Goal: Information Seeking & Learning: Compare options

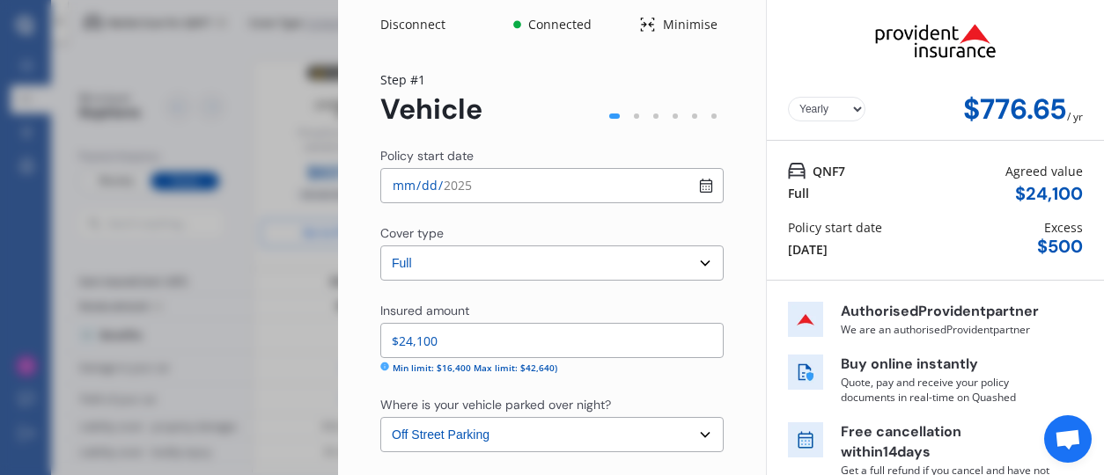
select select "full"
select select "OFF-STREET"
select select "[STREET_ADDRESS]"
select select "M.G"
select select "HS"
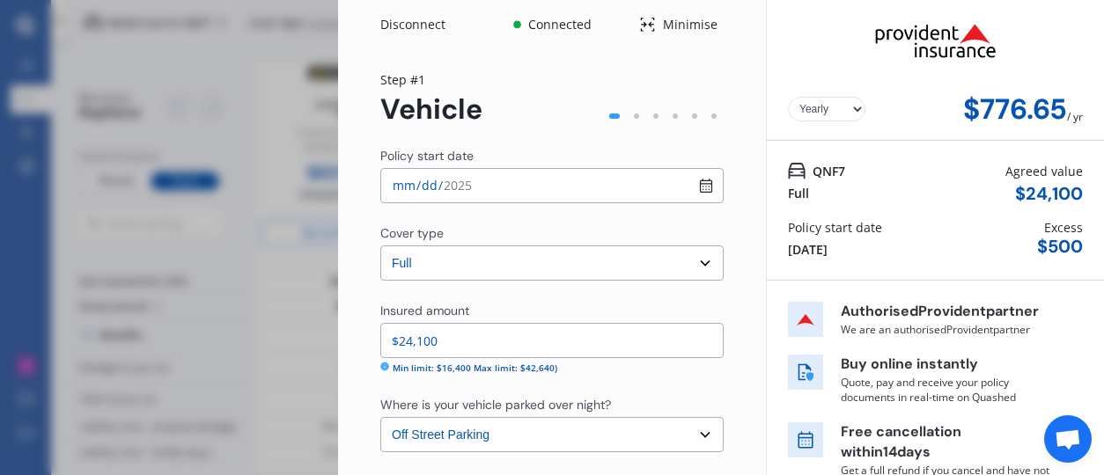
select select "NZVMG__2024AEAB"
select select "none"
select select "NO"
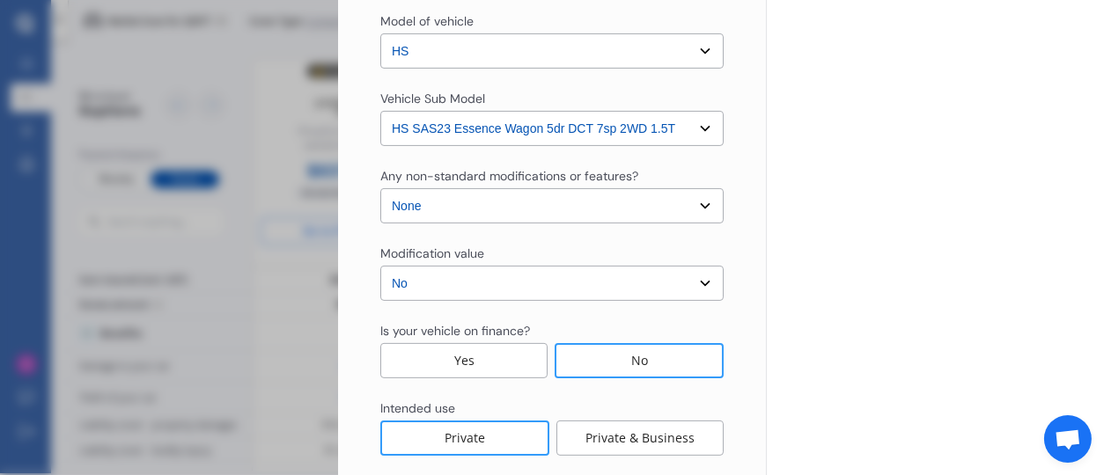
scroll to position [701, 0]
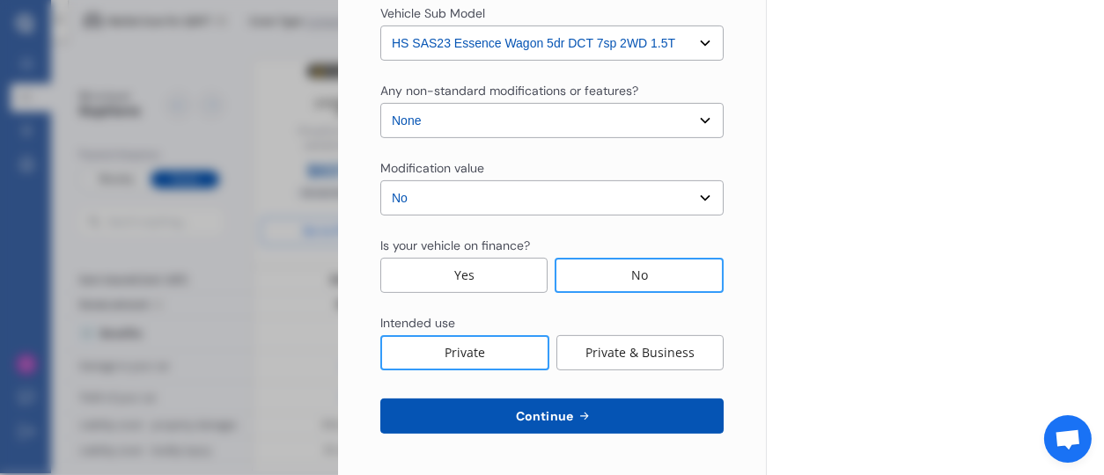
click at [649, 416] on button "Continue" at bounding box center [551, 416] width 343 height 35
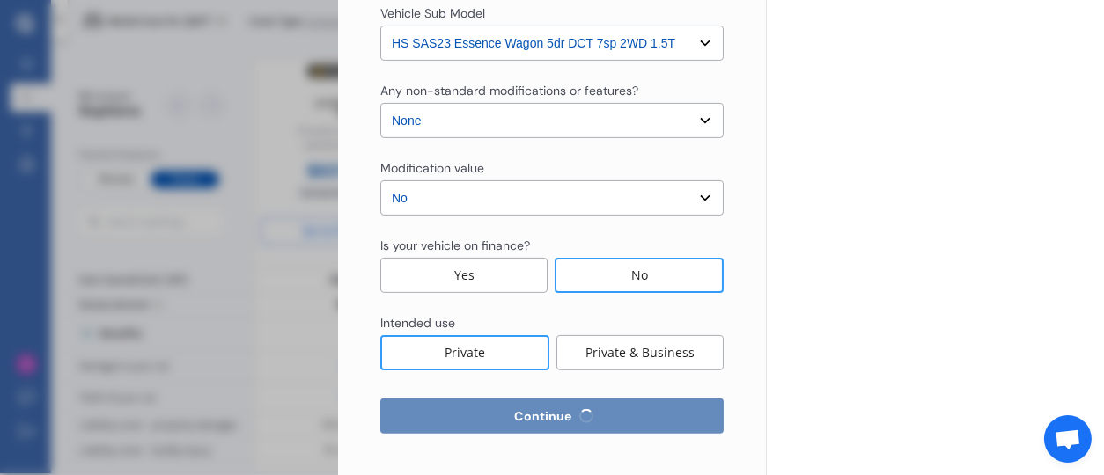
select select "30"
select select "03"
select select "1954"
select select "NZ_FULL"
select select "0"
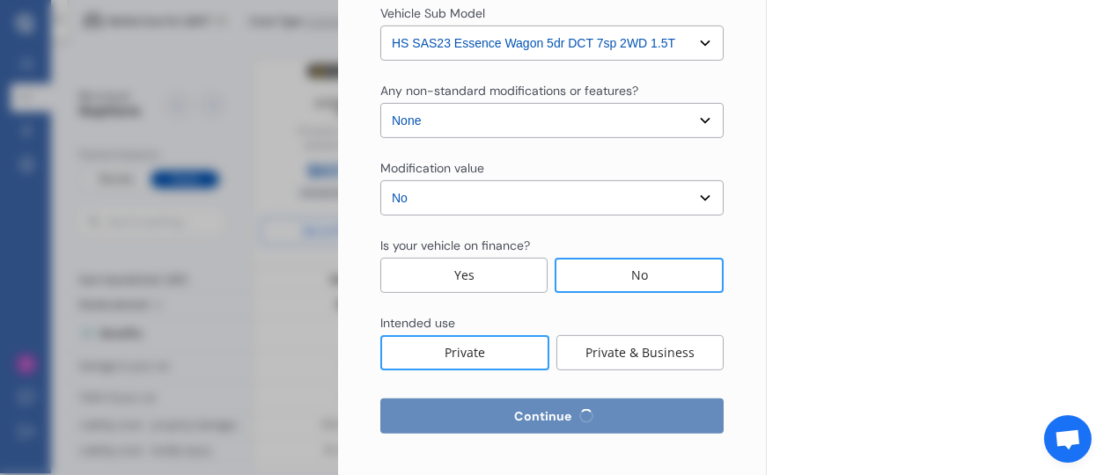
select select "25"
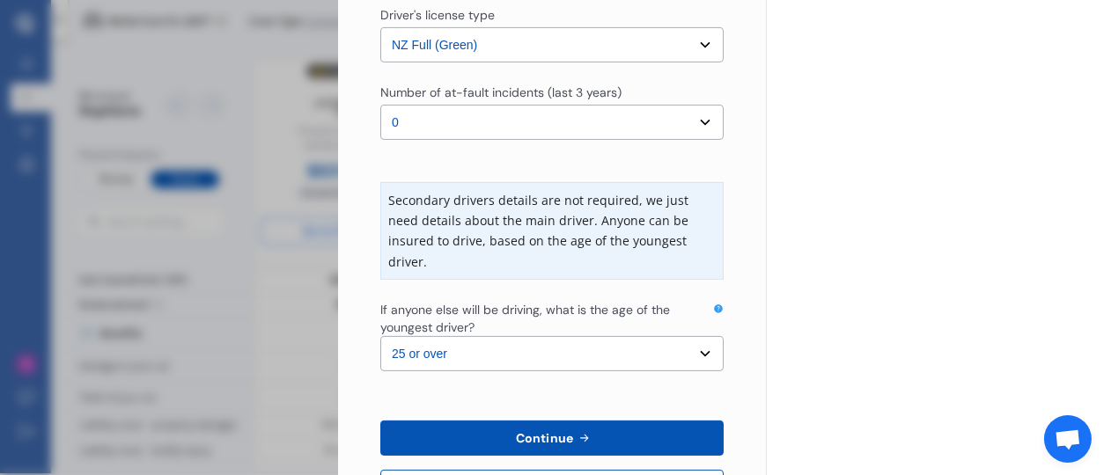
scroll to position [599, 0]
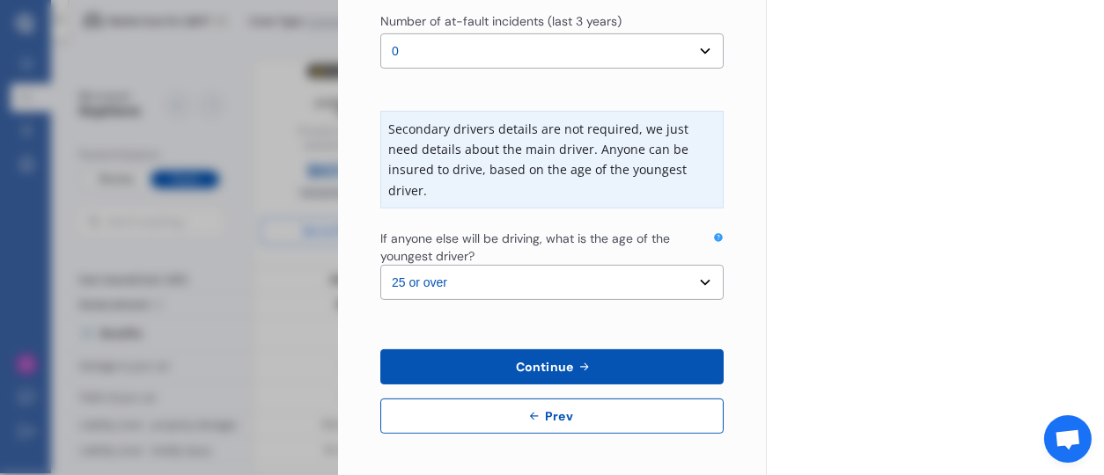
click at [553, 362] on span "Continue" at bounding box center [544, 367] width 64 height 14
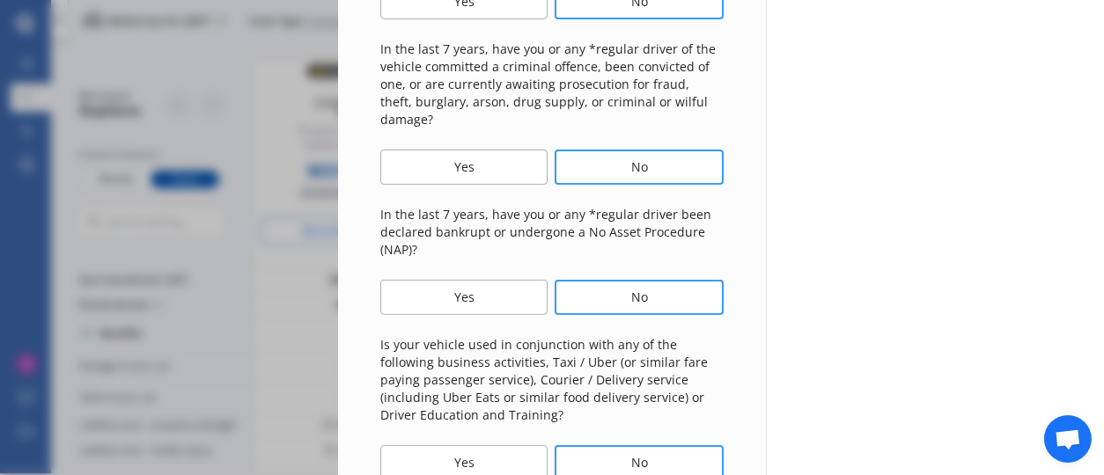
scroll to position [757, 0]
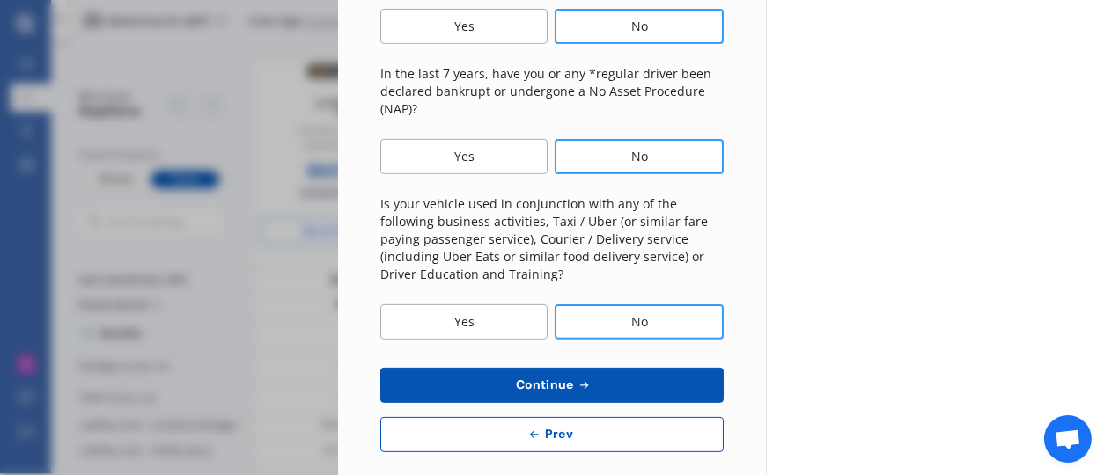
click at [637, 368] on button "Continue" at bounding box center [551, 385] width 343 height 35
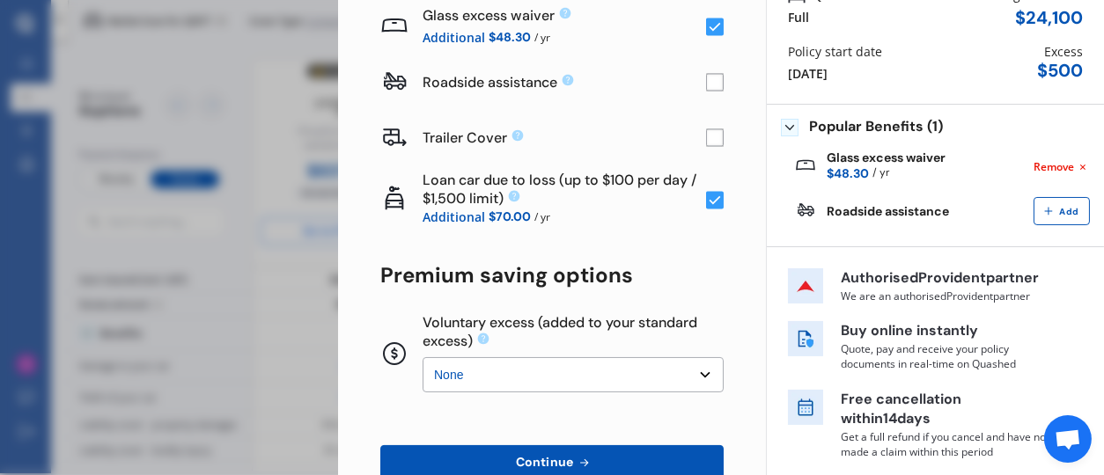
scroll to position [270, 0]
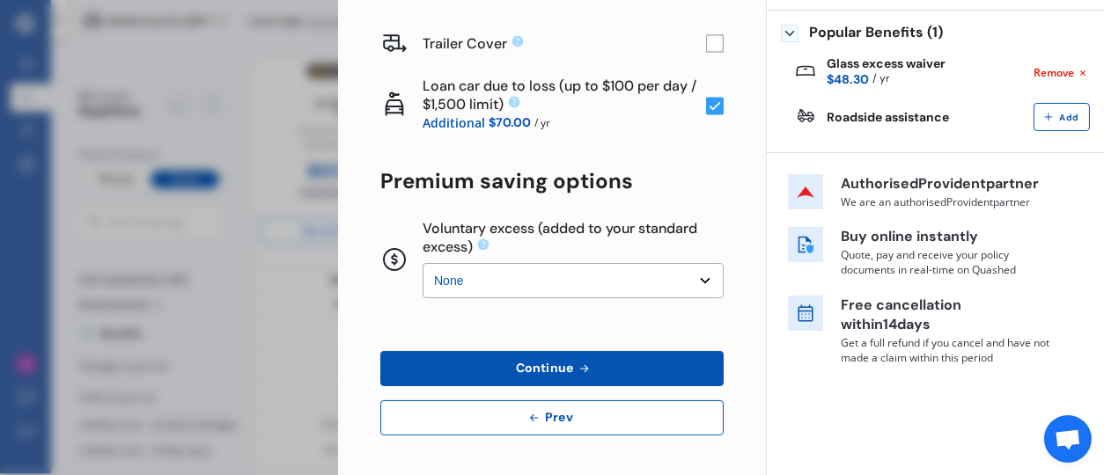
click at [689, 275] on select "None $200 $450 $700 $950 $1,200 $1,700" at bounding box center [572, 280] width 301 height 35
click at [788, 376] on div "Authorised Provident partner We are an authorised Provident partner Buy online …" at bounding box center [920, 278] width 264 height 209
click at [568, 362] on span "Continue" at bounding box center [544, 368] width 64 height 14
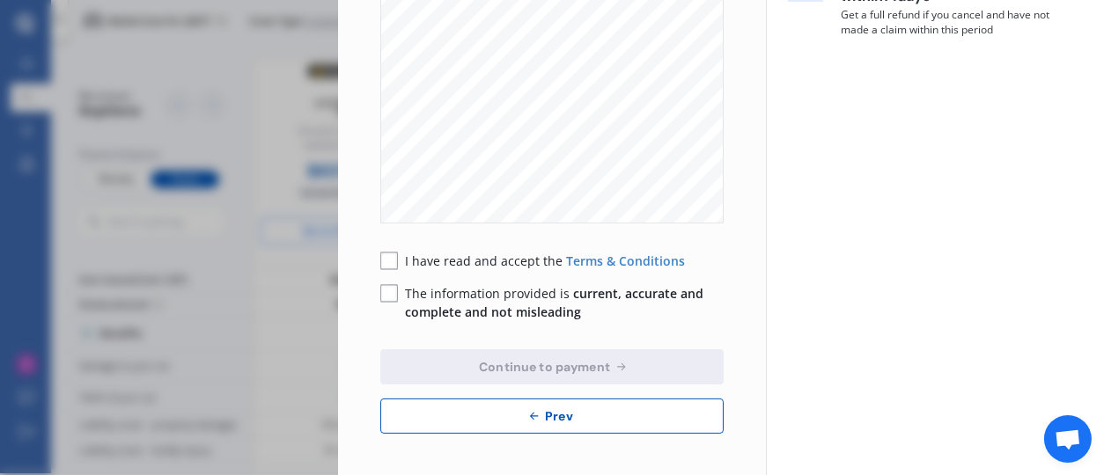
scroll to position [0, 0]
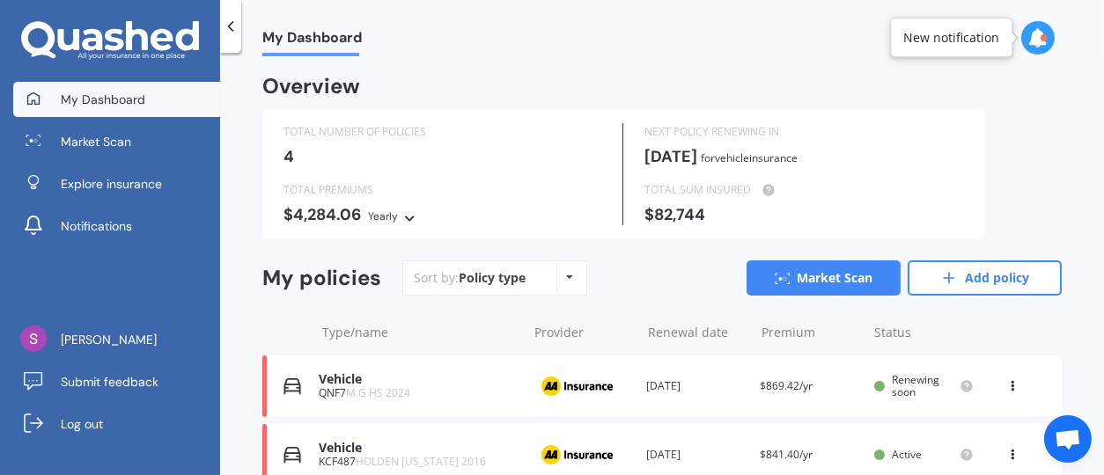
click at [1037, 40] on icon at bounding box center [1037, 37] width 19 height 19
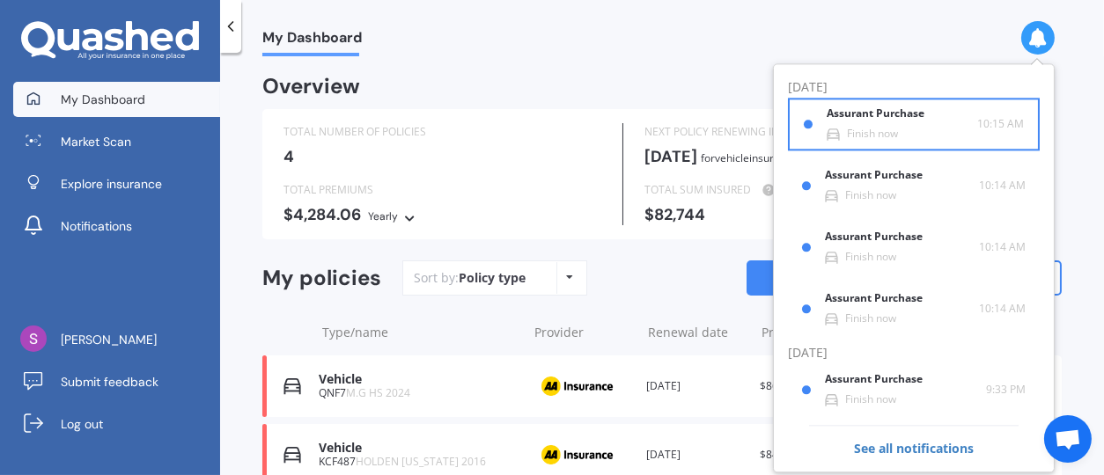
click at [872, 114] on b "Assurant Purchase" at bounding box center [878, 114] width 105 height 12
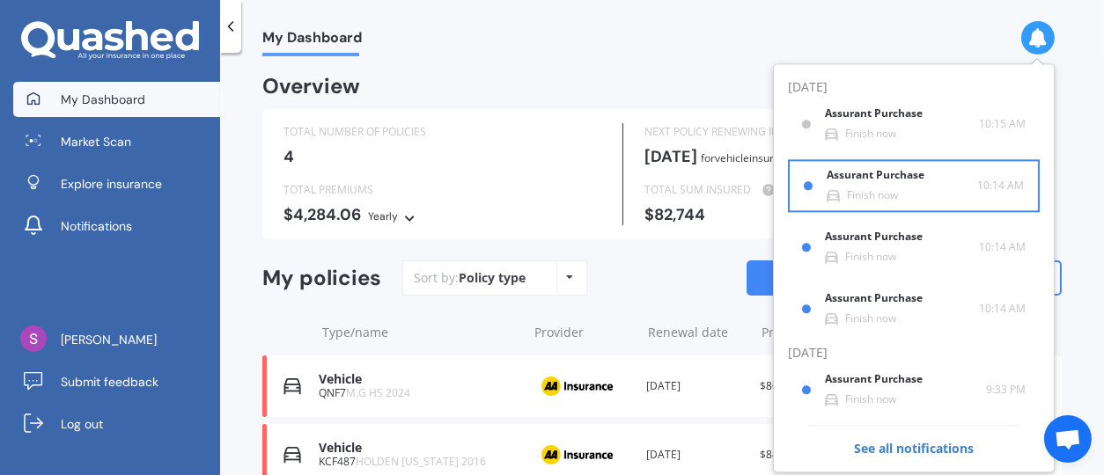
click at [841, 187] on div "Assurant Purchase" at bounding box center [889, 179] width 126 height 19
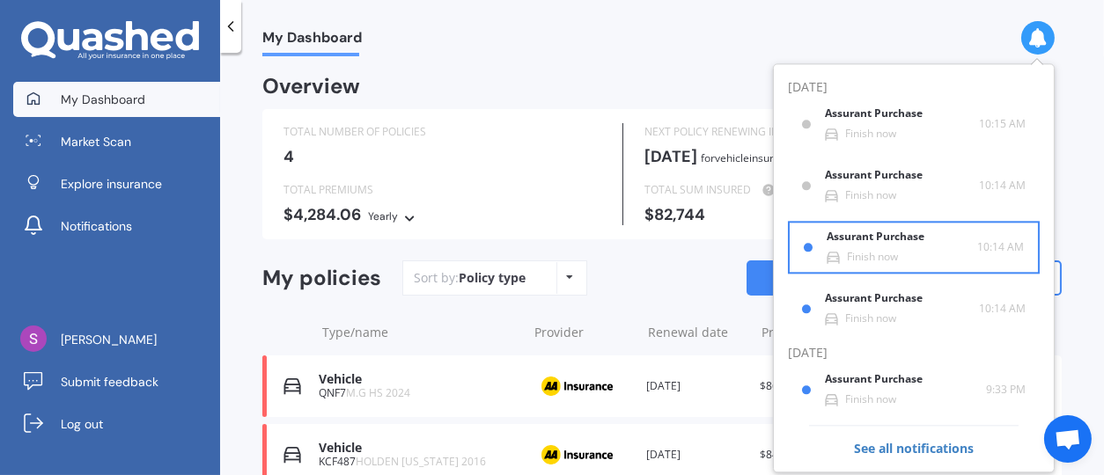
click at [843, 239] on b "Assurant Purchase" at bounding box center [878, 237] width 105 height 12
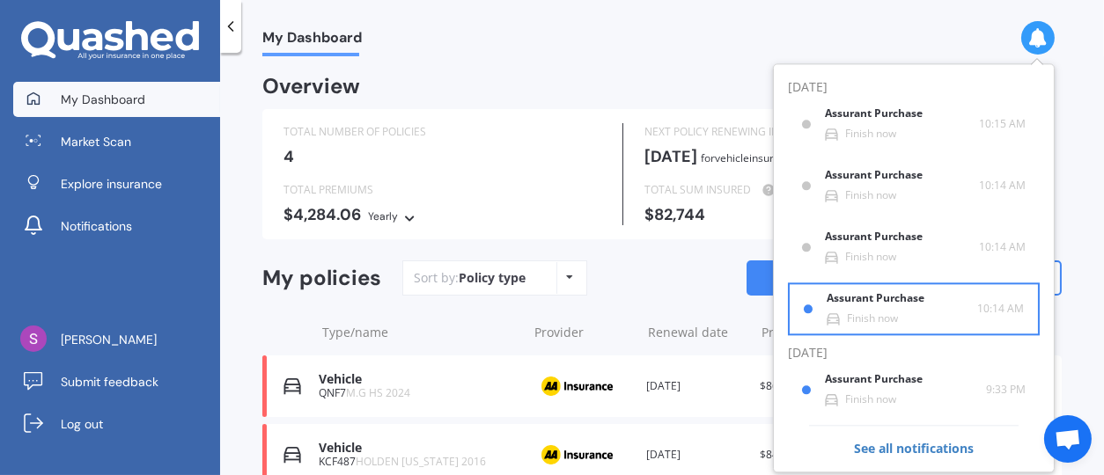
click at [851, 303] on b "Assurant Purchase" at bounding box center [878, 299] width 105 height 12
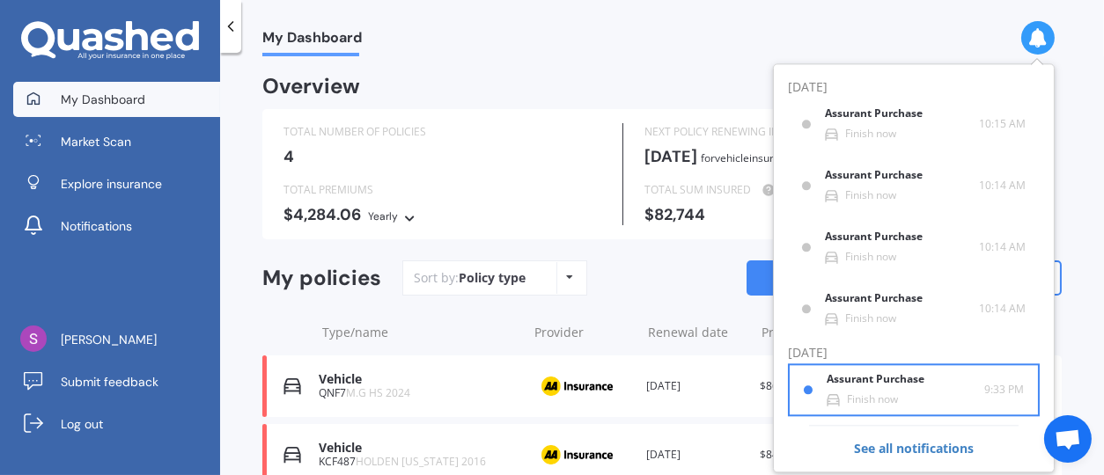
click at [920, 390] on div "Assurant Purchase" at bounding box center [889, 383] width 126 height 19
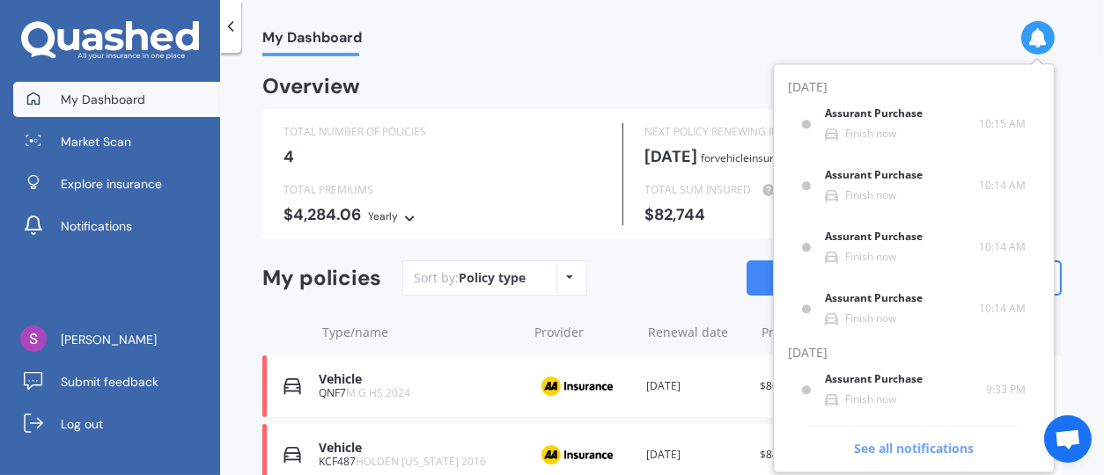
click at [934, 448] on span "See all notifications" at bounding box center [913, 441] width 209 height 33
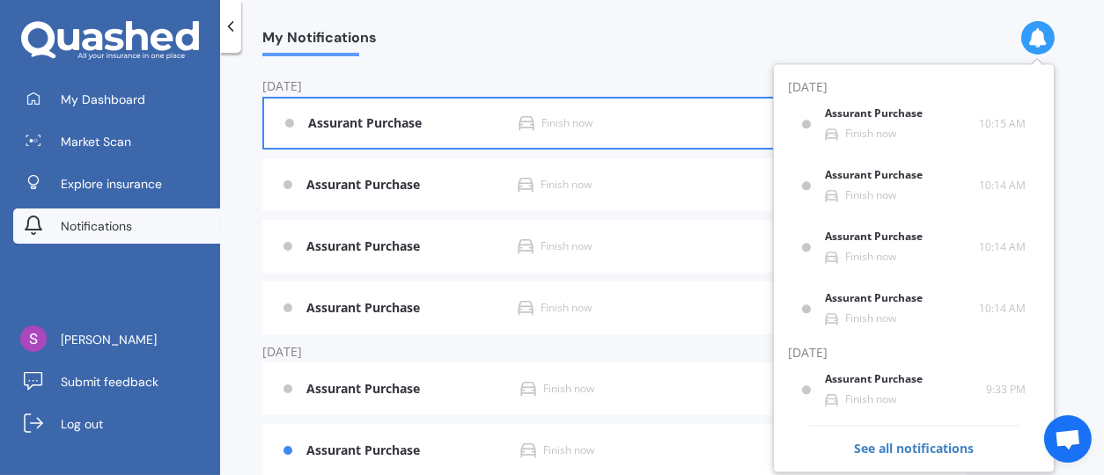
click at [332, 127] on b "Assurant Purchase" at bounding box center [368, 123] width 121 height 15
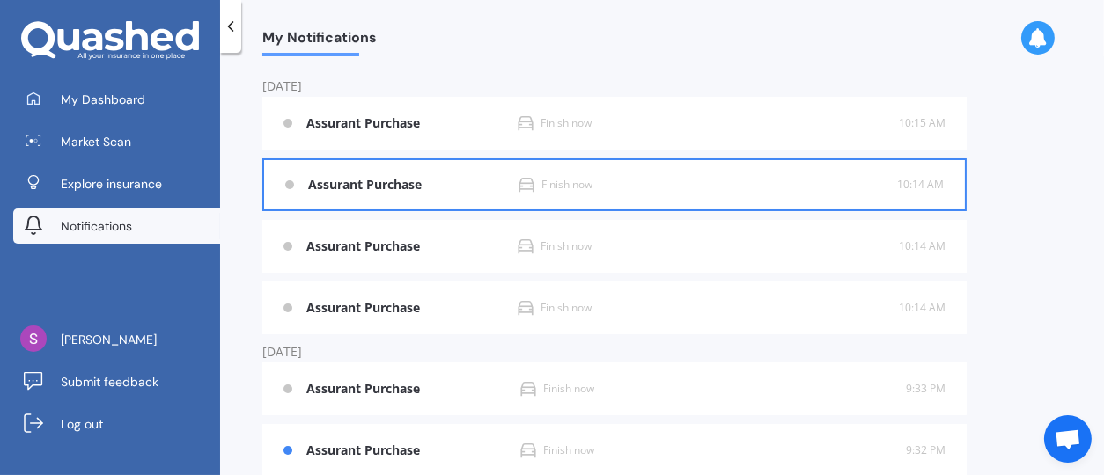
click at [337, 180] on b "Assurant Purchase" at bounding box center [368, 185] width 121 height 15
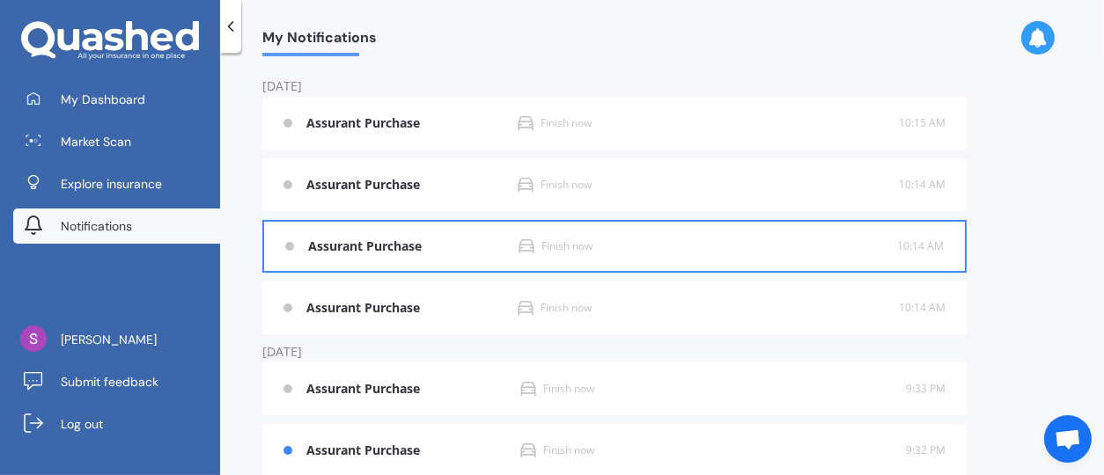
click at [348, 239] on b "Assurant Purchase" at bounding box center [368, 246] width 121 height 15
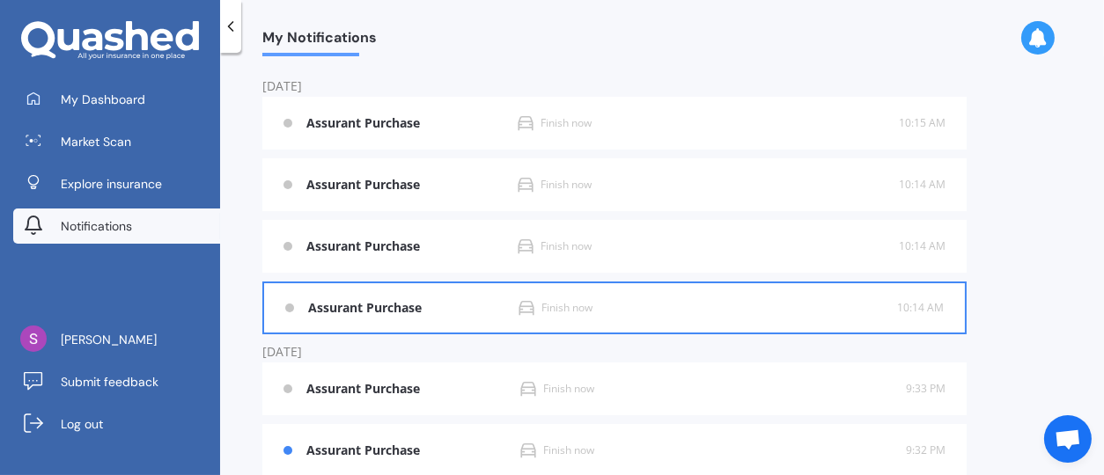
click at [372, 318] on div "Assurant Purchase Finish now 10:14 AM 10:14 AM" at bounding box center [614, 307] width 658 height 49
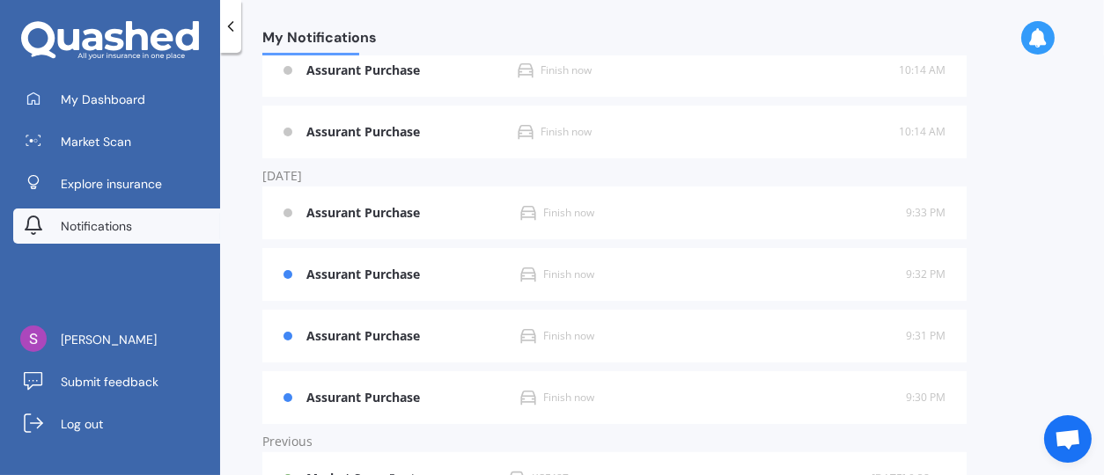
scroll to position [369, 0]
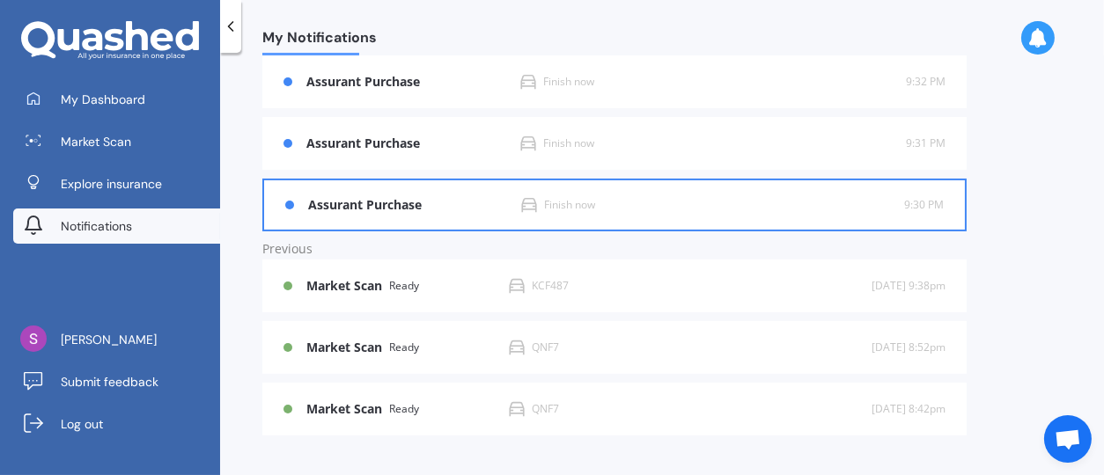
click at [363, 187] on div "Assurant Purchase Finish now 9:30 PM 9:30 PM" at bounding box center [614, 204] width 658 height 49
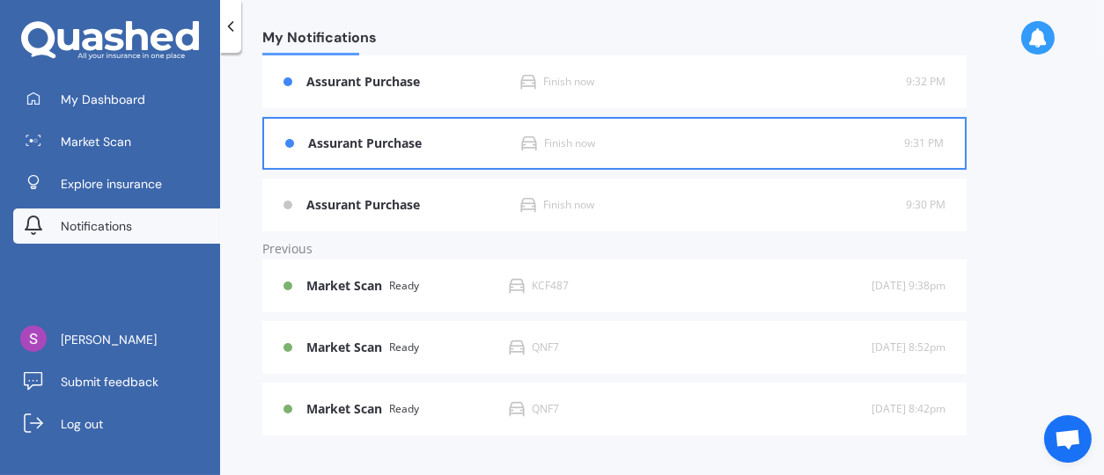
click at [365, 151] on div "Assurant Purchase Finish now 9:31 PM 9:31 PM" at bounding box center [614, 143] width 658 height 49
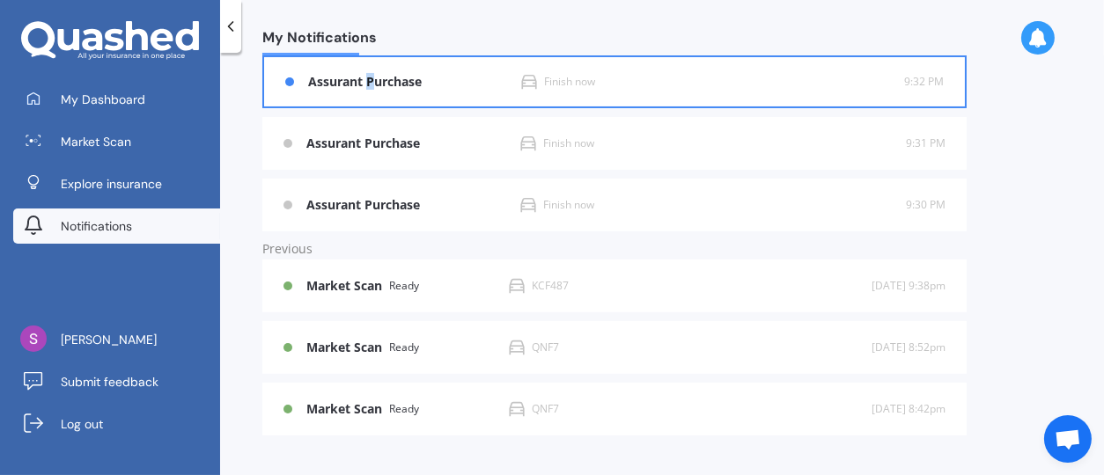
click at [370, 89] on div "Assurant Purchase Finish now 9:32 PM 9:32 PM" at bounding box center [614, 81] width 658 height 49
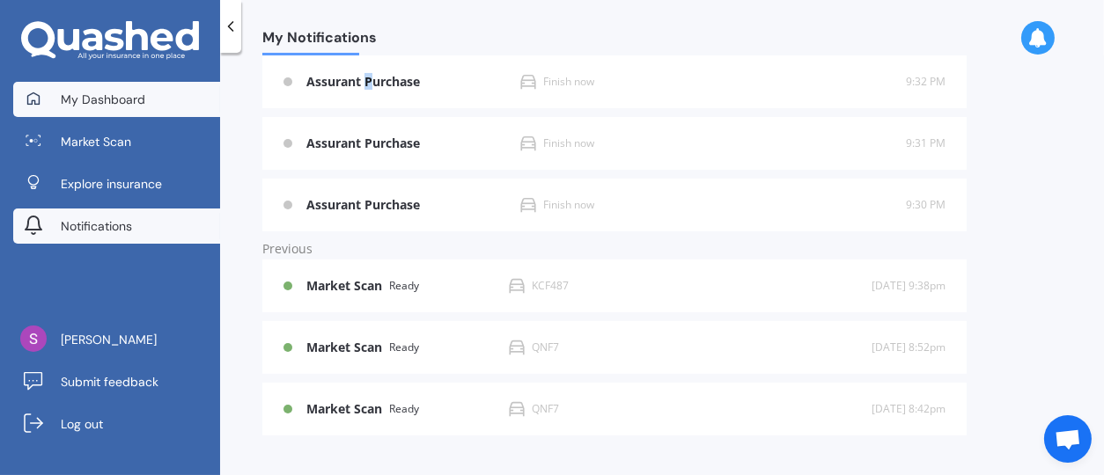
click at [97, 103] on span "My Dashboard" at bounding box center [103, 100] width 84 height 18
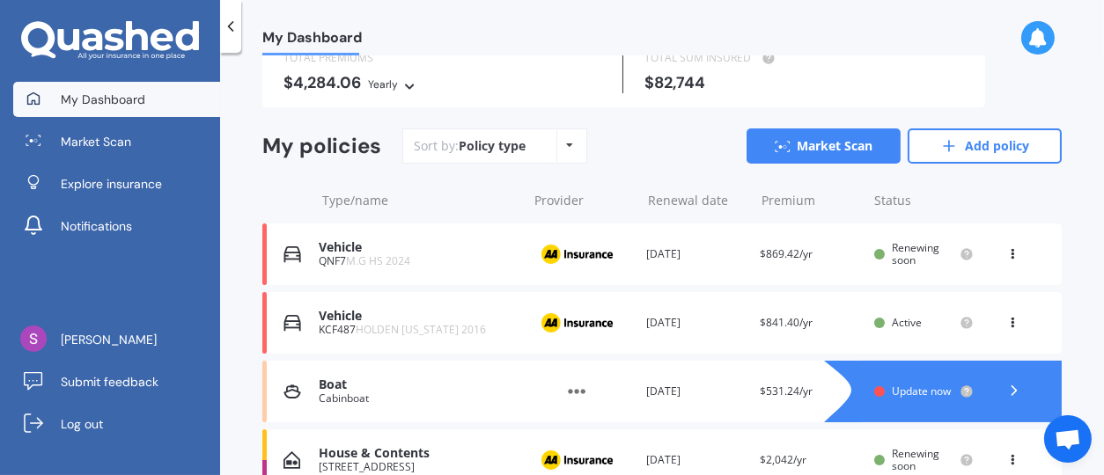
scroll to position [220, 0]
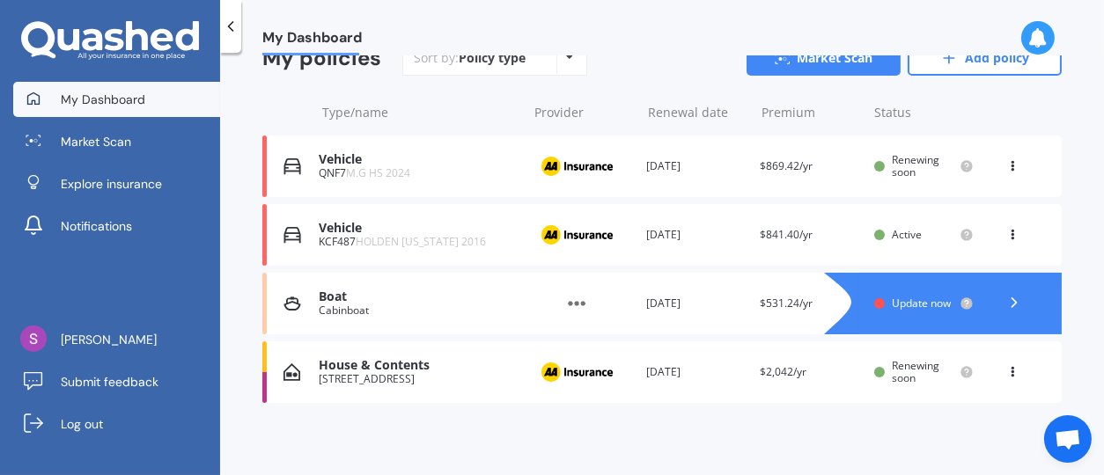
click at [579, 364] on img at bounding box center [576, 372] width 88 height 33
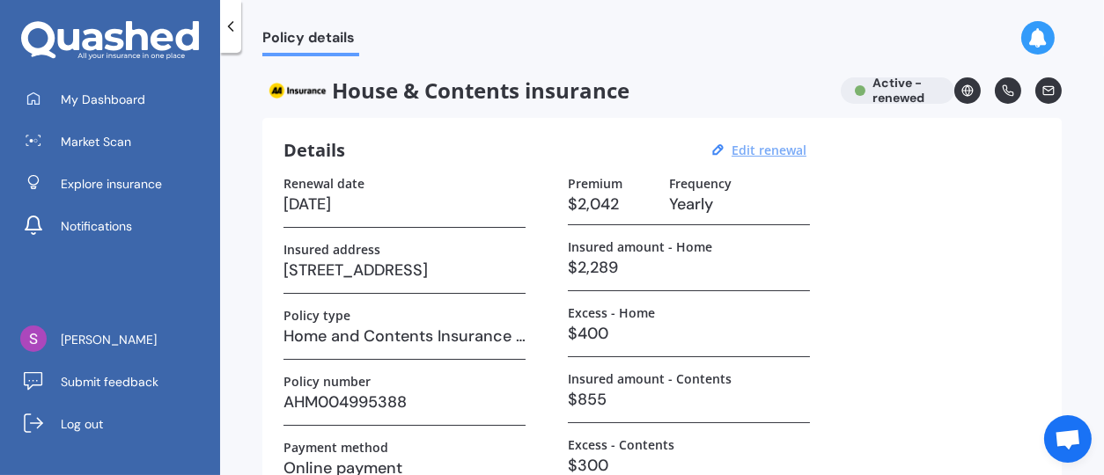
click at [766, 153] on u "Edit renewal" at bounding box center [768, 150] width 75 height 17
select select "23"
select select "09"
select select "2026"
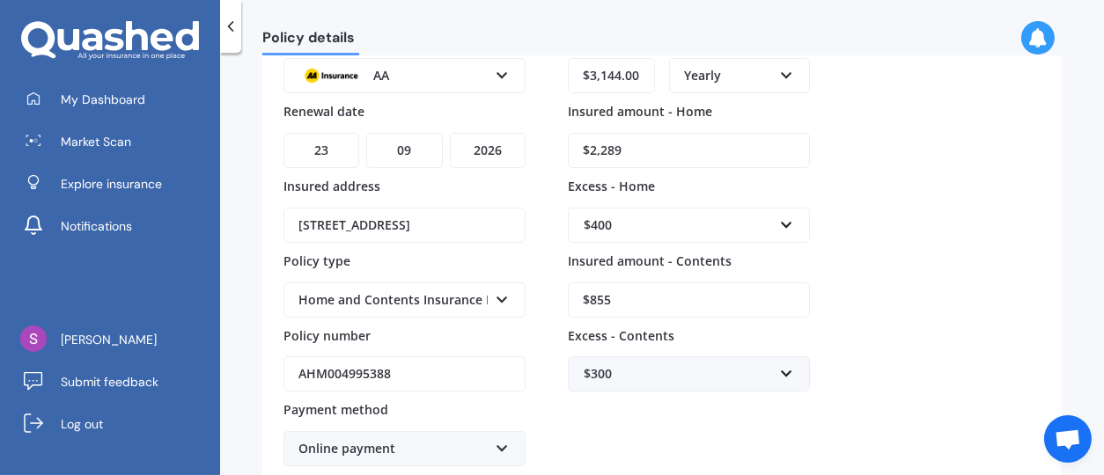
scroll to position [281, 0]
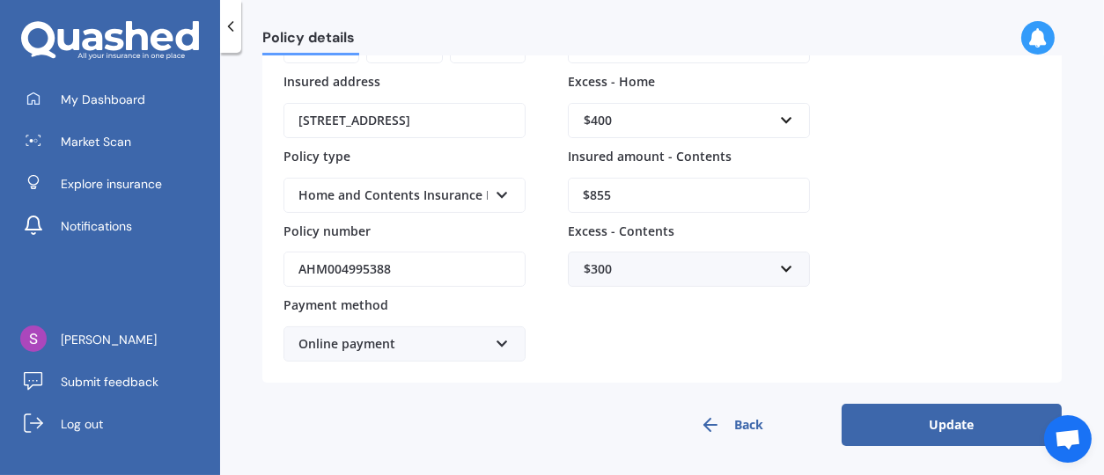
click at [960, 428] on button "Update" at bounding box center [951, 425] width 220 height 42
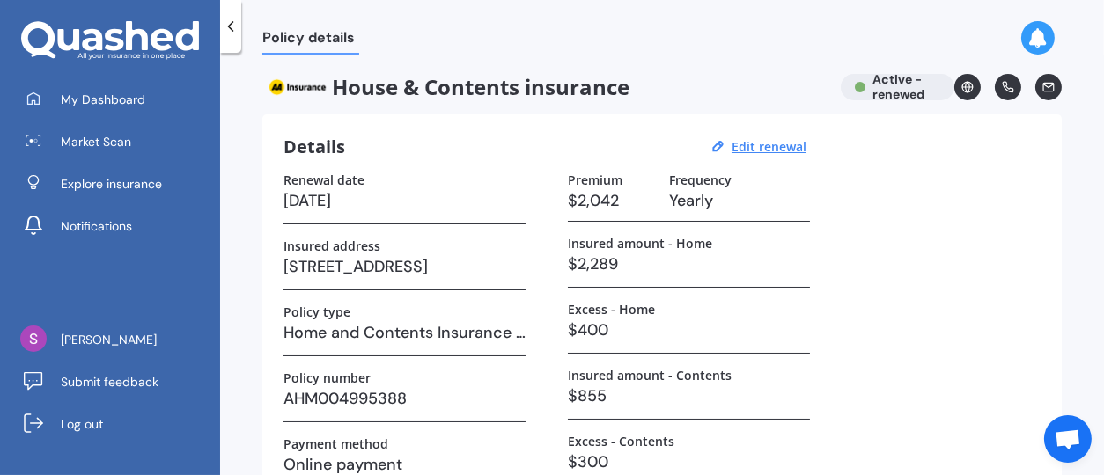
scroll to position [0, 0]
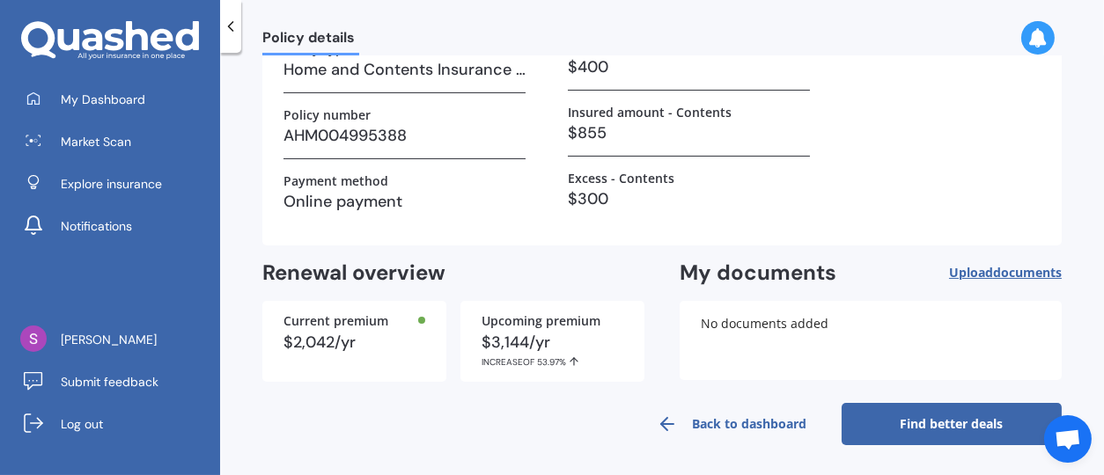
click at [885, 419] on link "Find better deals" at bounding box center [951, 424] width 220 height 42
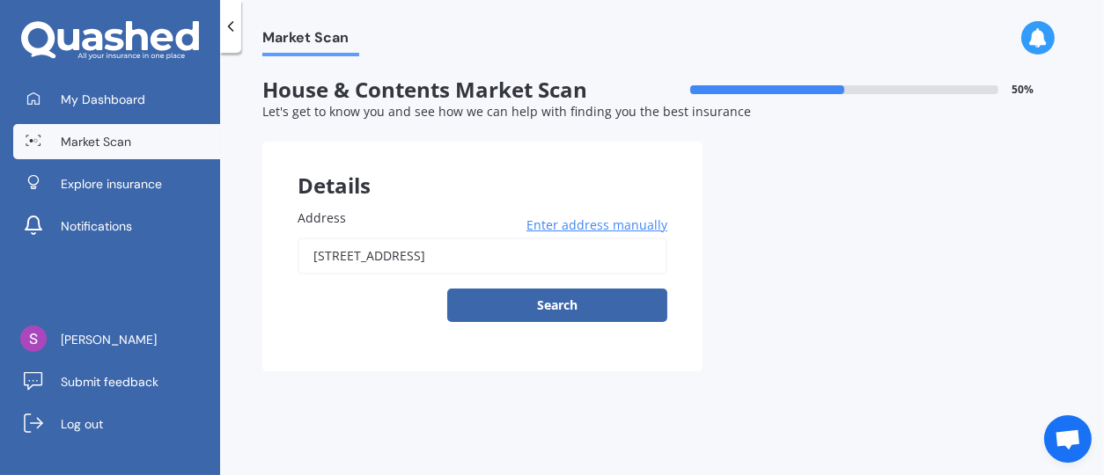
click at [123, 137] on span "Market Scan" at bounding box center [96, 142] width 70 height 18
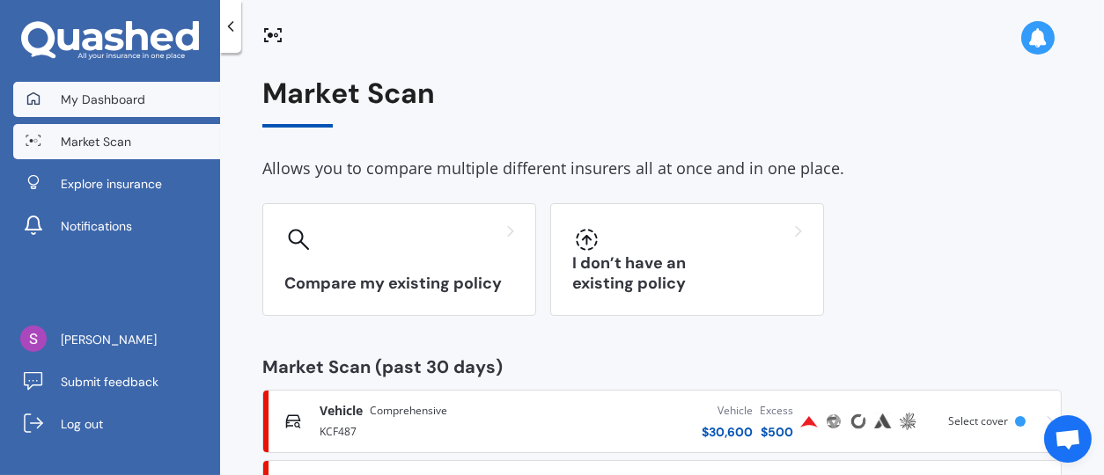
click at [81, 93] on span "My Dashboard" at bounding box center [103, 100] width 84 height 18
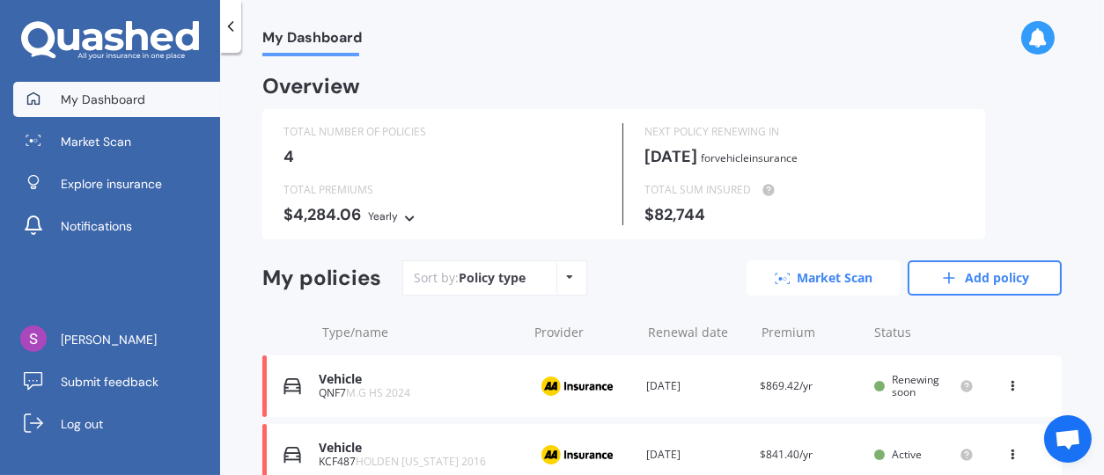
click at [818, 278] on link "Market Scan" at bounding box center [823, 277] width 154 height 35
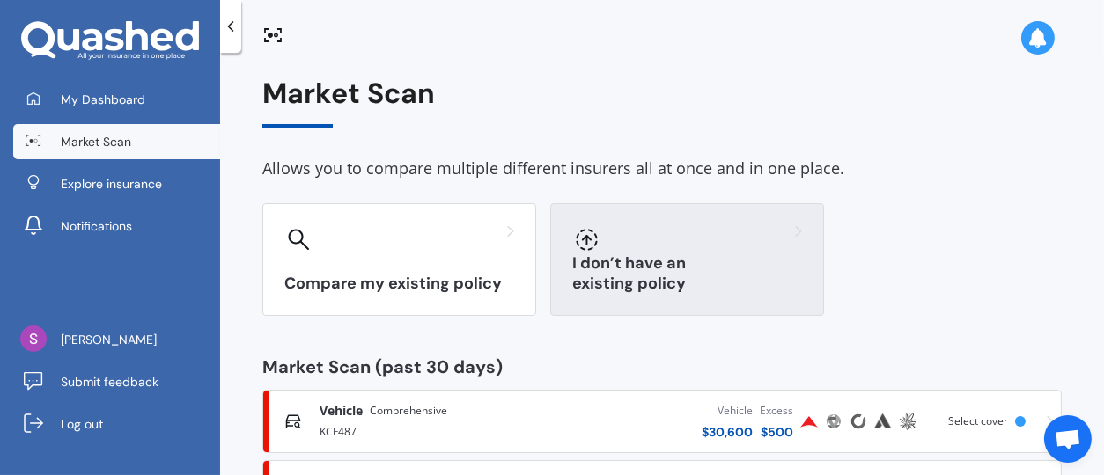
scroll to position [88, 0]
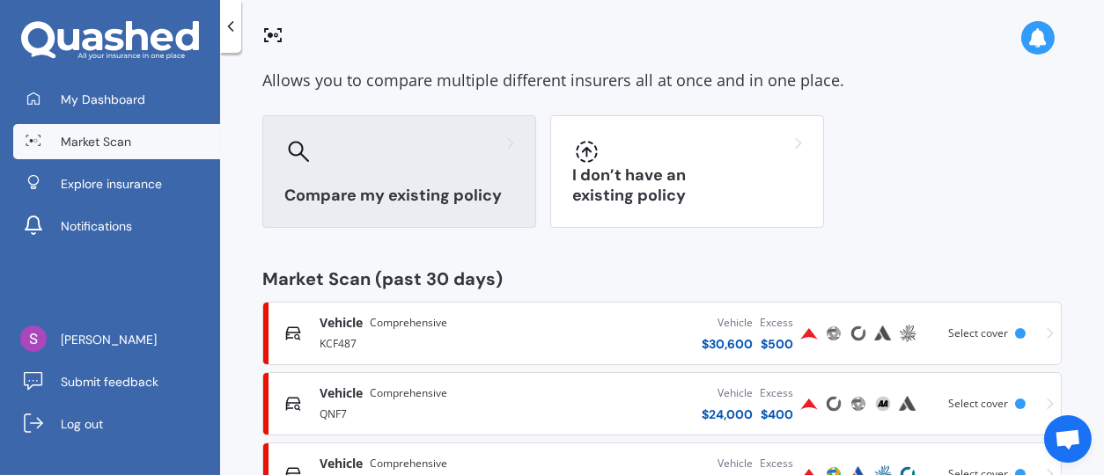
click at [412, 194] on h3 "Compare my existing policy" at bounding box center [399, 196] width 230 height 20
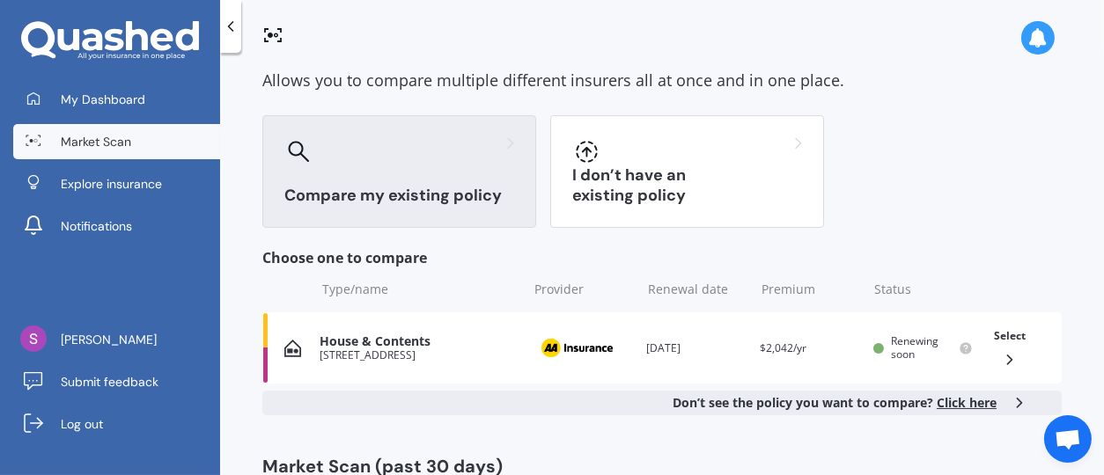
scroll to position [176, 0]
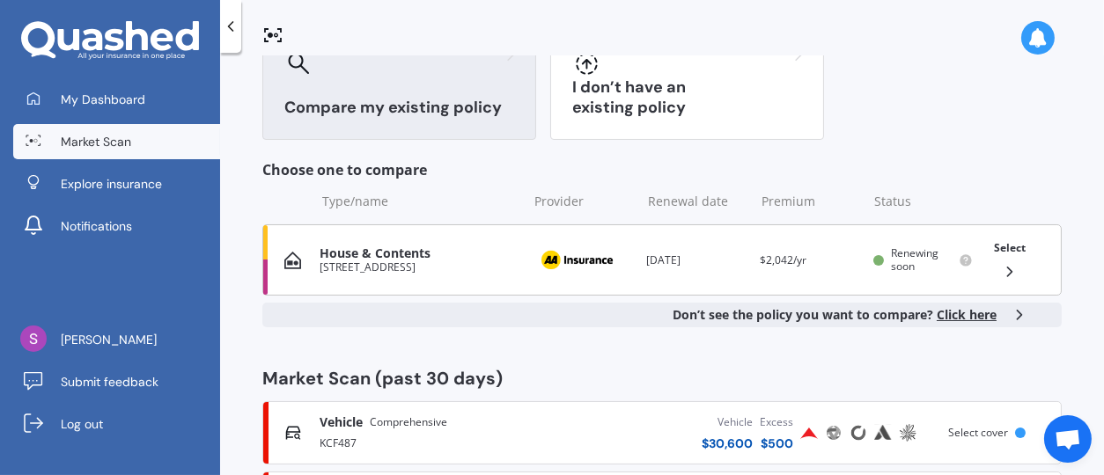
click at [454, 242] on div "House & Contents 24 Ryder Place, Kawerau 3127 Provider Renewal date 23 Sep 2025…" at bounding box center [661, 259] width 799 height 71
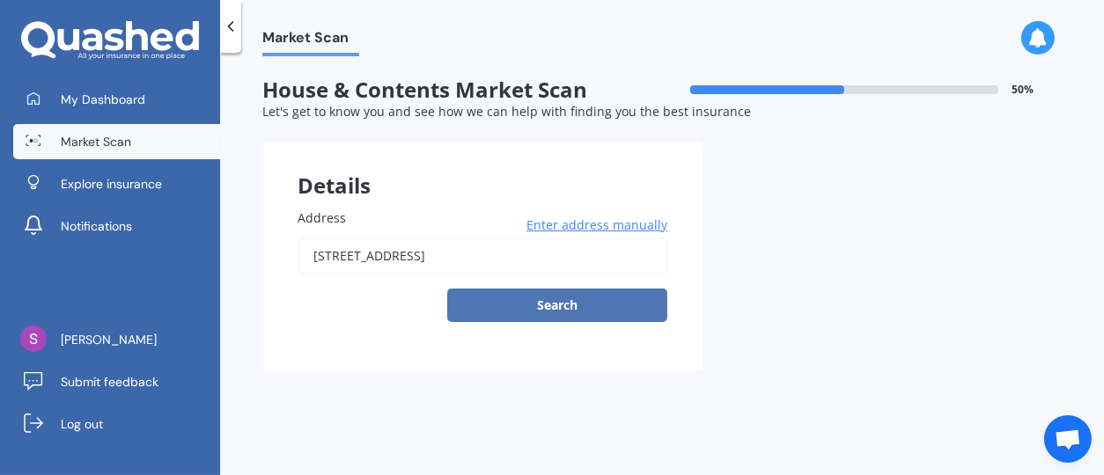
click at [565, 317] on button "Search" at bounding box center [557, 305] width 220 height 33
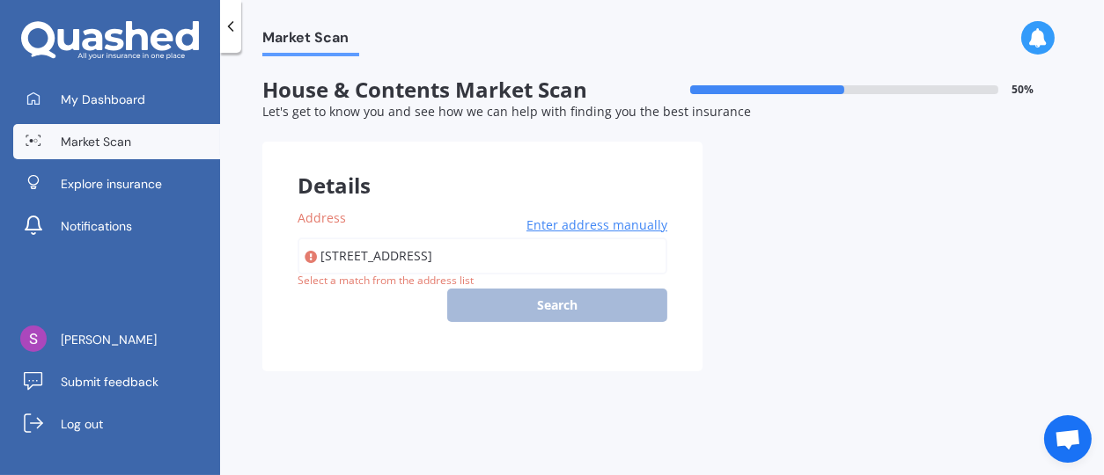
type input "[STREET_ADDRESS]"
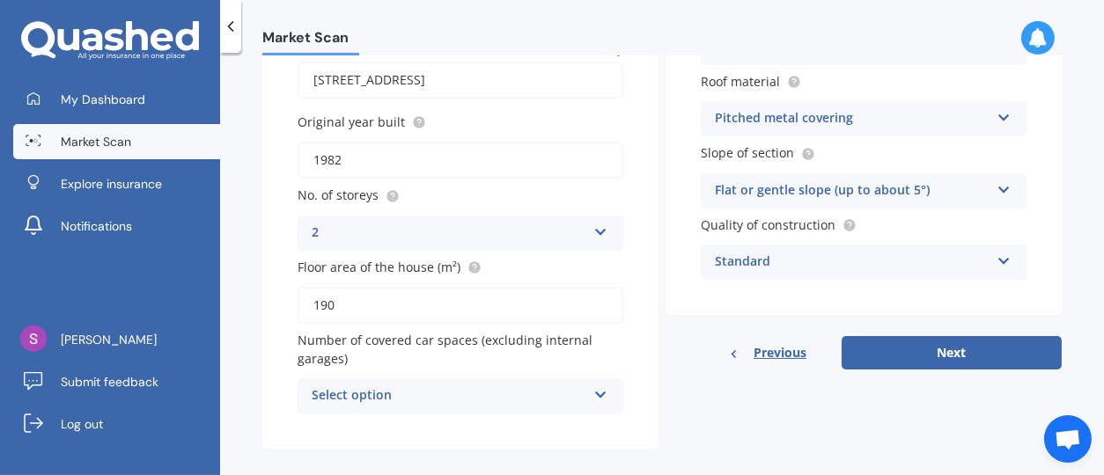
scroll to position [192, 0]
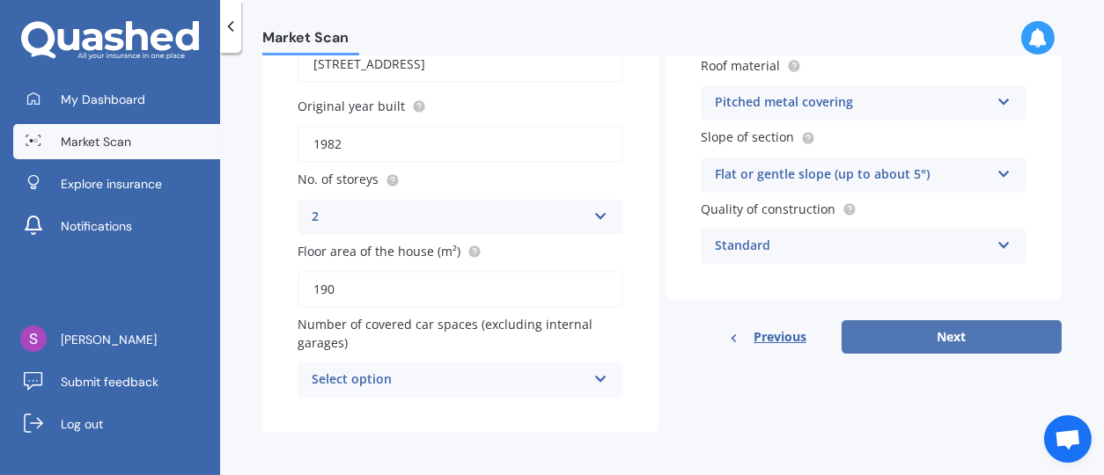
click at [893, 343] on button "Next" at bounding box center [951, 336] width 220 height 33
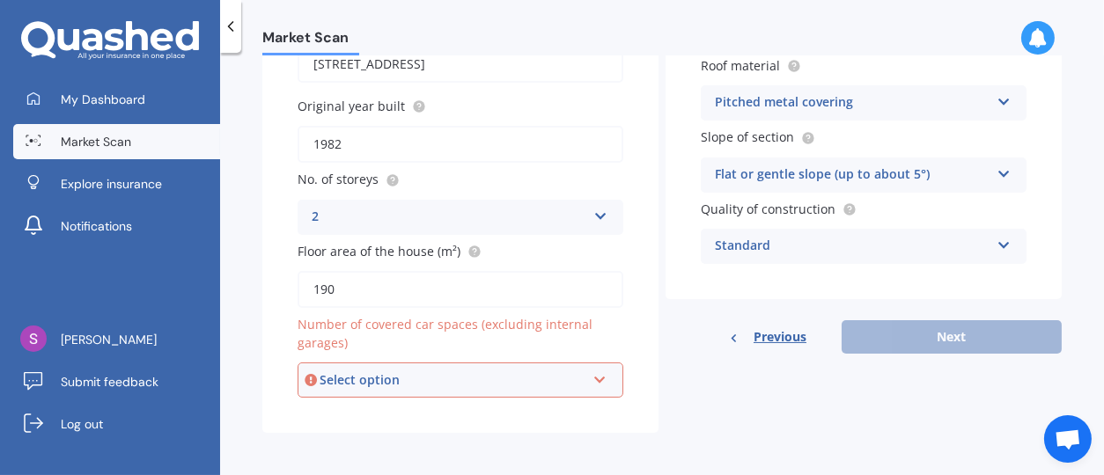
click at [577, 372] on div "Select option" at bounding box center [452, 379] width 266 height 19
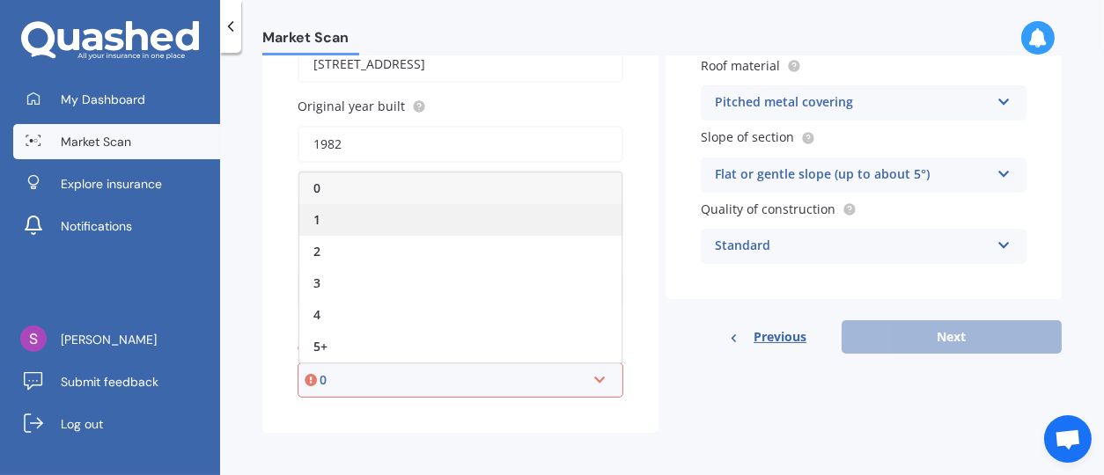
click at [315, 217] on span "1" at bounding box center [316, 219] width 7 height 17
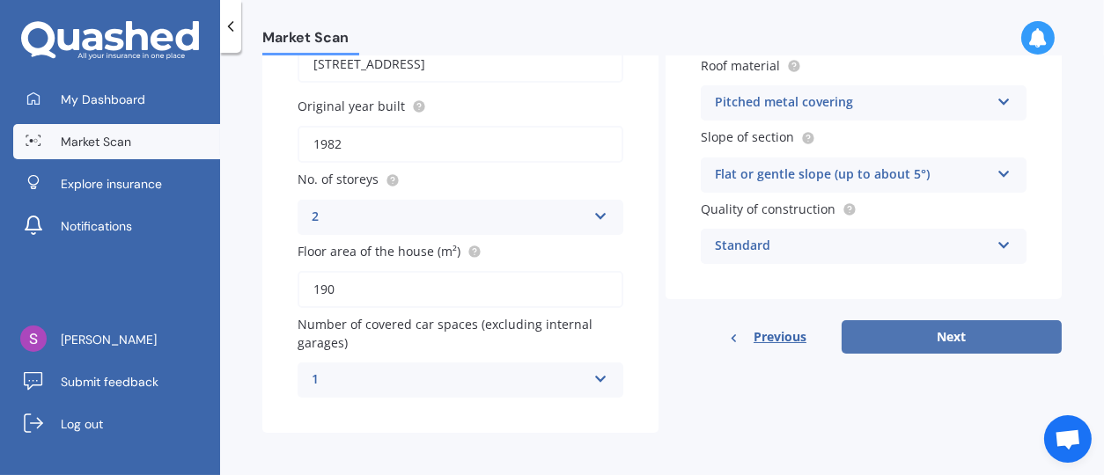
click at [935, 339] on button "Next" at bounding box center [951, 336] width 220 height 33
select select "30"
select select "03"
select select "1954"
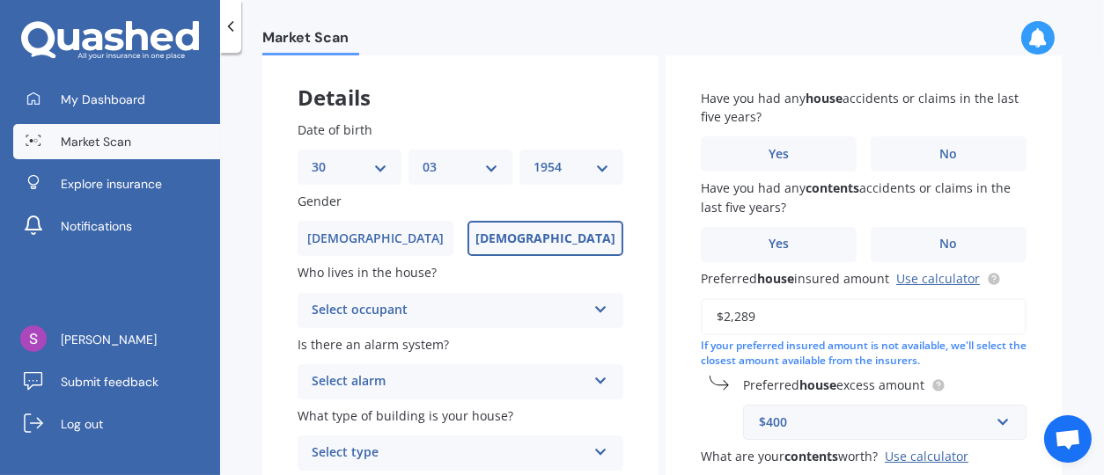
scroll to position [176, 0]
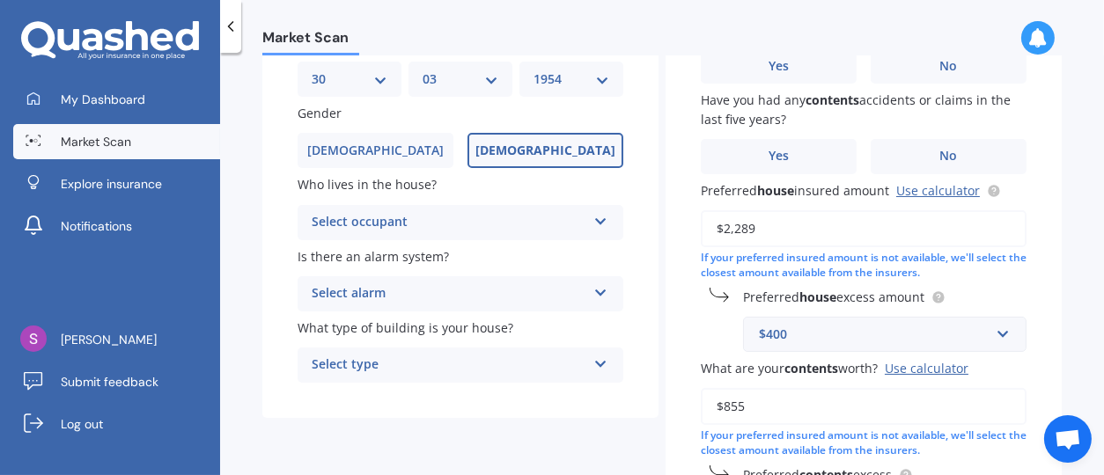
click at [596, 216] on icon at bounding box center [600, 218] width 15 height 12
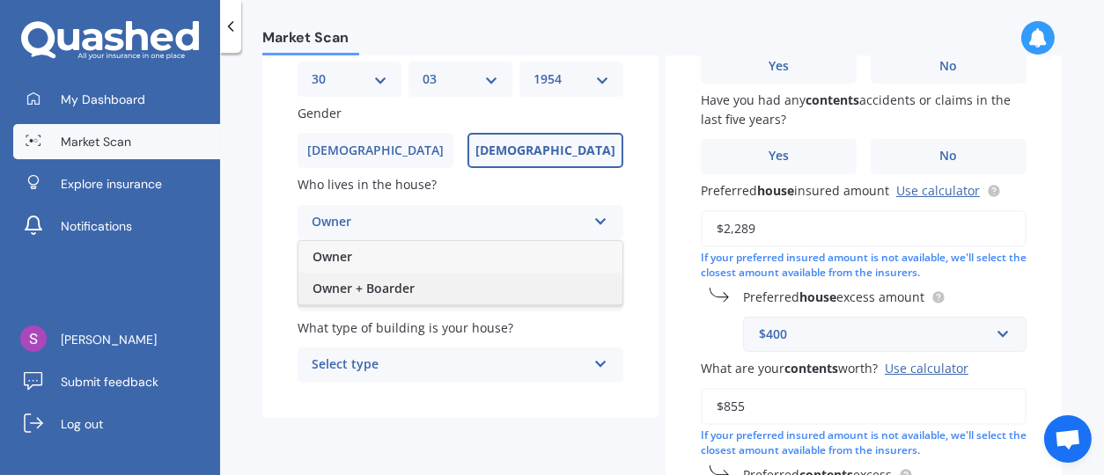
click at [522, 283] on div "Owner + Boarder" at bounding box center [460, 289] width 324 height 32
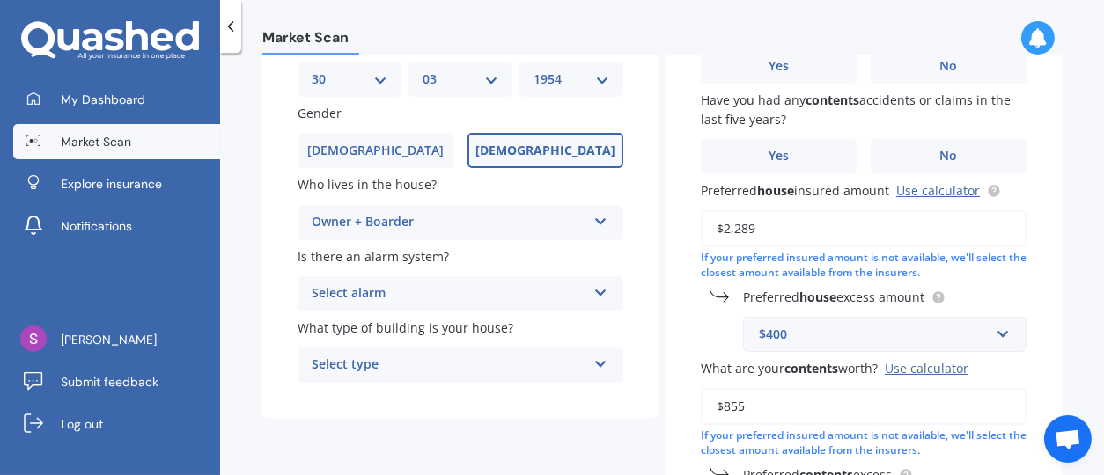
click at [604, 288] on div "Select alarm Yes, monitored Yes, not monitored No" at bounding box center [460, 293] width 326 height 35
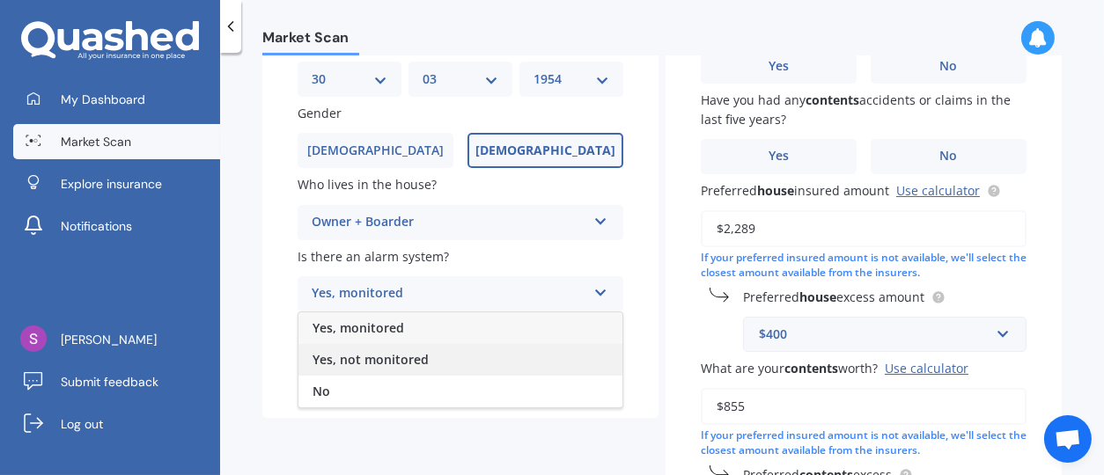
click at [503, 356] on div "Yes, not monitored" at bounding box center [460, 360] width 324 height 32
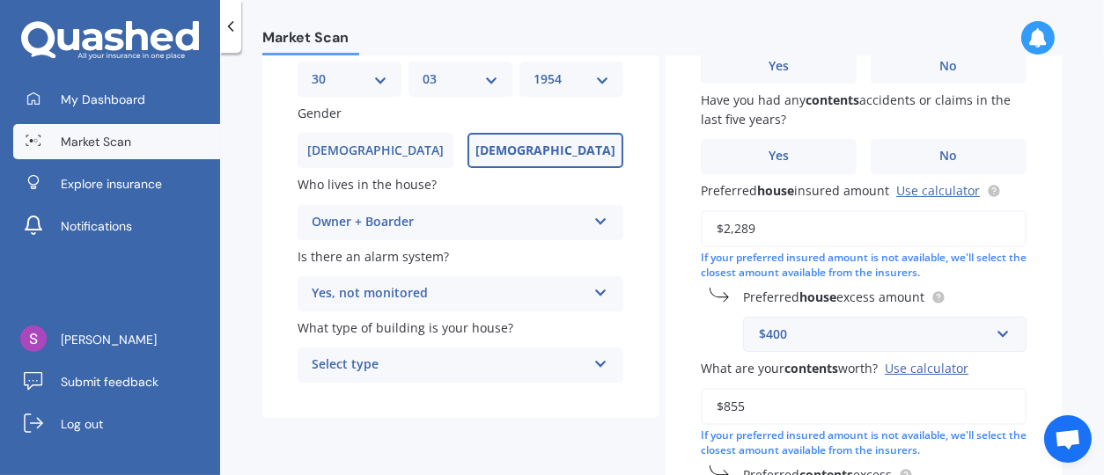
click at [593, 360] on icon at bounding box center [600, 361] width 15 height 12
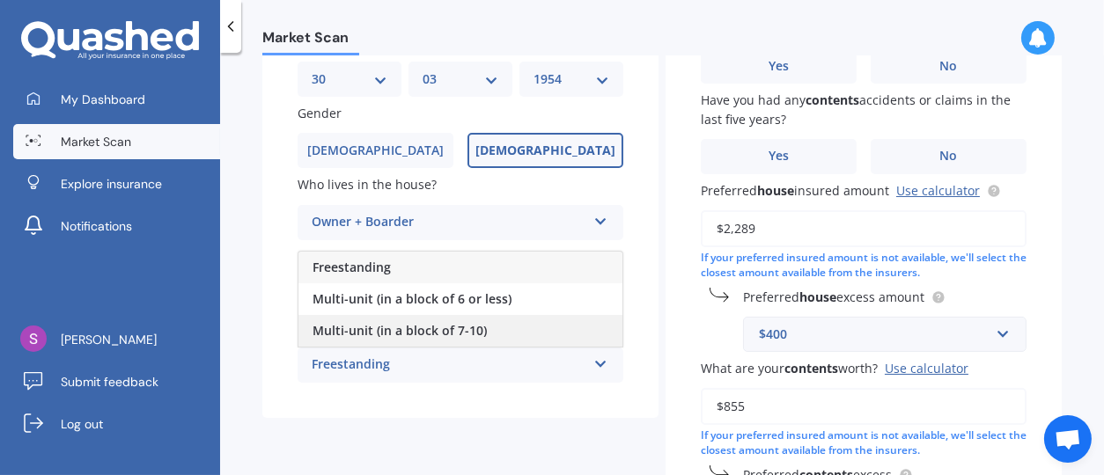
scroll to position [264, 0]
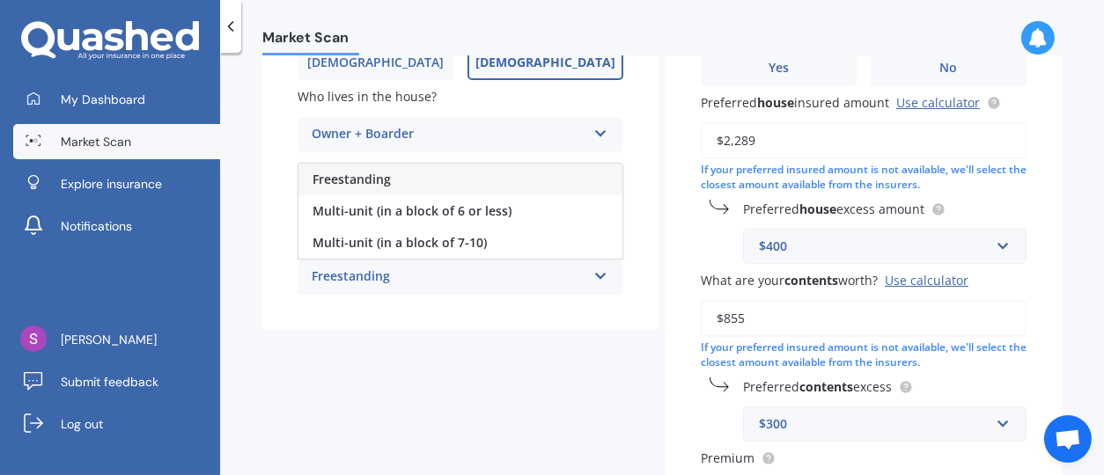
click at [371, 177] on span "Freestanding" at bounding box center [351, 179] width 78 height 17
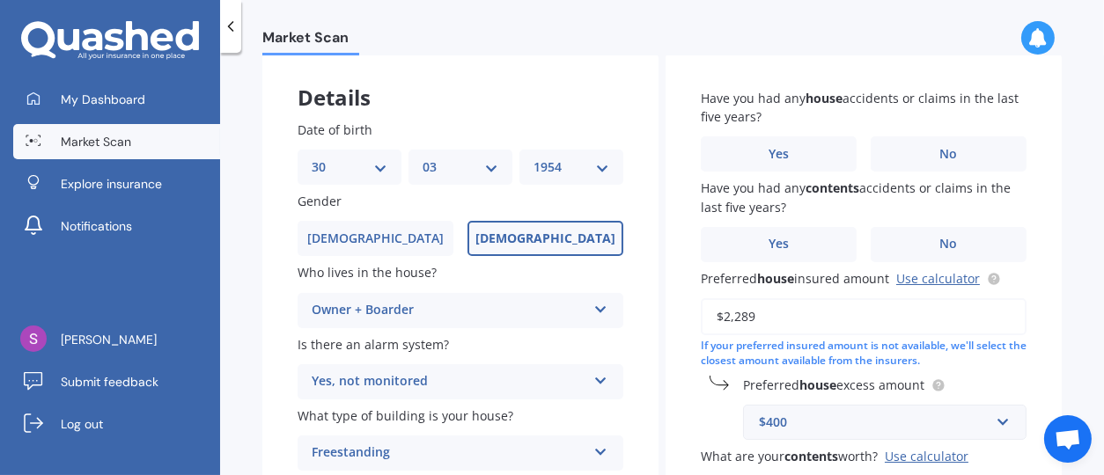
scroll to position [0, 0]
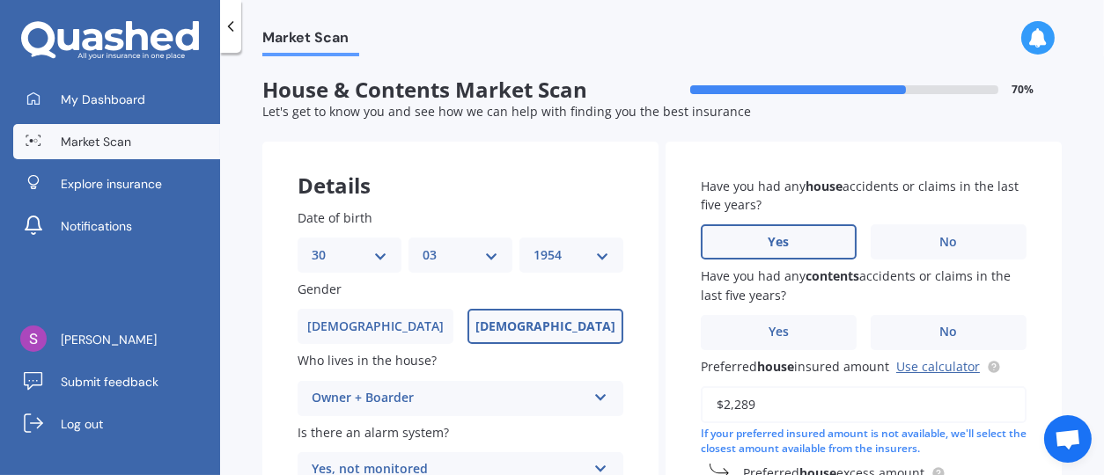
click at [781, 244] on span "Yes" at bounding box center [778, 242] width 21 height 15
click at [0, 0] on input "Yes" at bounding box center [0, 0] width 0 height 0
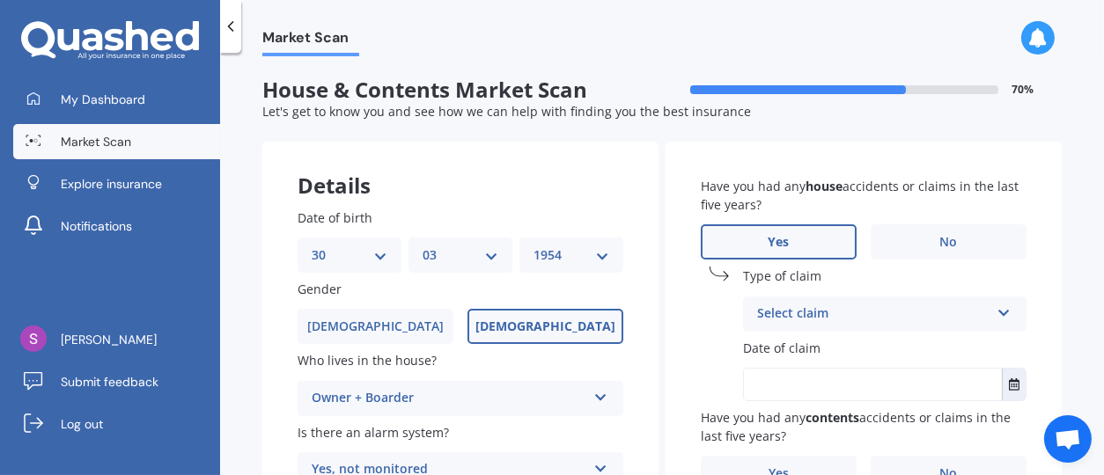
click at [997, 312] on icon at bounding box center [1003, 310] width 15 height 12
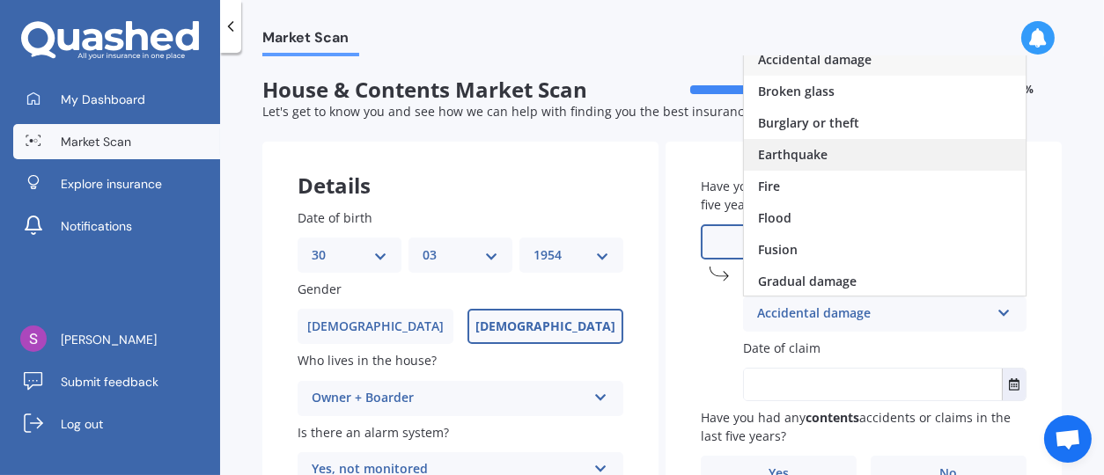
click at [778, 150] on span "Earthquake" at bounding box center [793, 154] width 70 height 17
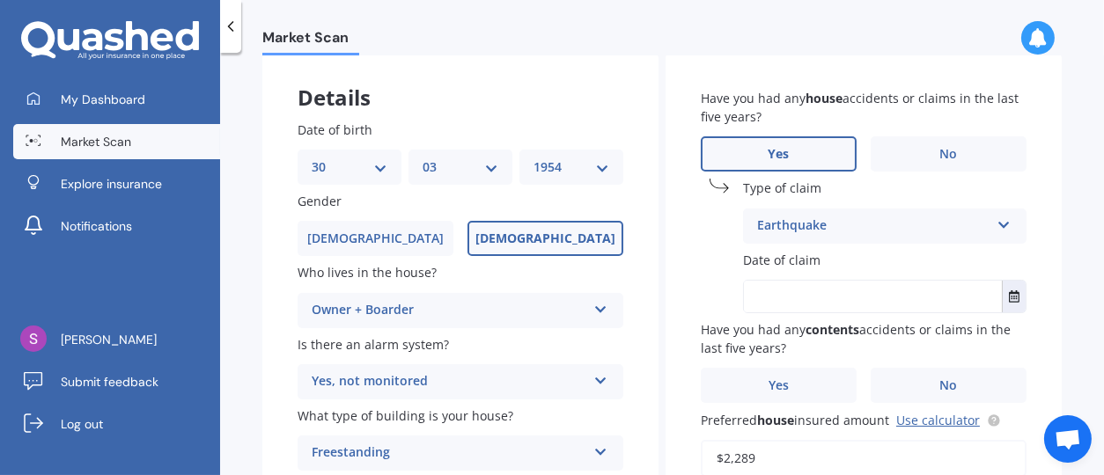
scroll to position [176, 0]
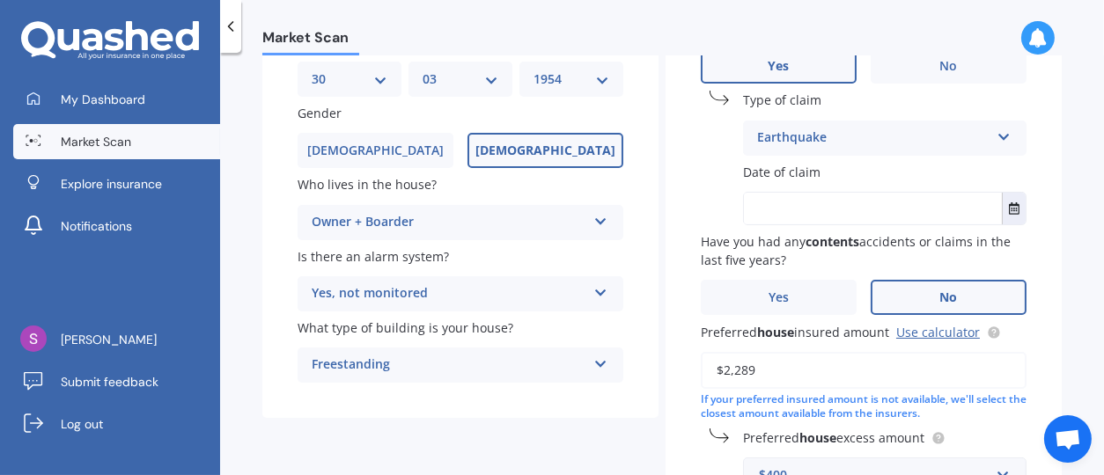
click at [922, 304] on label "No" at bounding box center [948, 297] width 156 height 35
click at [0, 0] on input "No" at bounding box center [0, 0] width 0 height 0
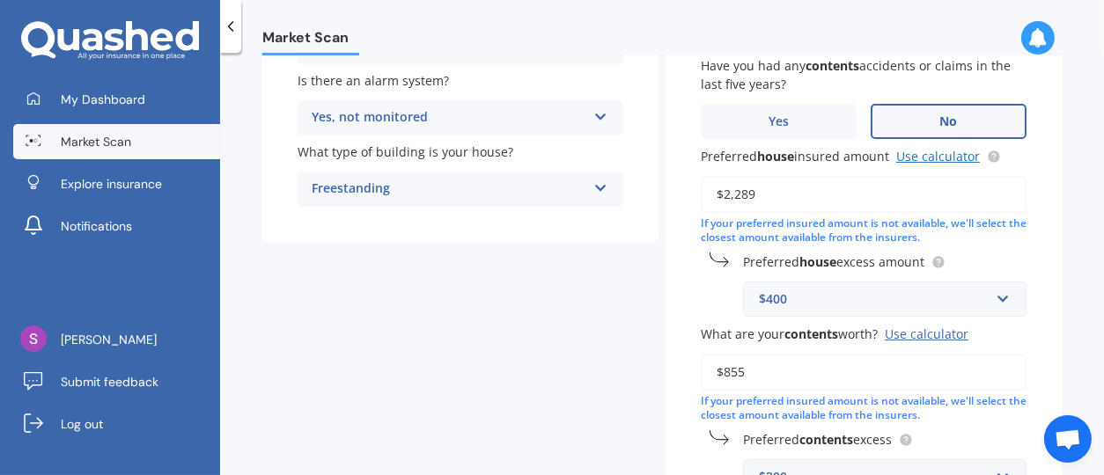
click at [928, 152] on link "Use calculator" at bounding box center [938, 156] width 84 height 17
click at [925, 331] on div "Use calculator" at bounding box center [926, 334] width 84 height 17
click at [925, 354] on input "$855" at bounding box center [863, 372] width 326 height 37
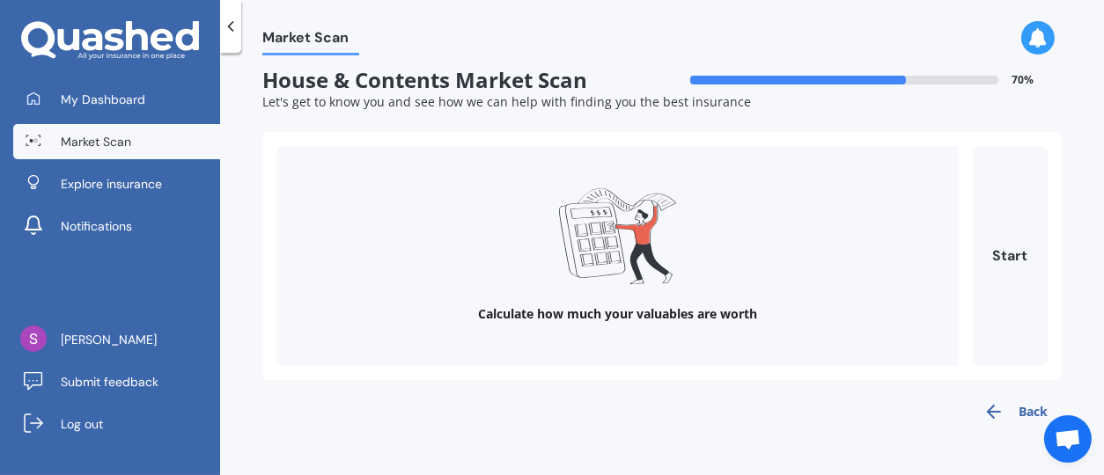
scroll to position [9, 0]
click at [1007, 255] on button "Start" at bounding box center [1009, 257] width 75 height 220
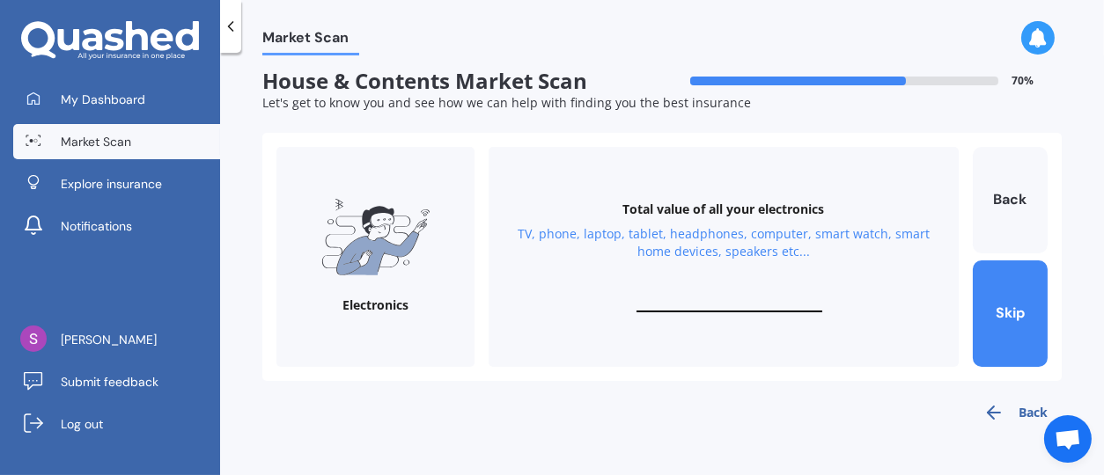
click at [700, 292] on div "Total value of all your electronics TV, phone, laptop, tablet, headphones, comp…" at bounding box center [723, 257] width 470 height 220
click at [697, 308] on input "text" at bounding box center [729, 304] width 186 height 17
drag, startPoint x: 757, startPoint y: 299, endPoint x: 707, endPoint y: 304, distance: 50.4
click at [707, 304] on input "$480,300" at bounding box center [729, 304] width 186 height 17
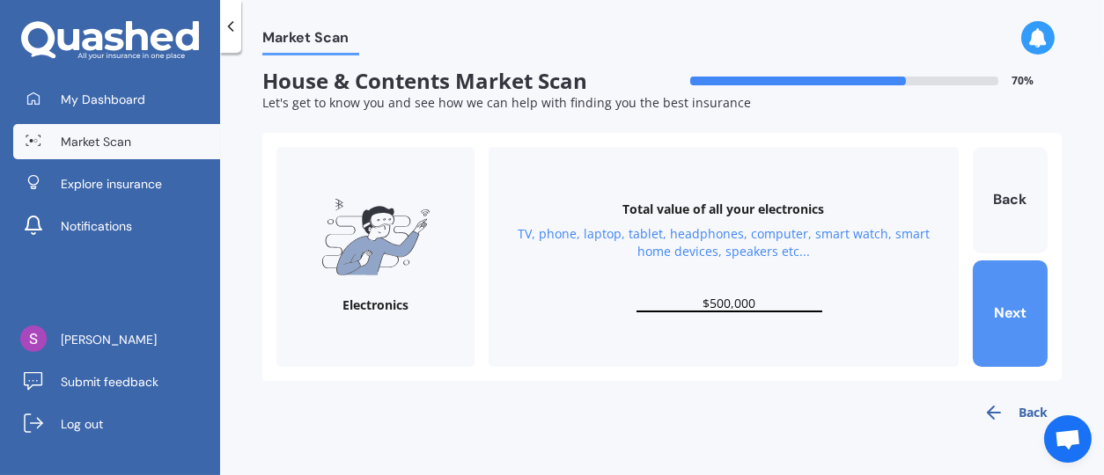
type input "$500,000"
click at [1011, 323] on button "Next" at bounding box center [1009, 313] width 75 height 106
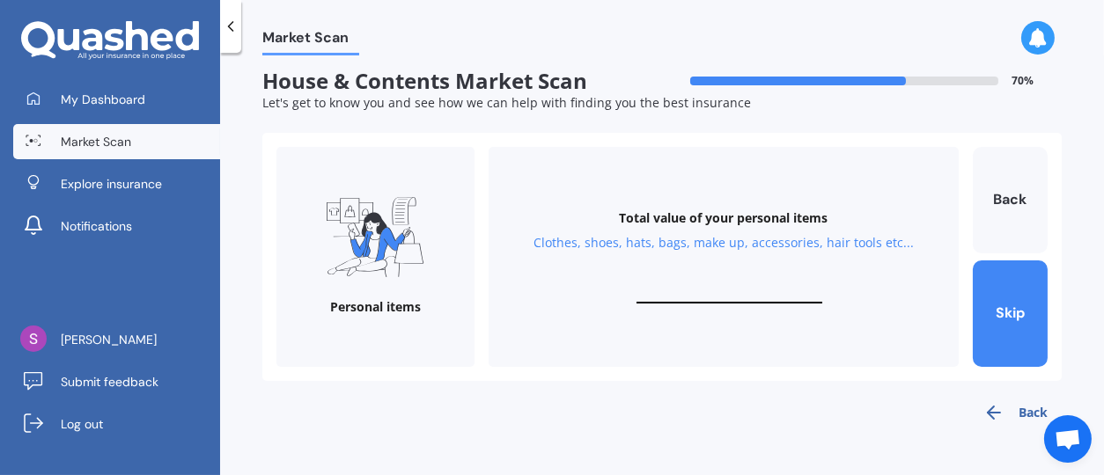
click at [703, 288] on input "text" at bounding box center [729, 295] width 186 height 17
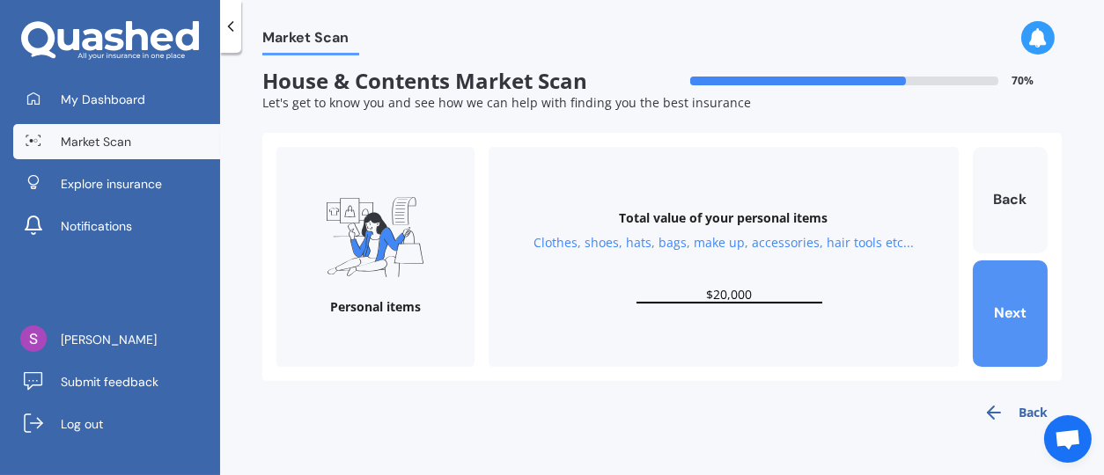
type input "$20,000"
click at [1007, 321] on button "Next" at bounding box center [1009, 313] width 75 height 106
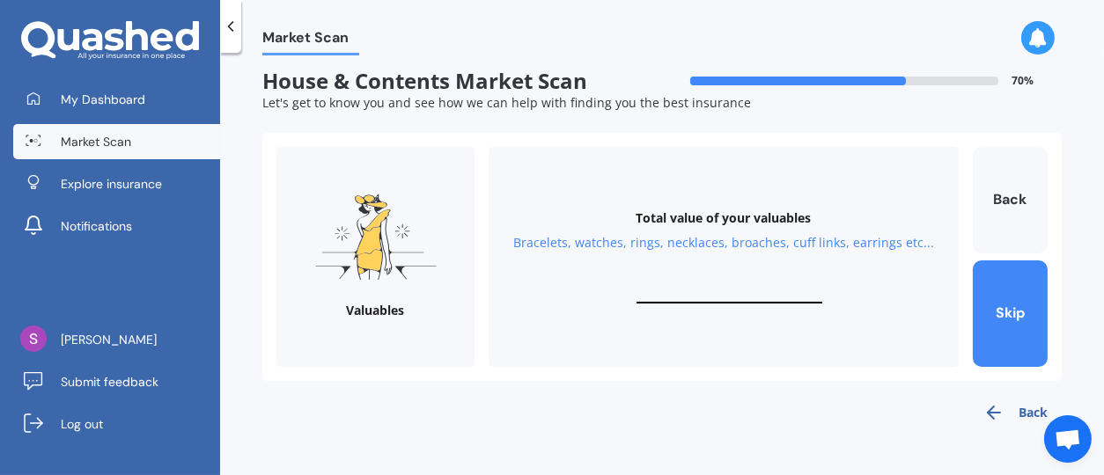
click at [716, 288] on input "text" at bounding box center [729, 295] width 186 height 17
type input "$5"
type input "$10,000"
click at [1023, 412] on button "Back" at bounding box center [1015, 412] width 92 height 35
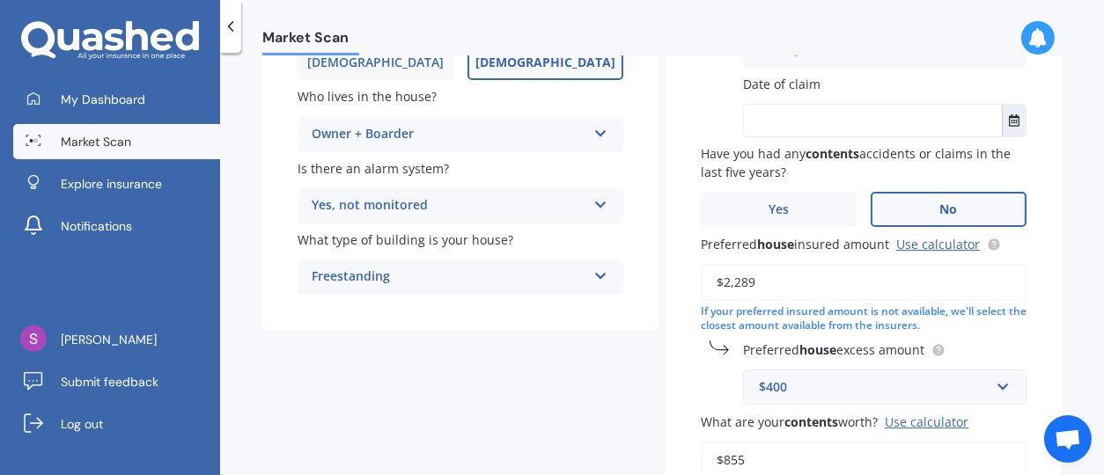
scroll to position [352, 0]
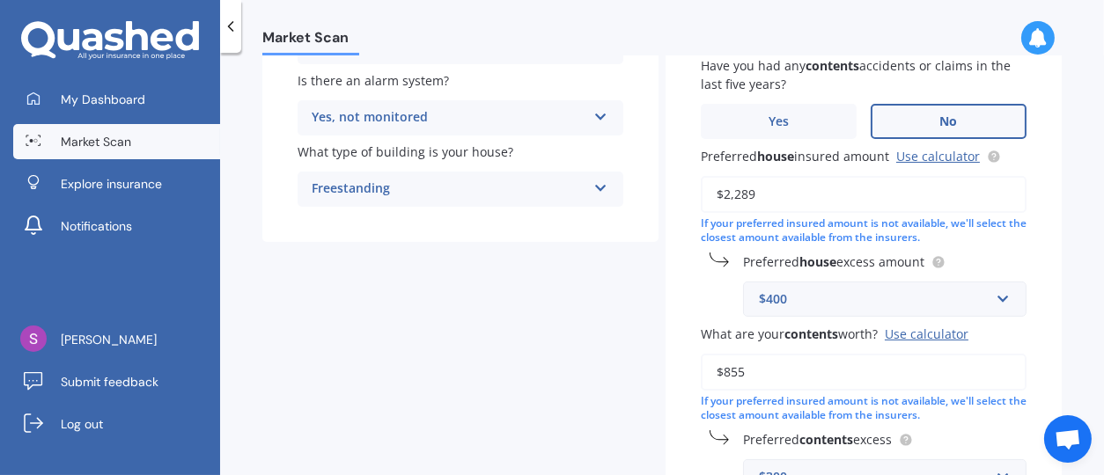
click at [907, 334] on div "Use calculator" at bounding box center [926, 334] width 84 height 17
click at [907, 354] on input "$855" at bounding box center [863, 372] width 326 height 37
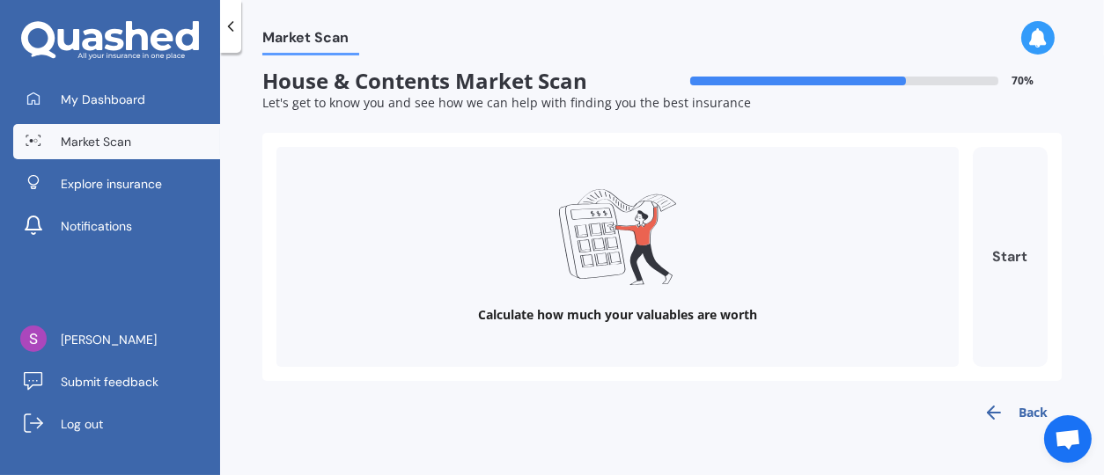
click at [994, 252] on button "Start" at bounding box center [1009, 257] width 75 height 220
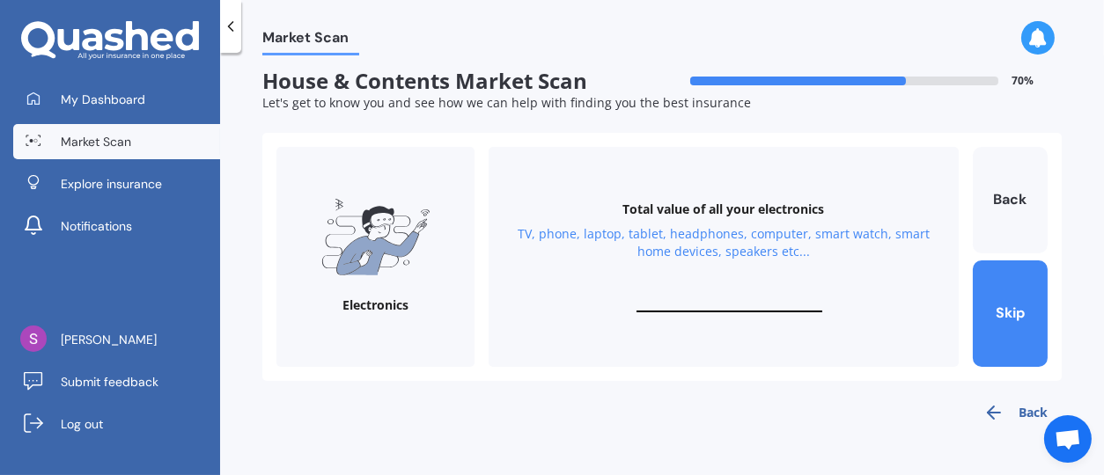
click at [691, 298] on input "text" at bounding box center [729, 304] width 186 height 17
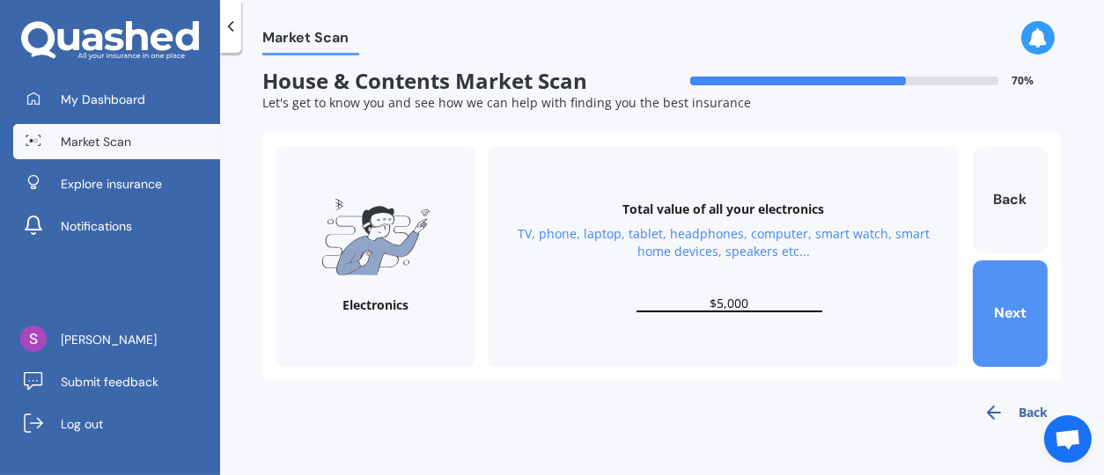
type input "$5,000"
click at [1007, 316] on button "Next" at bounding box center [1009, 313] width 75 height 106
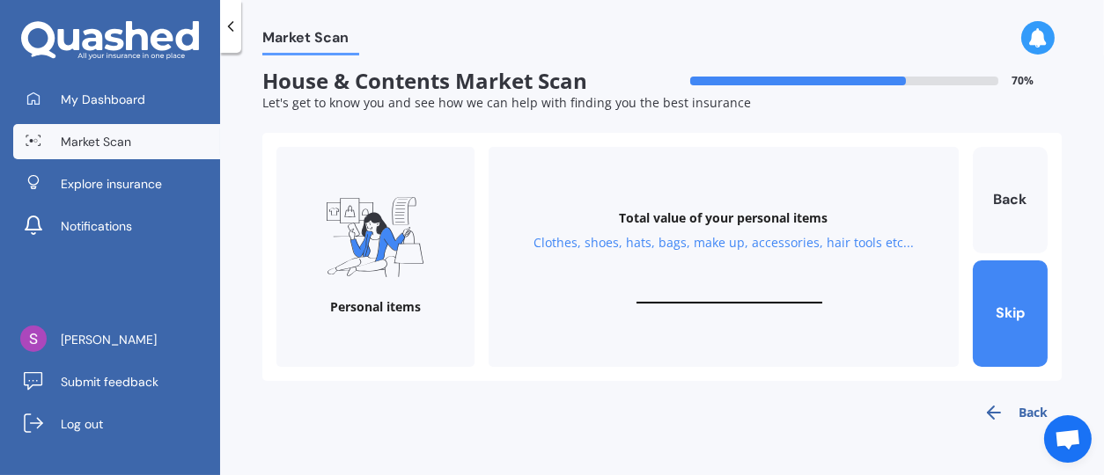
click at [749, 280] on div "Total value of your personal items Clothes, shoes, hats, bags, make up, accesso…" at bounding box center [723, 257] width 470 height 220
click at [730, 293] on input "text" at bounding box center [729, 295] width 186 height 17
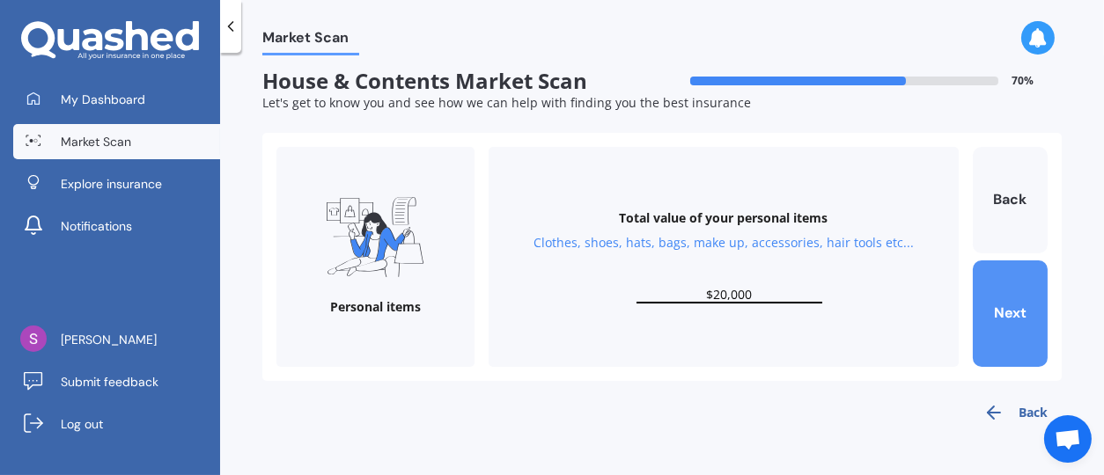
type input "$20,000"
click at [1001, 313] on button "Next" at bounding box center [1009, 313] width 75 height 106
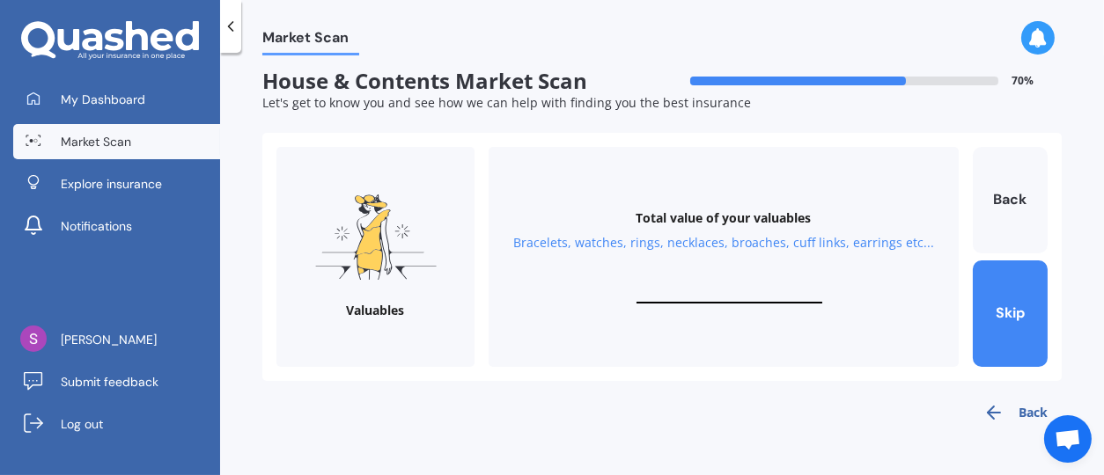
click at [1017, 414] on button "Back" at bounding box center [1015, 412] width 92 height 35
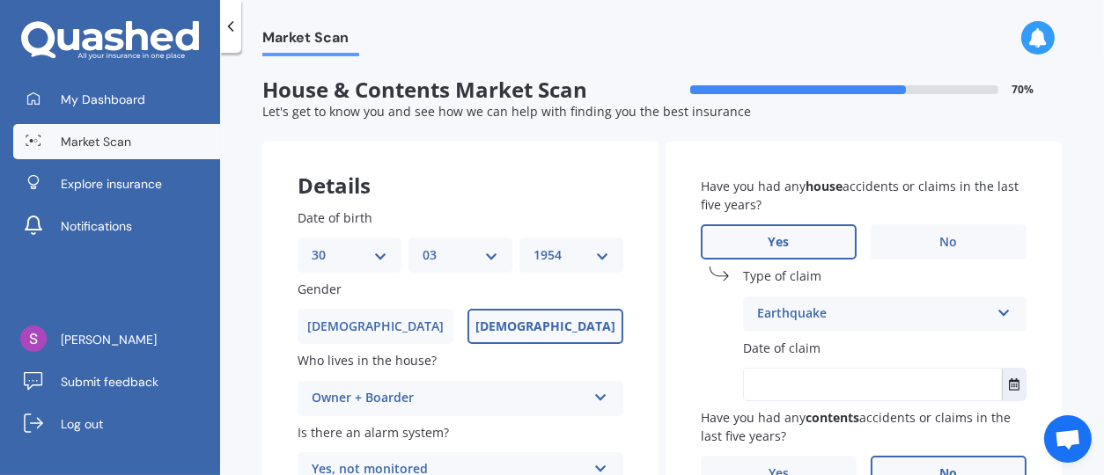
scroll to position [176, 0]
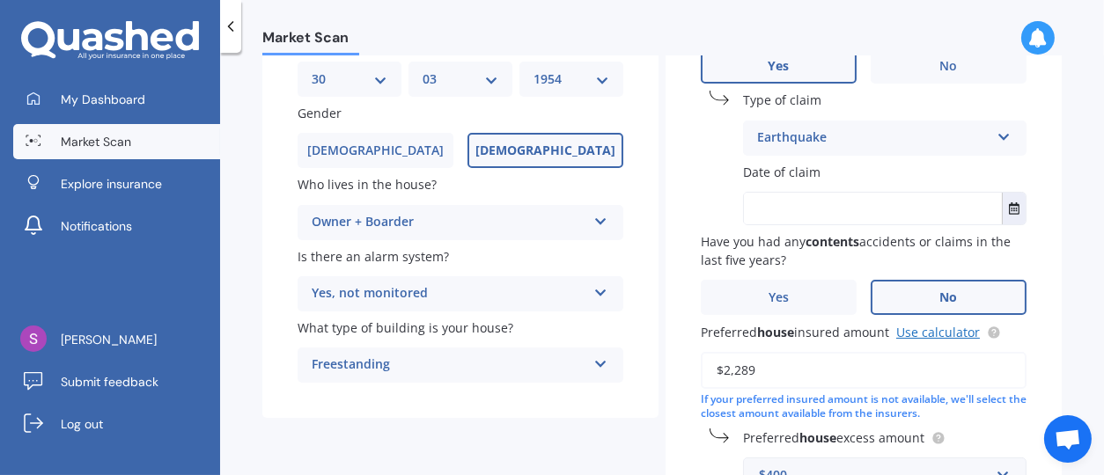
click at [938, 330] on link "Use calculator" at bounding box center [938, 332] width 84 height 17
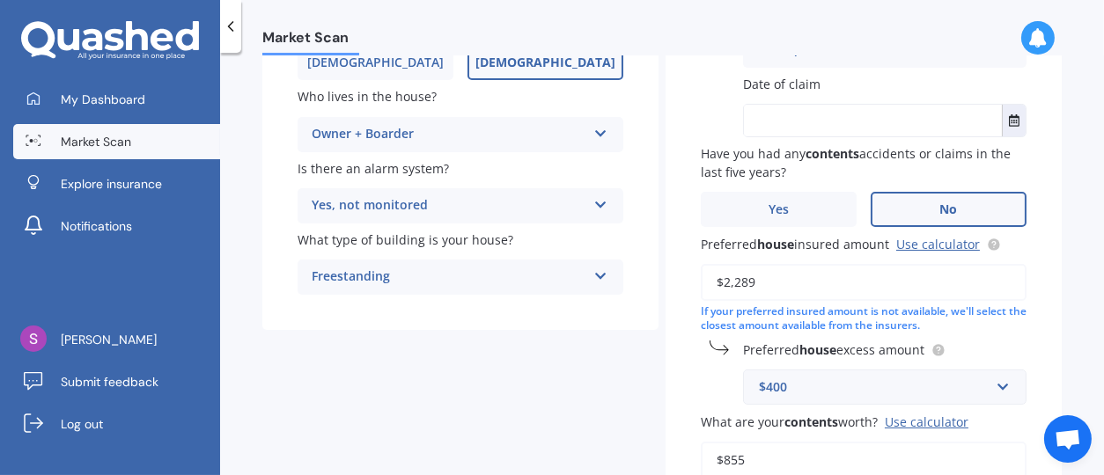
scroll to position [352, 0]
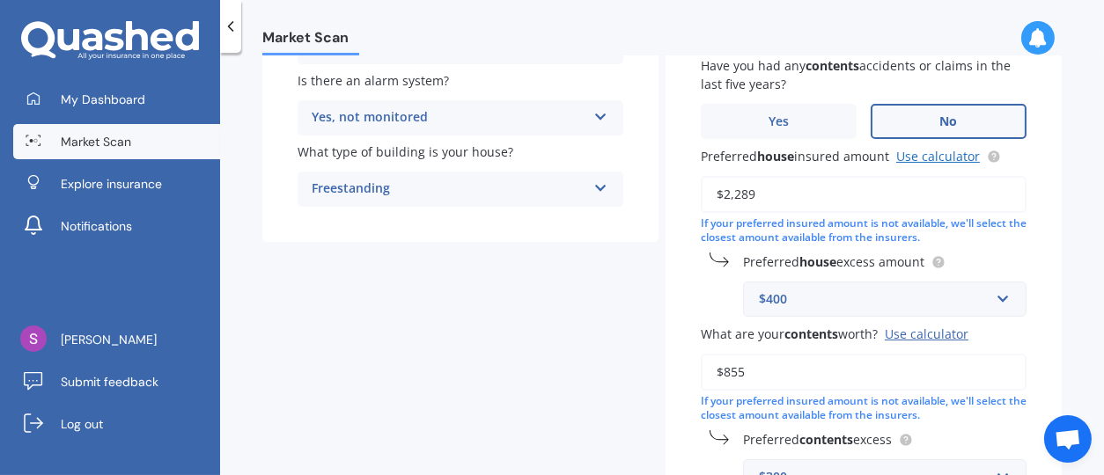
click at [923, 150] on link "Use calculator" at bounding box center [938, 156] width 84 height 17
click at [772, 123] on span "Yes" at bounding box center [778, 121] width 21 height 15
click at [0, 0] on input "Yes" at bounding box center [0, 0] width 0 height 0
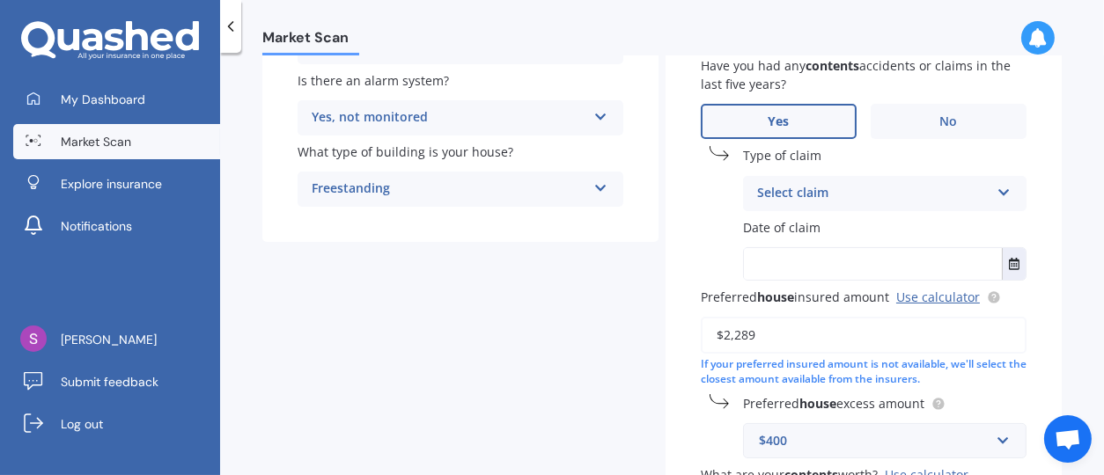
click at [984, 187] on div "Select claim Accidental damage Broken glass Earthquake Fire Flood Fusion Gradua…" at bounding box center [884, 193] width 283 height 35
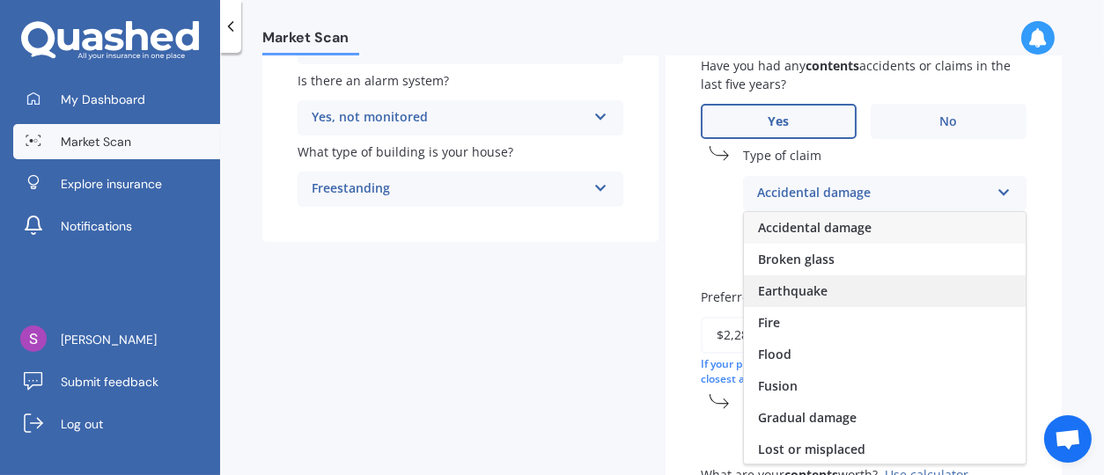
click at [832, 286] on div "Earthquake" at bounding box center [885, 291] width 282 height 32
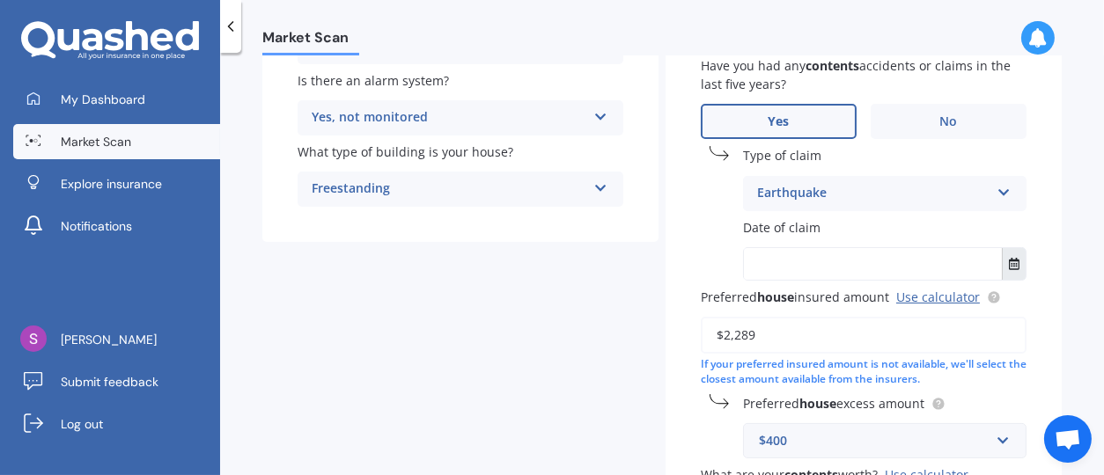
click at [1008, 262] on icon "Select date" at bounding box center [1013, 264] width 11 height 12
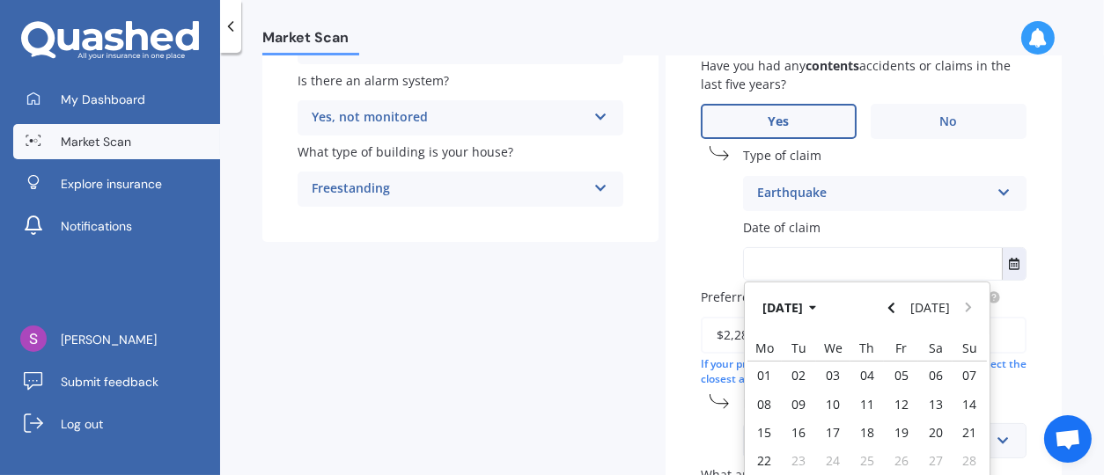
click at [705, 239] on div "Date of claim Sep 2025 Today Mo Tu We Th Fr Sa Su 01 02 03 04 05 06 07 08 09 10…" at bounding box center [863, 249] width 326 height 62
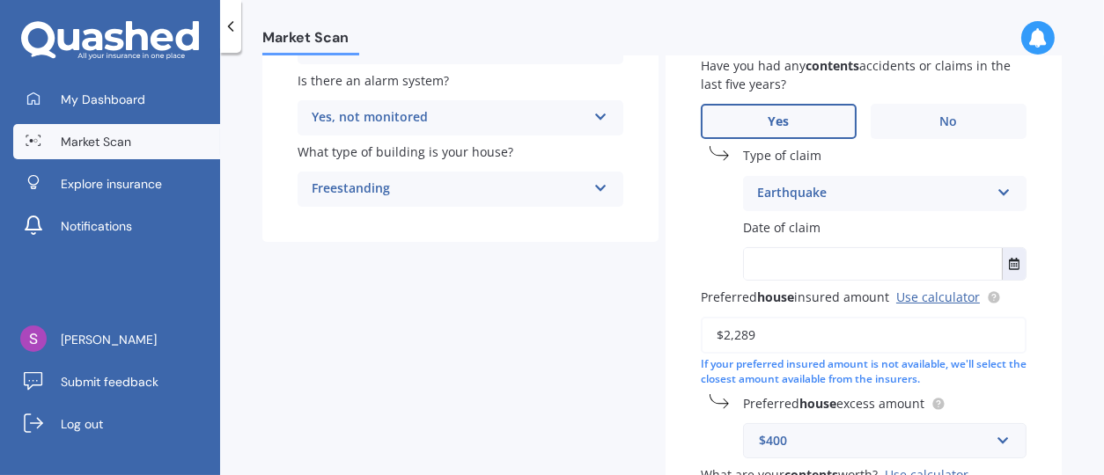
click at [788, 262] on input "text" at bounding box center [873, 264] width 258 height 32
type input "unsure"
click at [825, 329] on input "$2,289" at bounding box center [863, 335] width 326 height 37
click at [1008, 265] on icon "Select date" at bounding box center [1013, 264] width 11 height 12
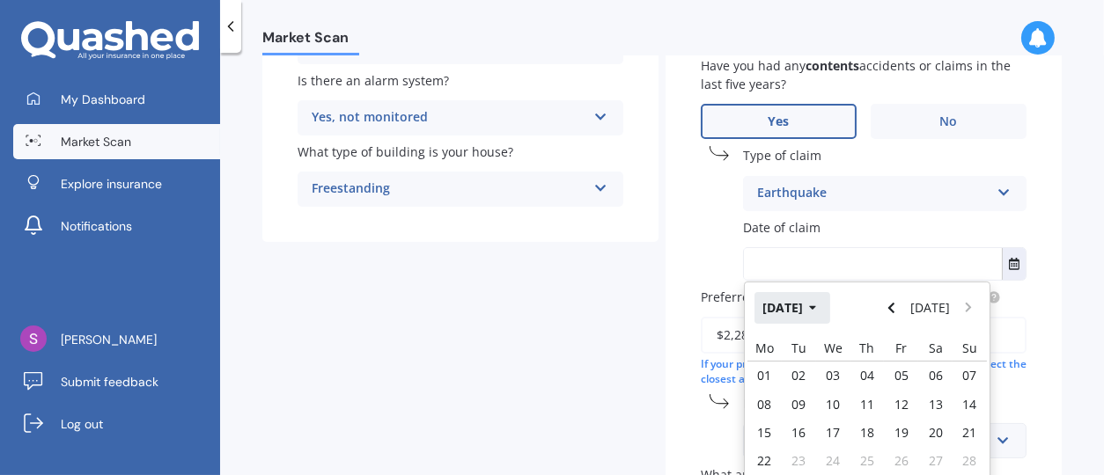
click at [816, 306] on icon "button" at bounding box center [812, 308] width 7 height 4
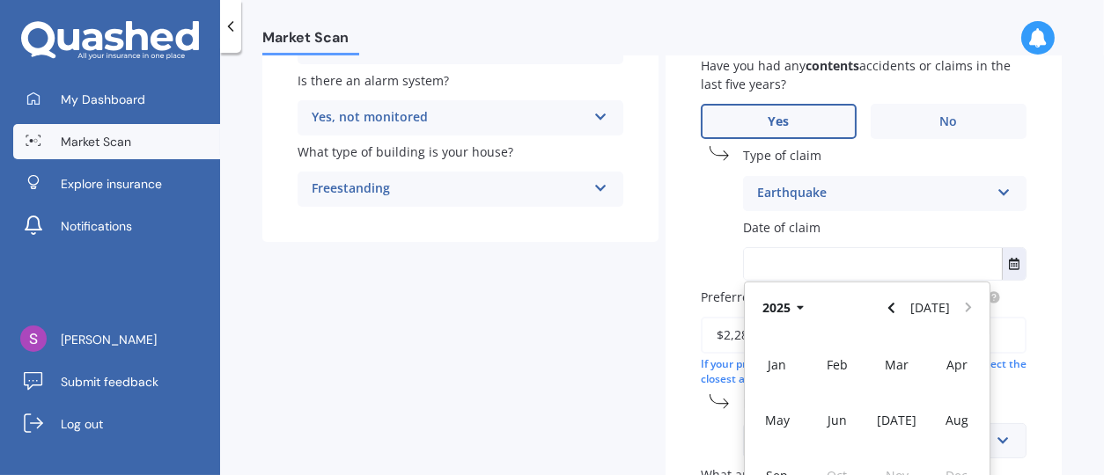
click at [824, 252] on input "text" at bounding box center [873, 264] width 258 height 32
click at [1069, 334] on div "Market Scan House & Contents Market Scan 70 % Let's get to know you and see how…" at bounding box center [662, 267] width 884 height 422
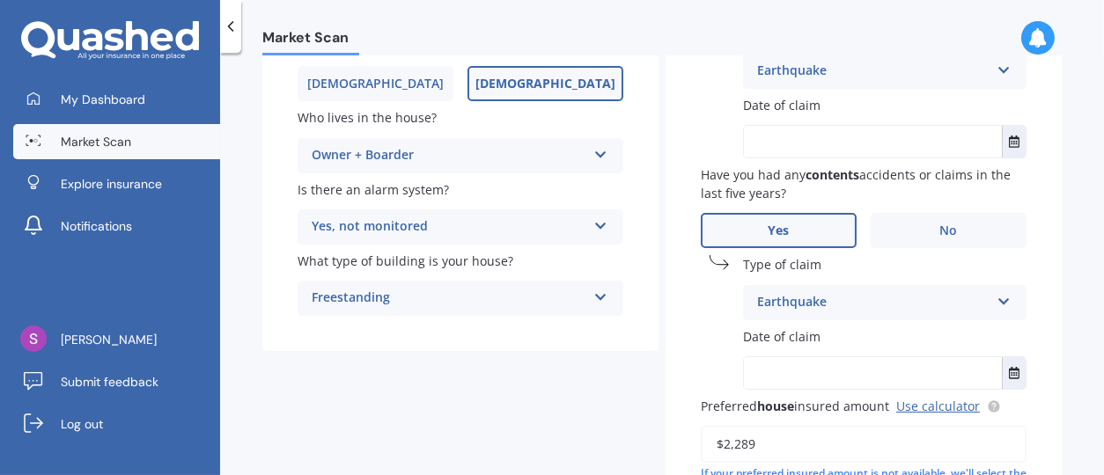
scroll to position [155, 0]
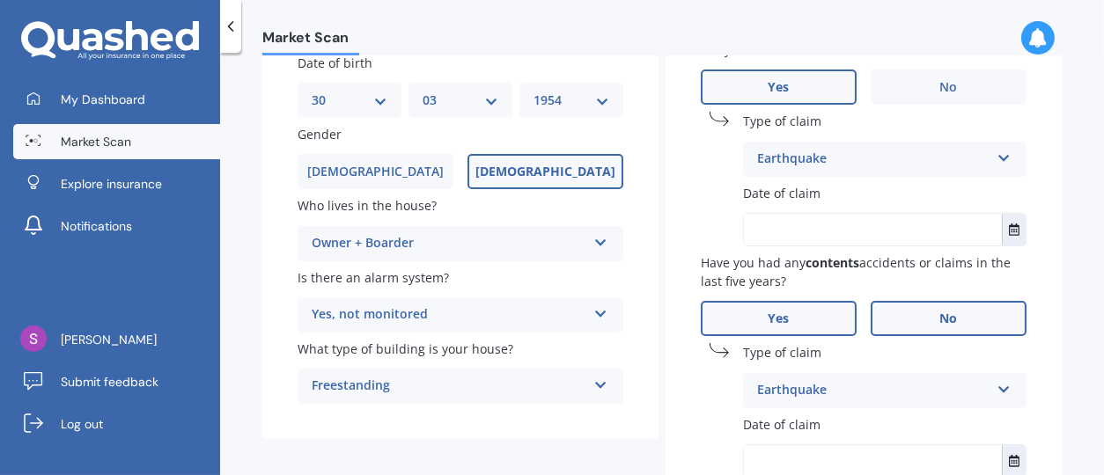
click at [948, 312] on span "No" at bounding box center [949, 319] width 18 height 15
click at [0, 0] on input "No" at bounding box center [0, 0] width 0 height 0
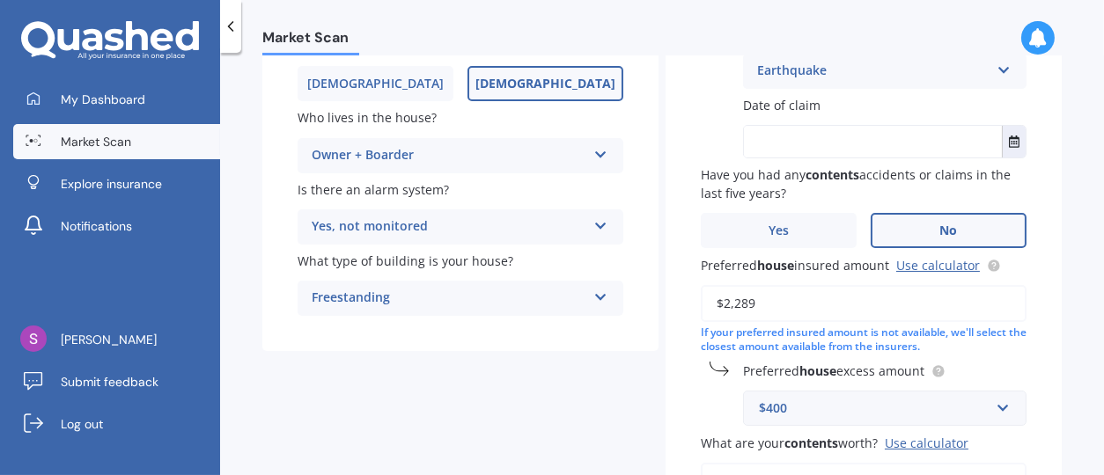
scroll to position [331, 0]
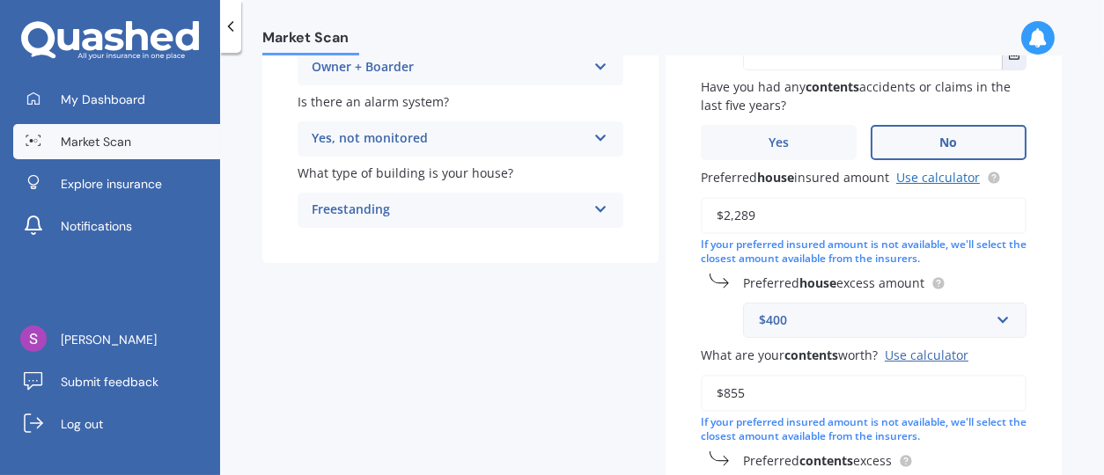
click at [928, 175] on link "Use calculator" at bounding box center [938, 177] width 84 height 17
click at [920, 172] on link "Use calculator" at bounding box center [938, 177] width 84 height 17
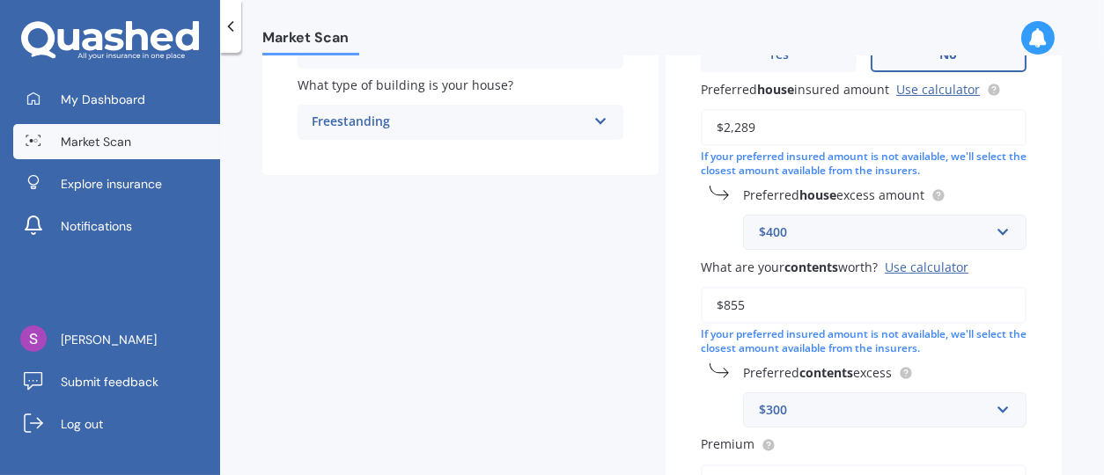
scroll to position [717, 0]
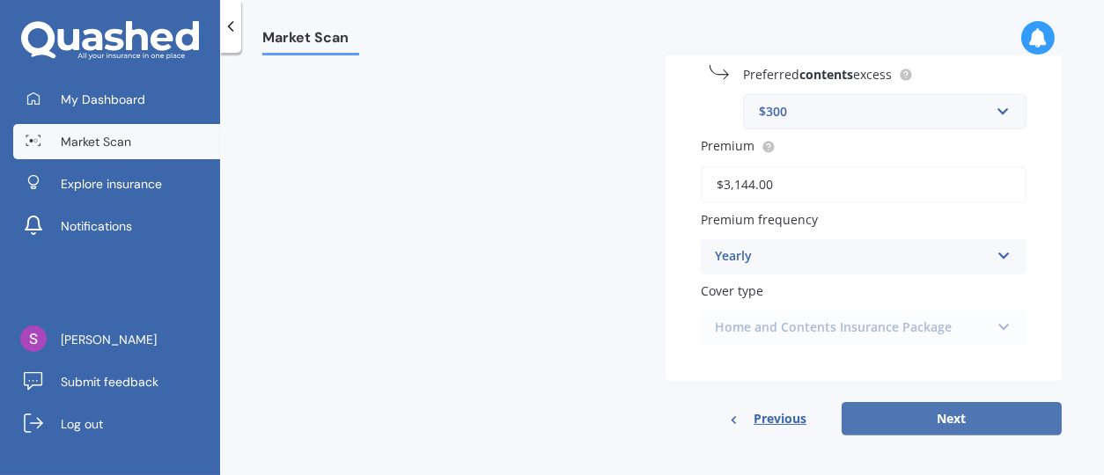
click at [941, 411] on button "Next" at bounding box center [951, 418] width 220 height 33
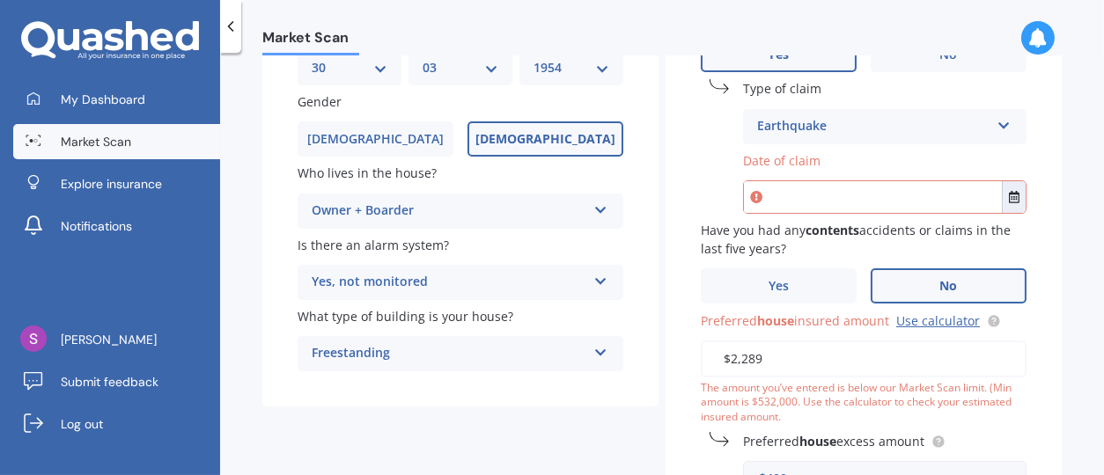
scroll to position [275, 0]
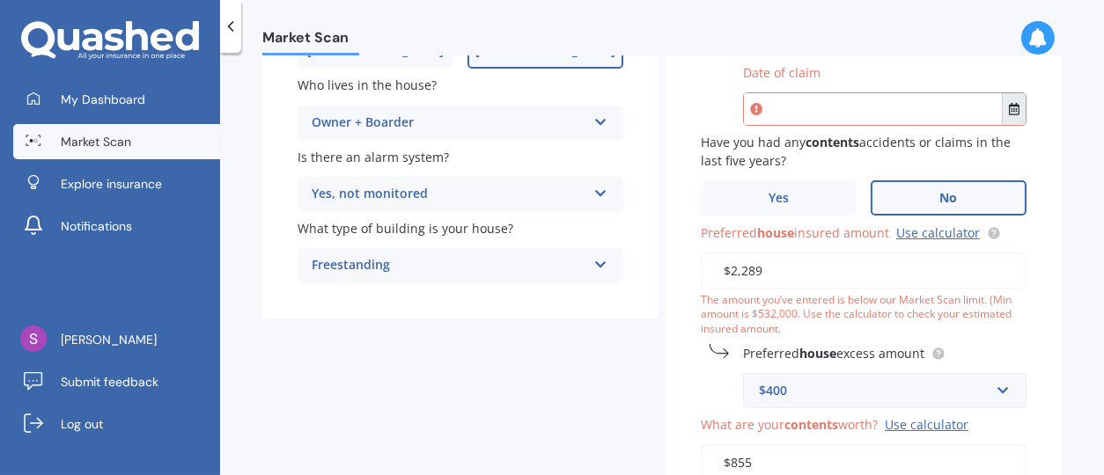
click at [1008, 108] on icon "Select date" at bounding box center [1013, 109] width 11 height 12
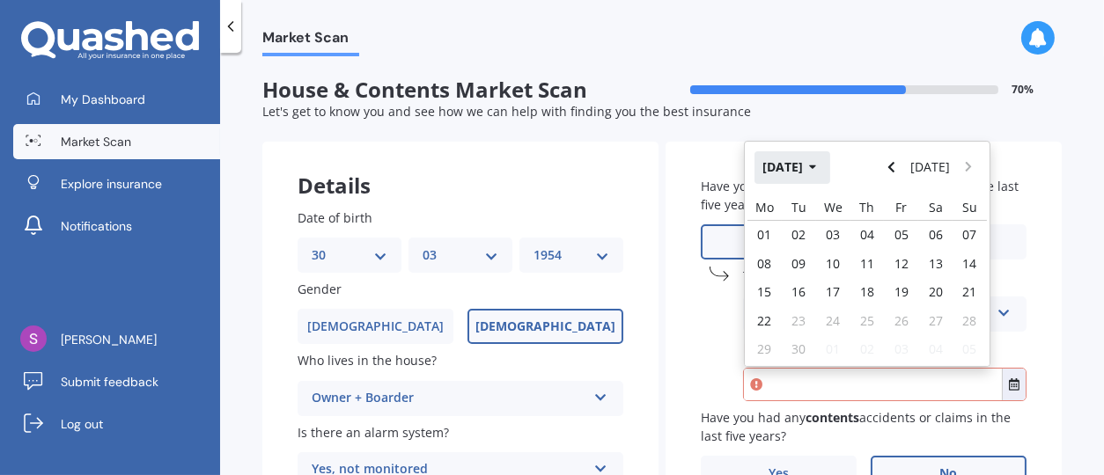
click at [816, 161] on icon "button" at bounding box center [813, 167] width 8 height 12
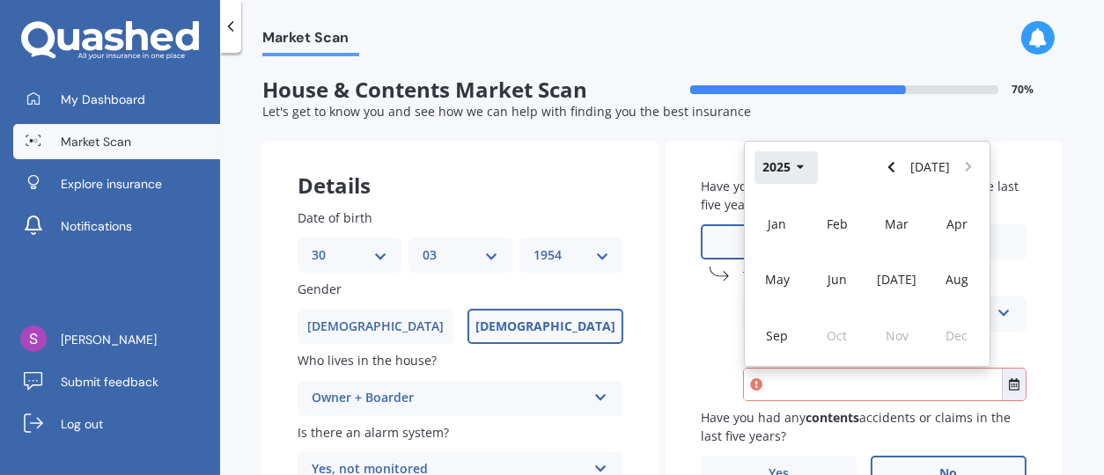
click at [796, 169] on icon "button" at bounding box center [800, 167] width 8 height 12
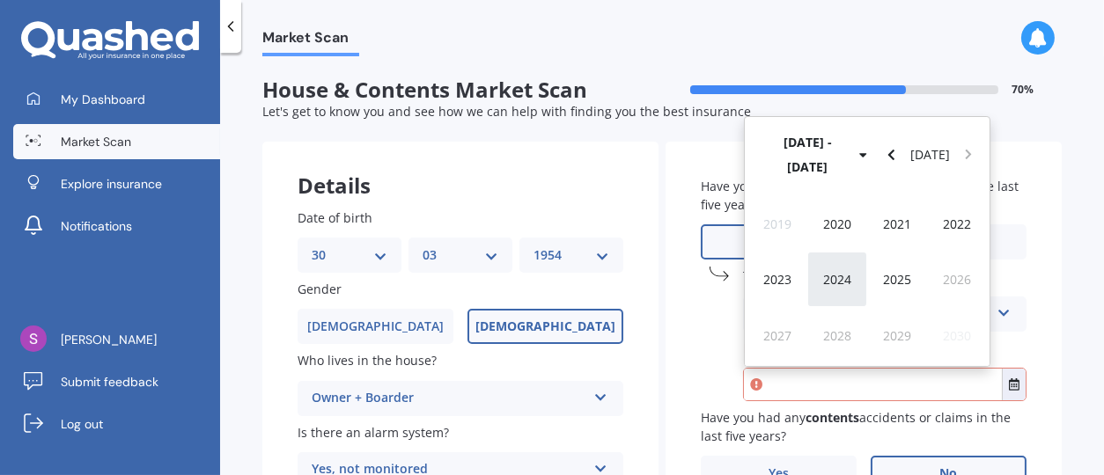
click at [829, 274] on span "2024" at bounding box center [837, 279] width 28 height 17
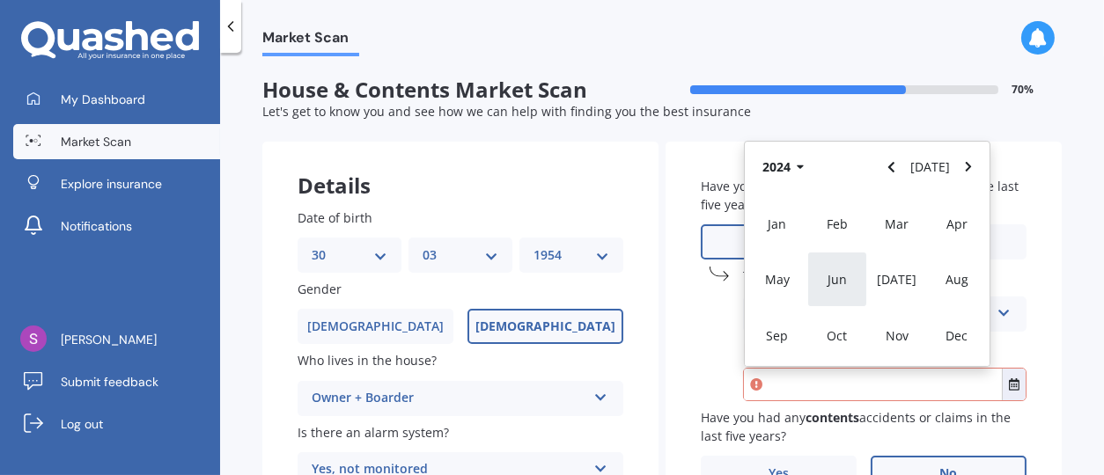
click at [831, 271] on span "Jun" at bounding box center [836, 279] width 19 height 17
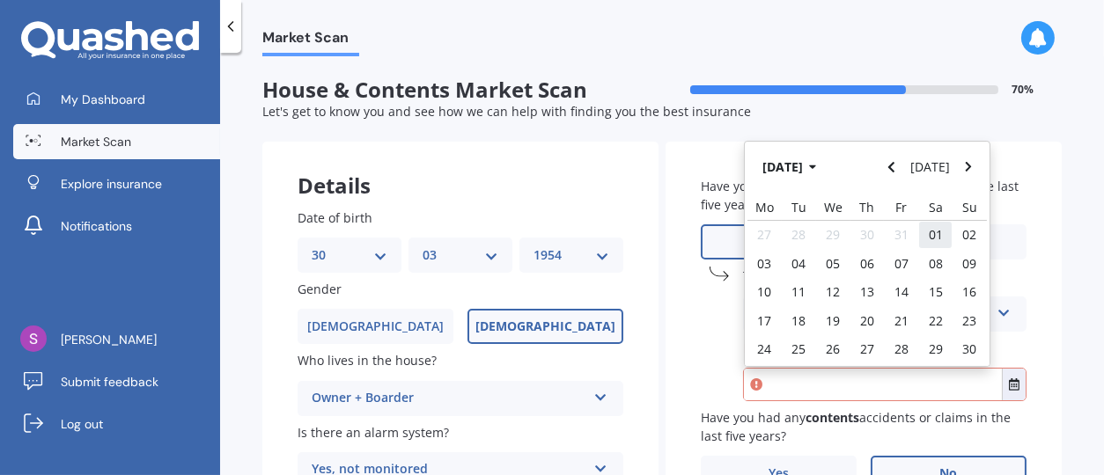
click at [928, 233] on span "01" at bounding box center [935, 234] width 14 height 17
type input "01/06/2024"
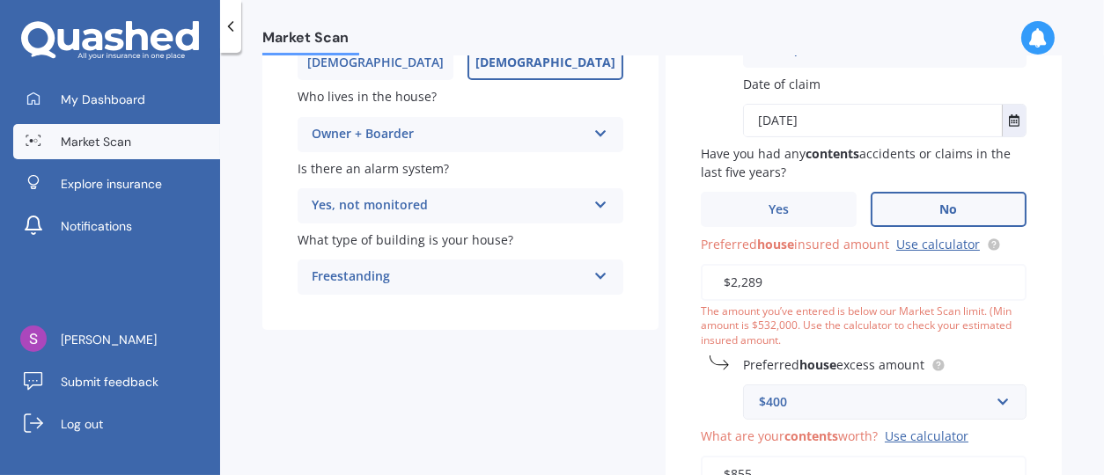
scroll to position [352, 0]
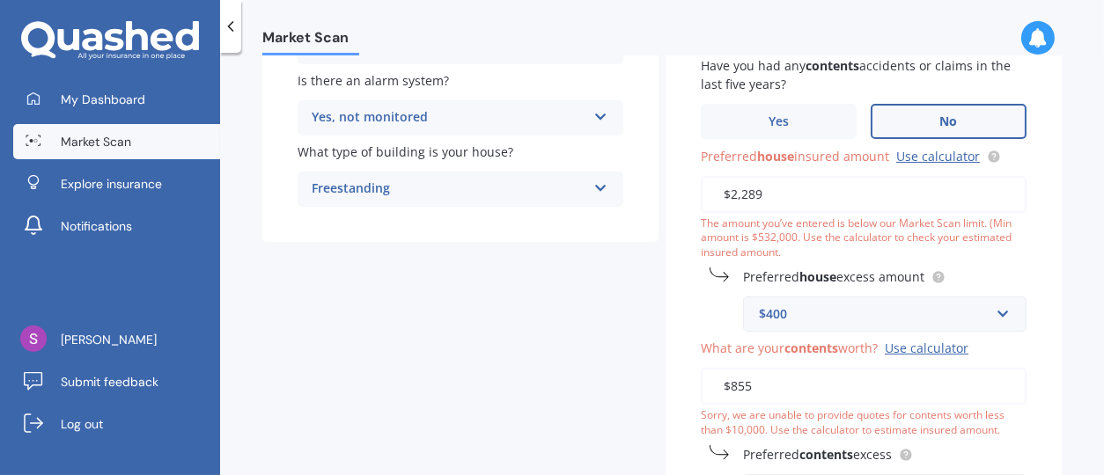
click at [928, 344] on div "Use calculator" at bounding box center [926, 348] width 84 height 17
click at [928, 368] on input "$855" at bounding box center [863, 386] width 326 height 37
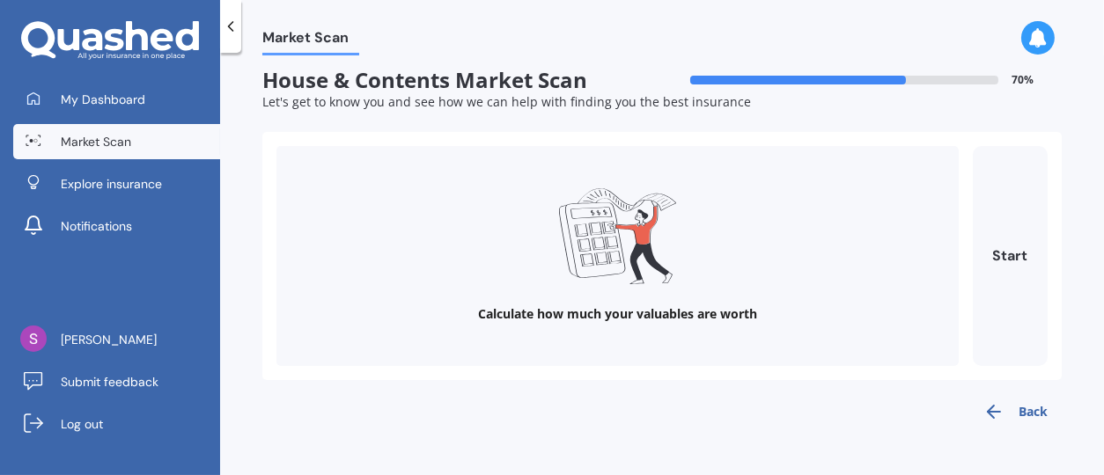
scroll to position [9, 0]
click at [996, 253] on button "Start" at bounding box center [1009, 257] width 75 height 220
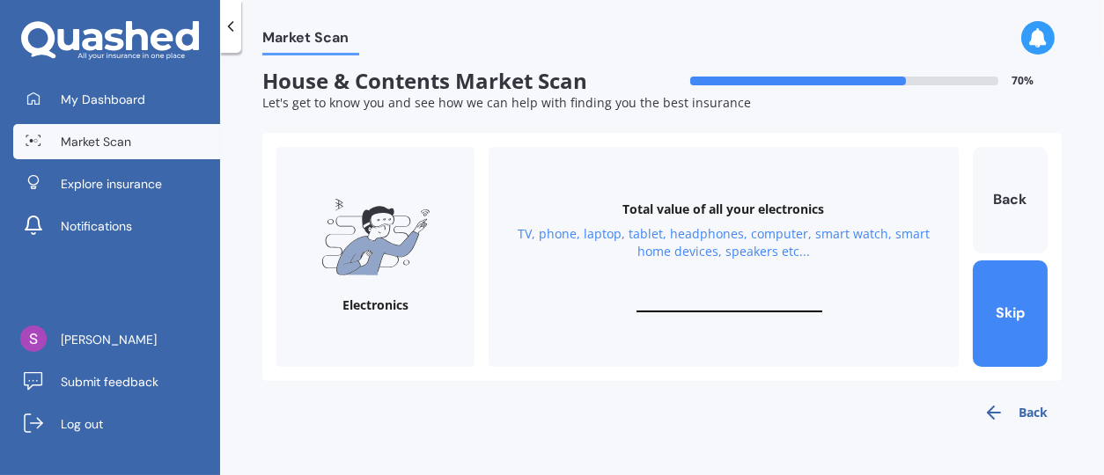
click at [717, 297] on input "text" at bounding box center [729, 304] width 186 height 17
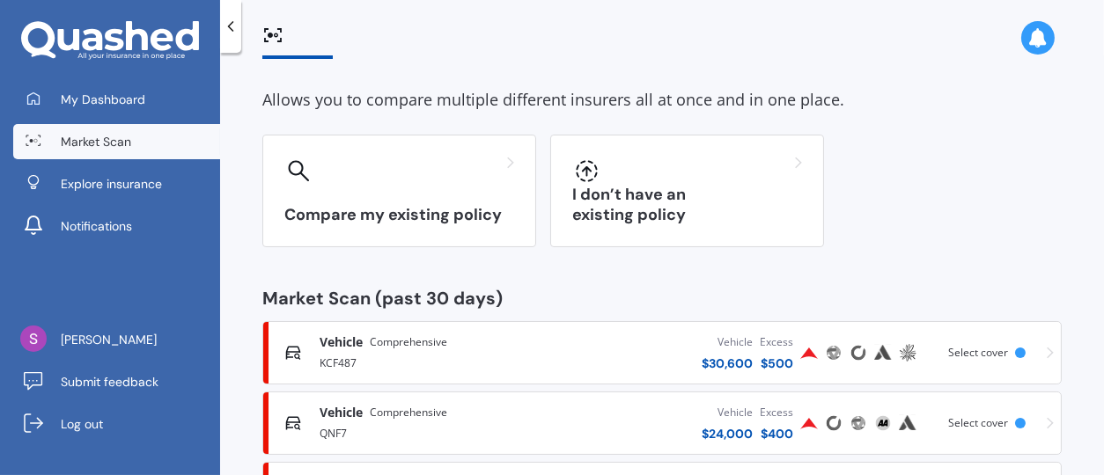
scroll to position [156, 0]
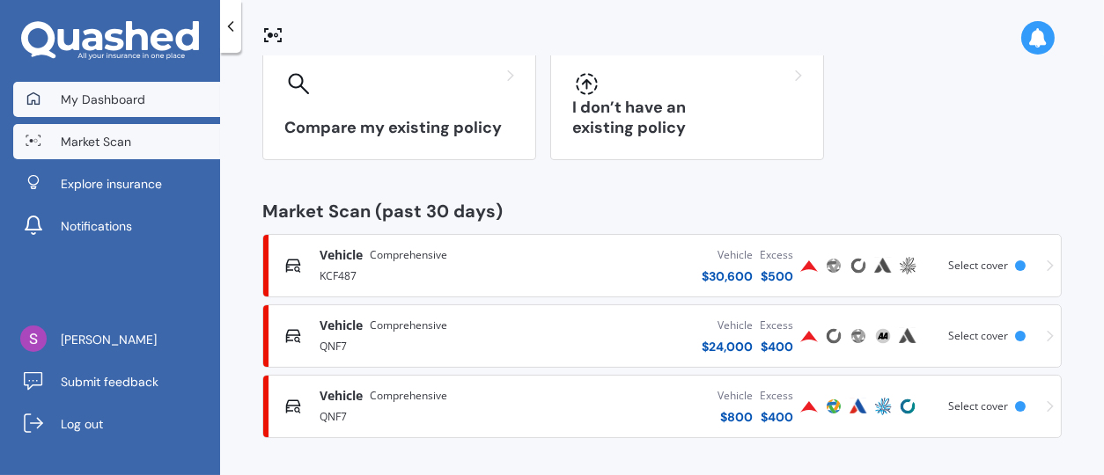
click at [133, 93] on span "My Dashboard" at bounding box center [103, 100] width 84 height 18
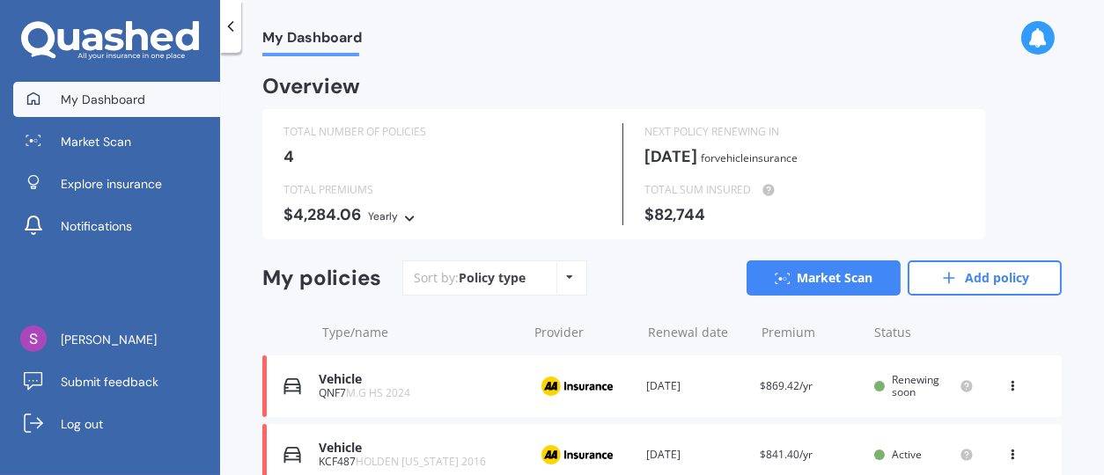
scroll to position [220, 0]
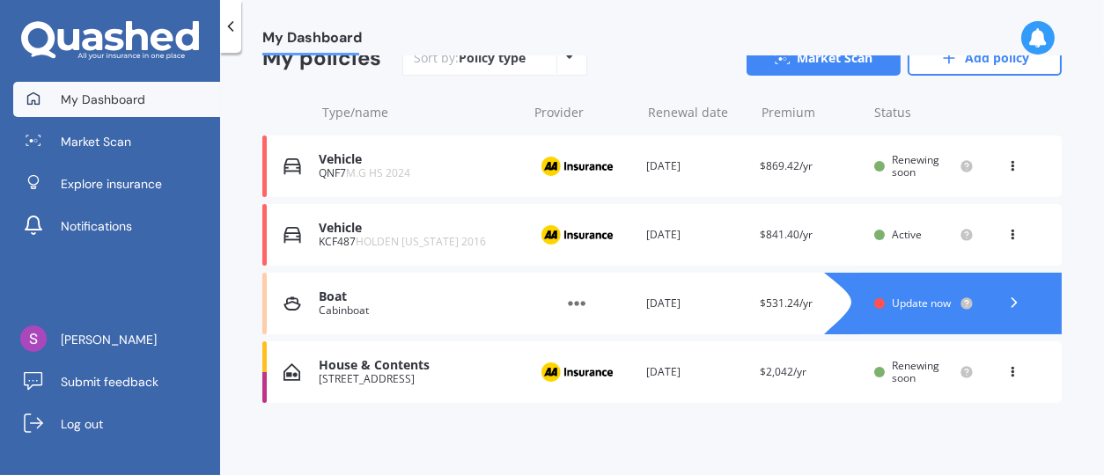
click at [420, 362] on div "House & Contents" at bounding box center [419, 365] width 200 height 15
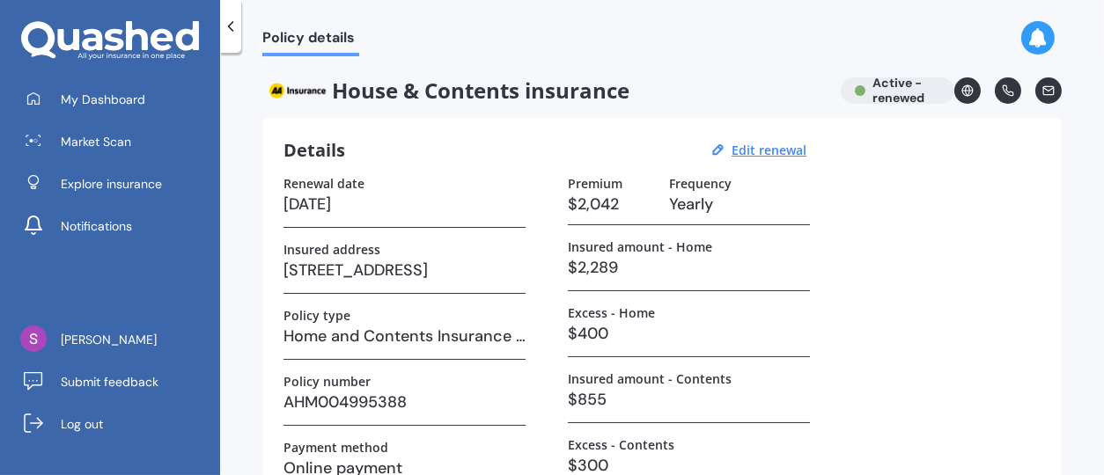
scroll to position [88, 0]
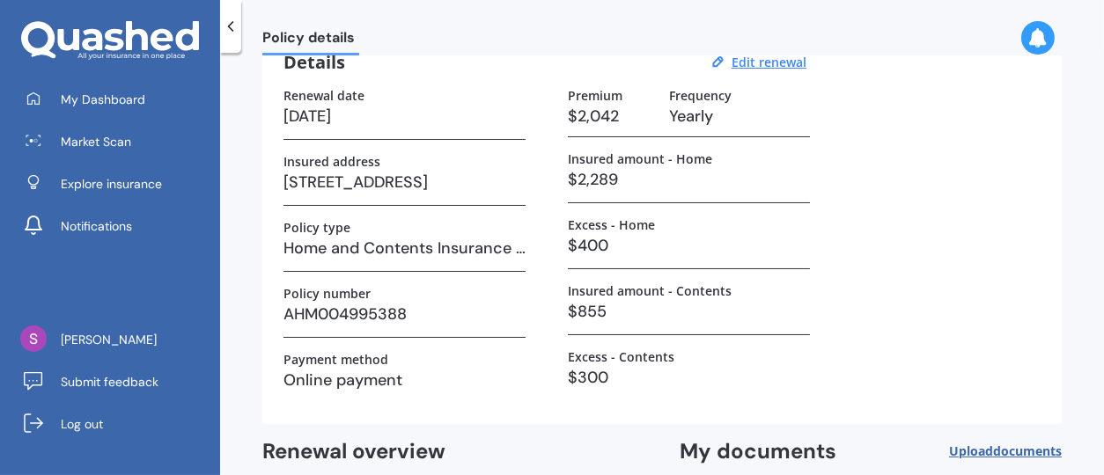
click at [621, 176] on h3 "$2,289" at bounding box center [689, 179] width 242 height 26
click at [763, 59] on u "Edit renewal" at bounding box center [768, 62] width 75 height 17
select select "23"
select select "09"
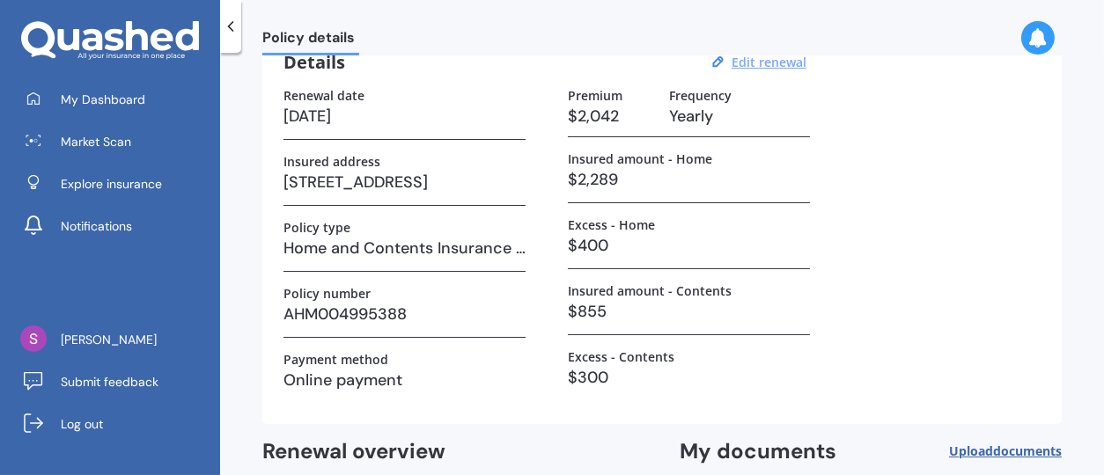
select select "2026"
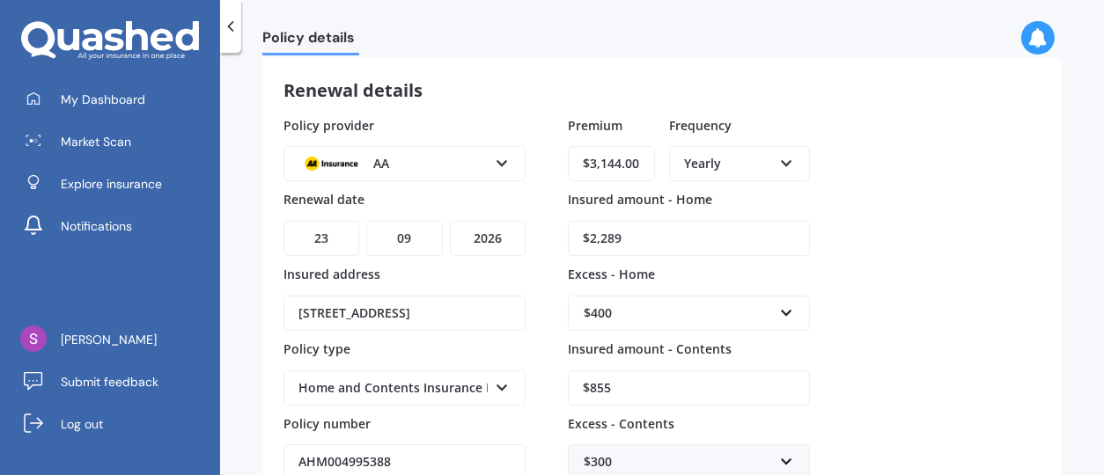
click at [656, 236] on input "$2,289" at bounding box center [689, 238] width 242 height 35
drag, startPoint x: 656, startPoint y: 236, endPoint x: 475, endPoint y: 210, distance: 183.1
click at [475, 210] on div "Policy provider AA AA AMI AMP ANZ ASB Ando BNZ Co-Operative Bank FMG Initio Kiw…" at bounding box center [661, 335] width 757 height 439
type input "$926,700"
click at [608, 388] on input "$855" at bounding box center [689, 387] width 242 height 35
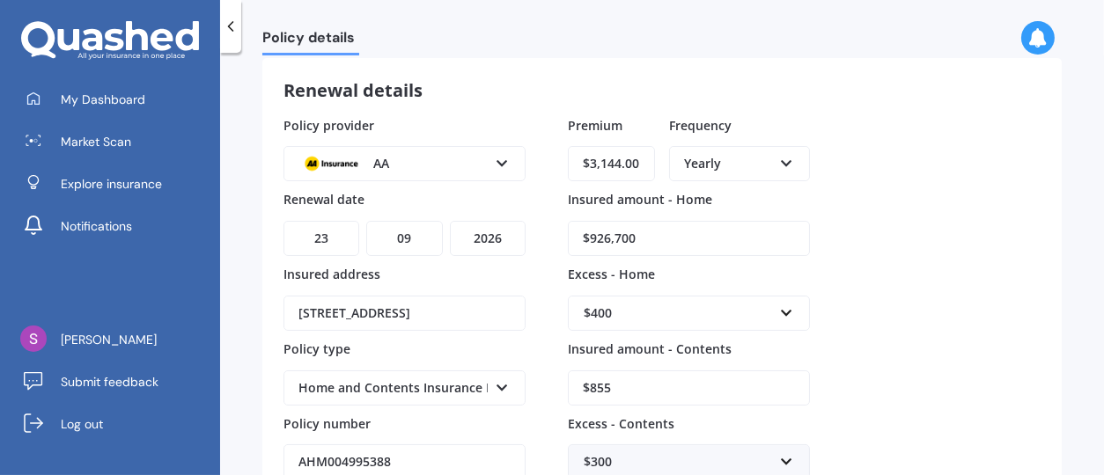
drag, startPoint x: 608, startPoint y: 388, endPoint x: 568, endPoint y: 378, distance: 41.0
click at [568, 378] on input "$855" at bounding box center [689, 387] width 242 height 35
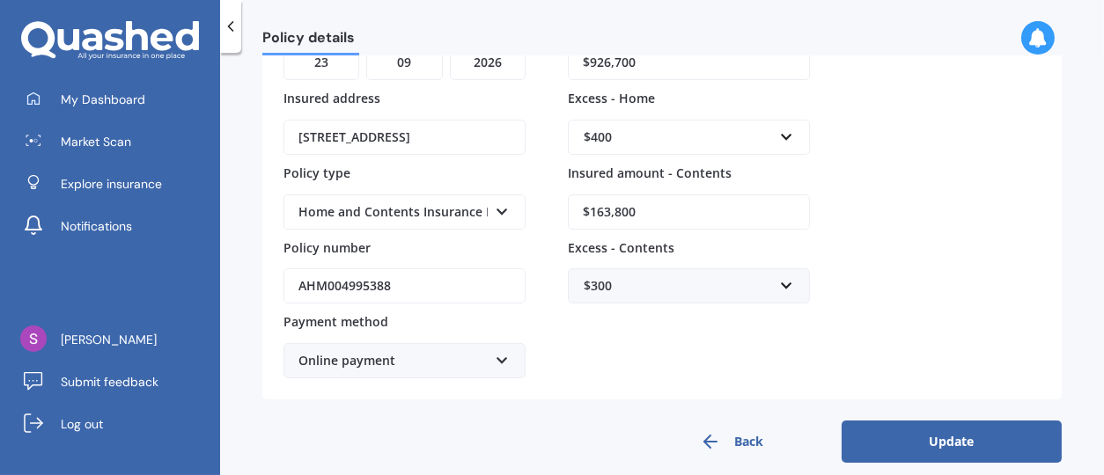
scroll to position [281, 0]
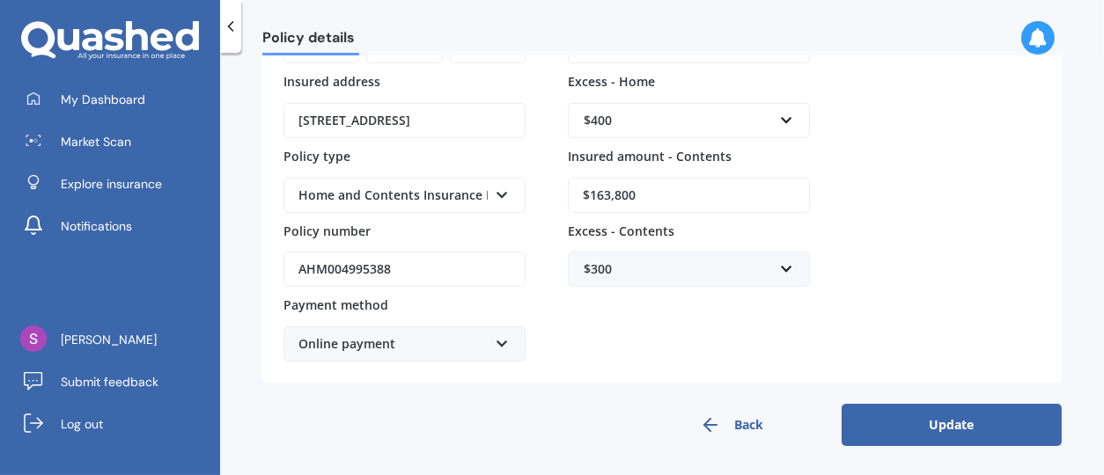
type input "$163,800"
click at [931, 408] on button "Update" at bounding box center [951, 425] width 220 height 42
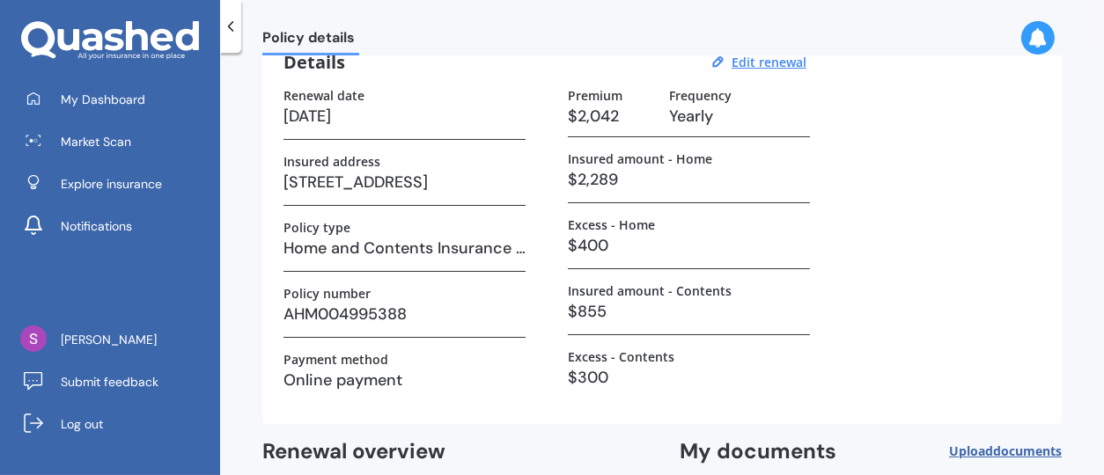
scroll to position [176, 0]
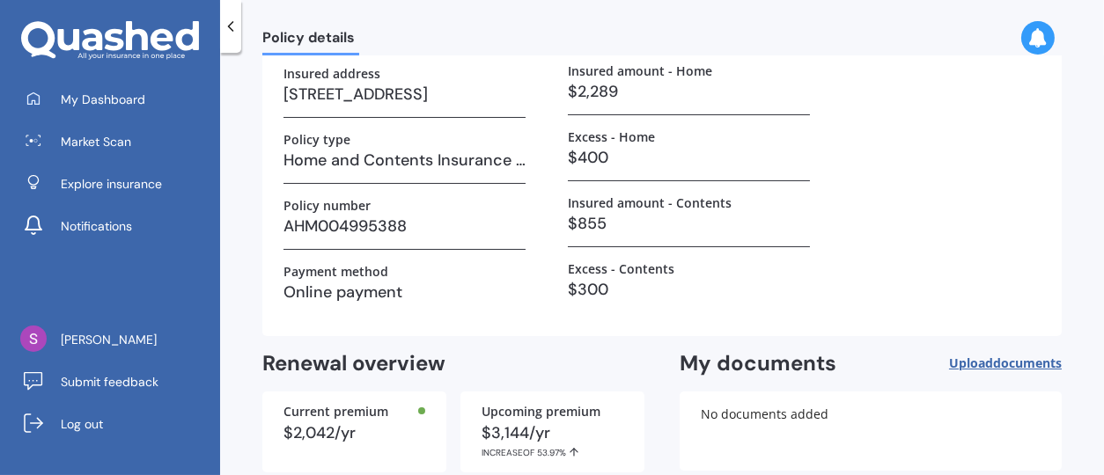
click at [629, 89] on h3 "$2,289" at bounding box center [689, 91] width 242 height 26
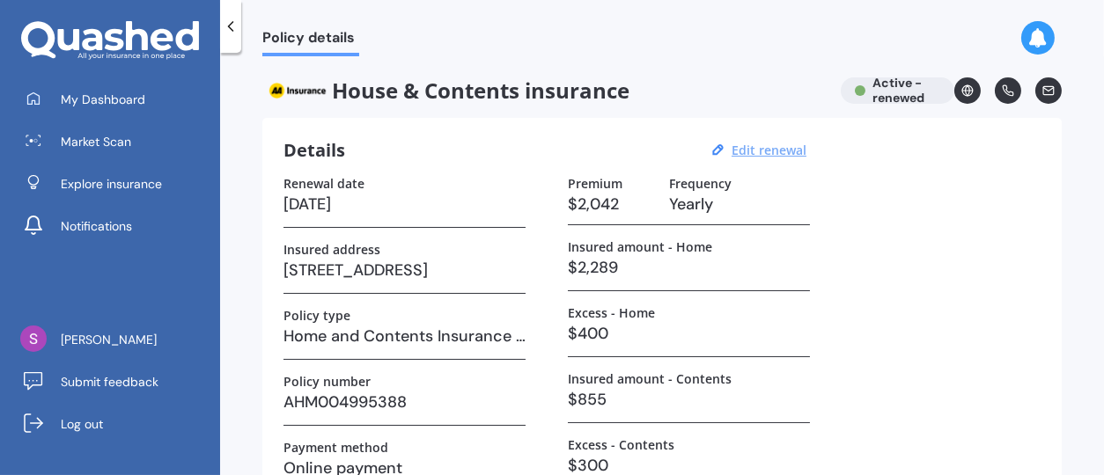
click at [752, 150] on u "Edit renewal" at bounding box center [768, 150] width 75 height 17
select select "23"
select select "09"
select select "2026"
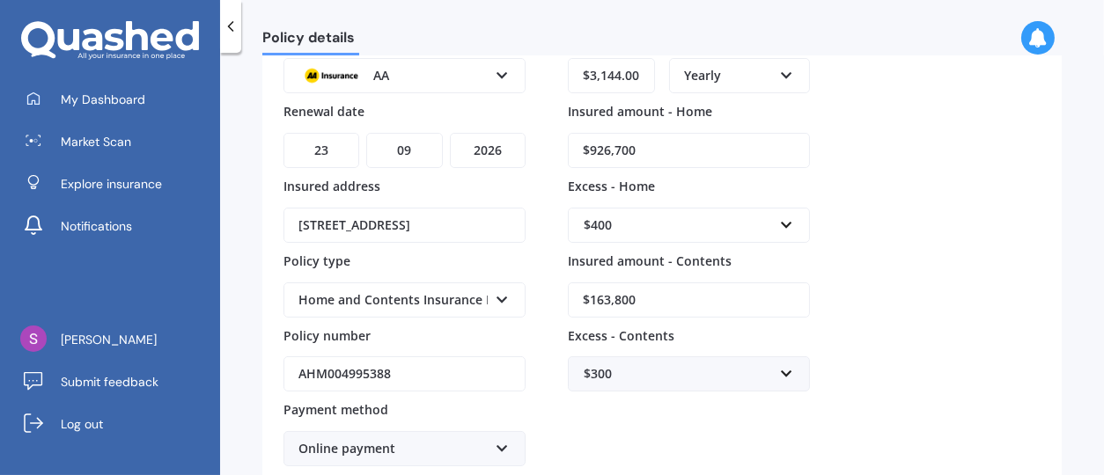
scroll to position [281, 0]
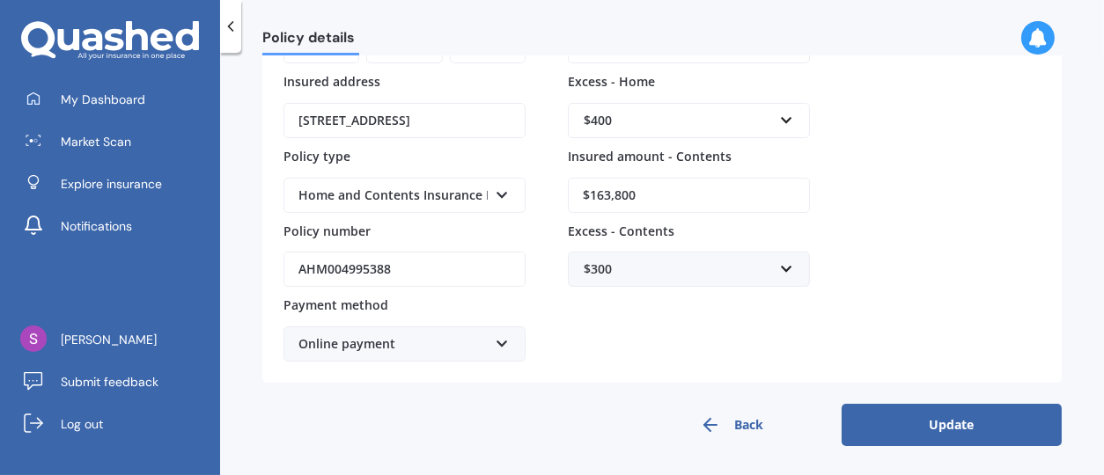
click at [899, 431] on button "Update" at bounding box center [951, 425] width 220 height 42
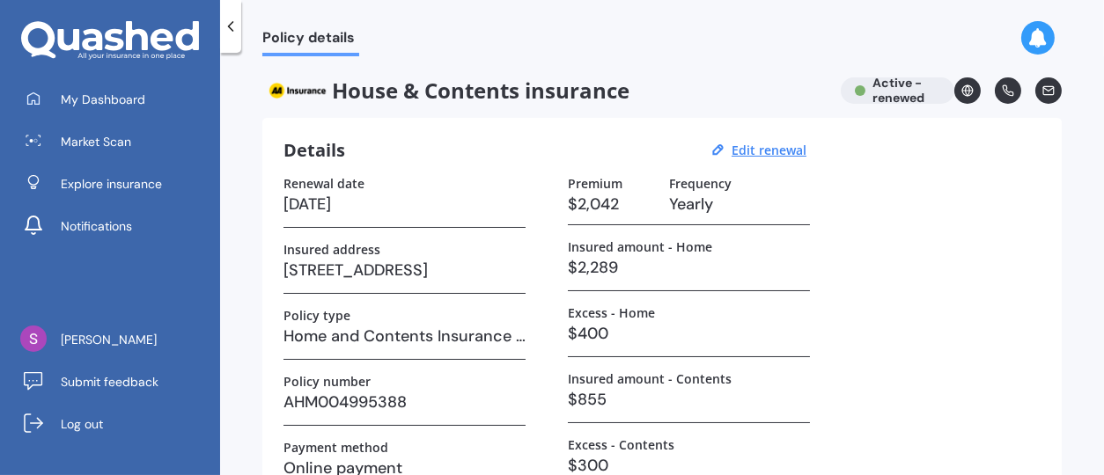
scroll to position [264, 0]
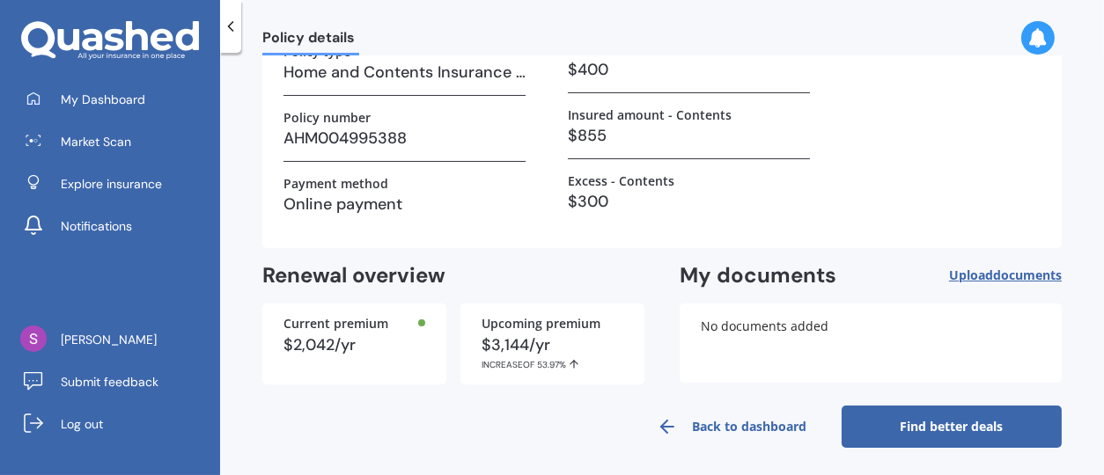
click at [928, 432] on link "Find better deals" at bounding box center [951, 427] width 220 height 42
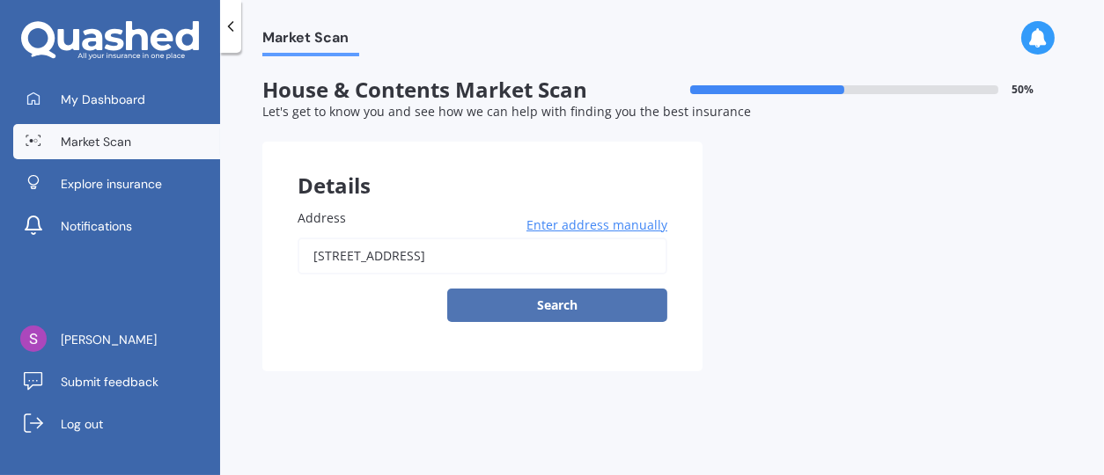
click at [570, 302] on button "Search" at bounding box center [557, 305] width 220 height 33
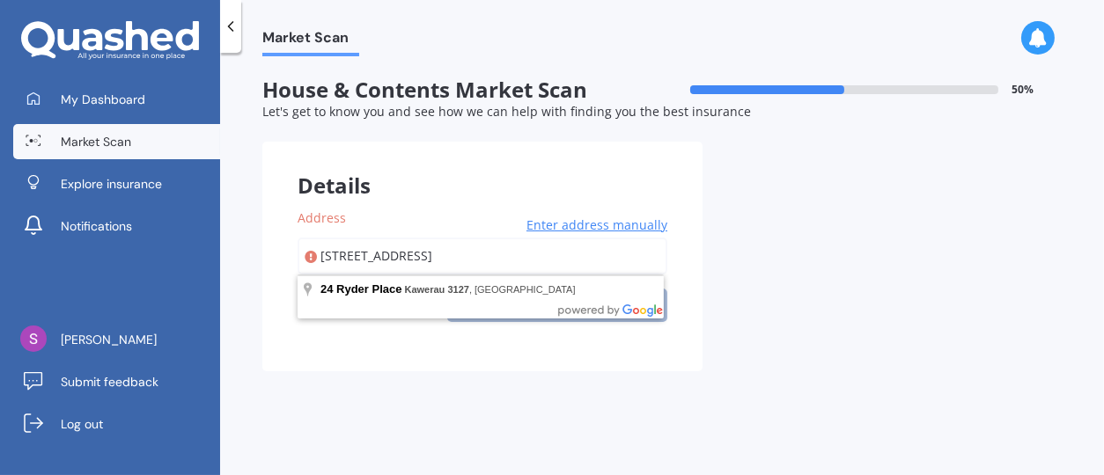
type input "[STREET_ADDRESS]"
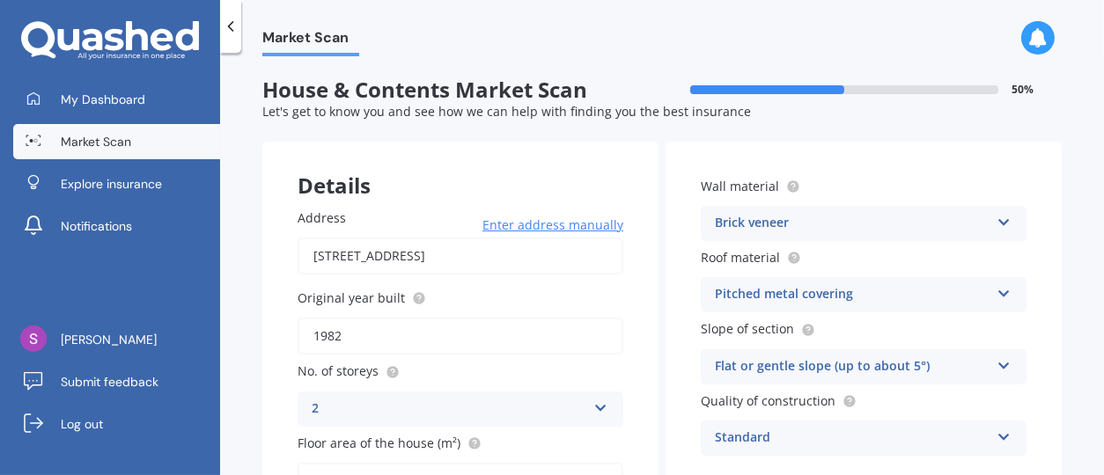
click at [996, 217] on icon at bounding box center [1003, 219] width 15 height 12
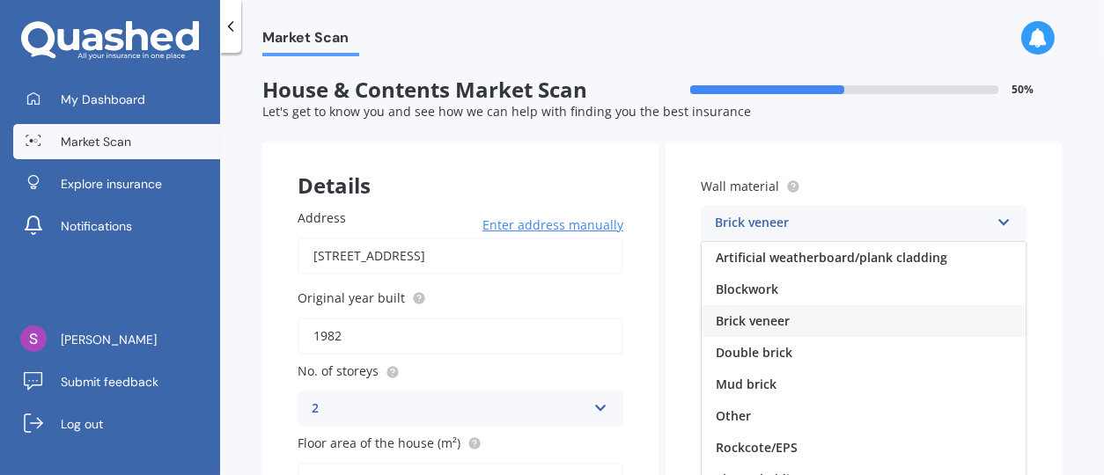
click at [996, 216] on icon at bounding box center [1003, 219] width 15 height 12
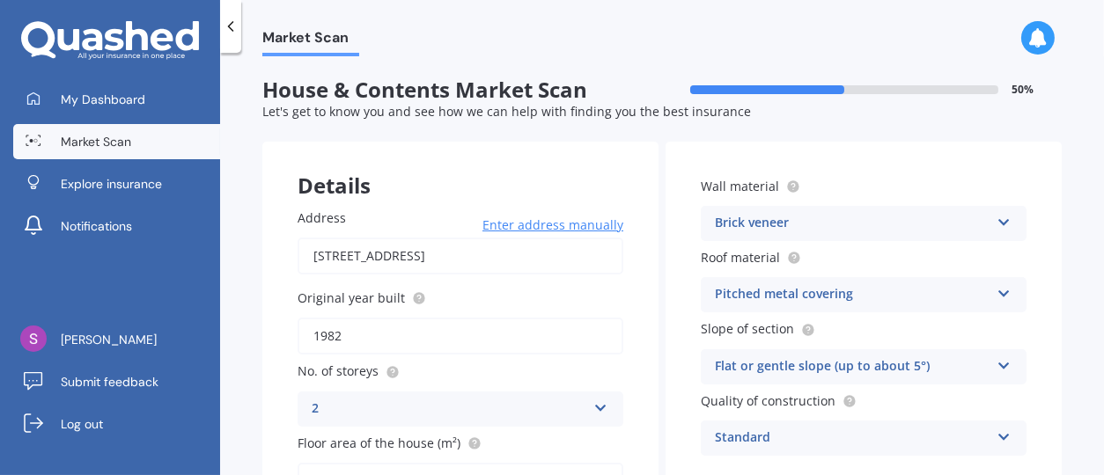
click at [899, 223] on div "Brick veneer" at bounding box center [852, 223] width 275 height 21
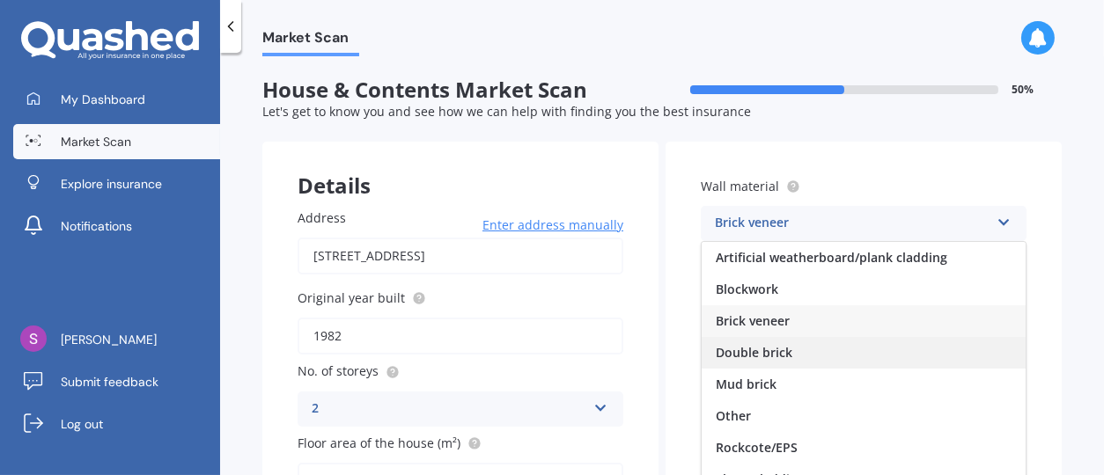
click at [771, 353] on span "Double brick" at bounding box center [753, 352] width 77 height 17
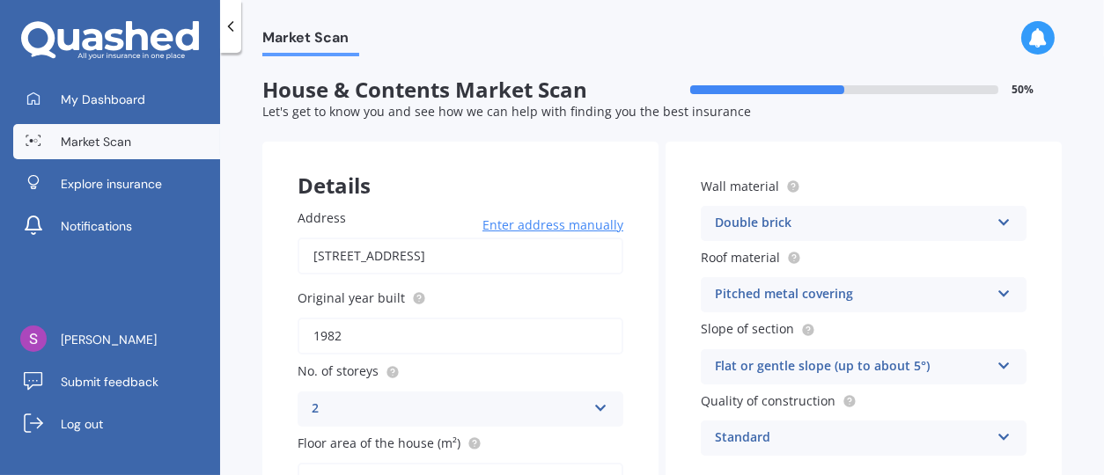
click at [996, 216] on icon at bounding box center [1003, 219] width 15 height 12
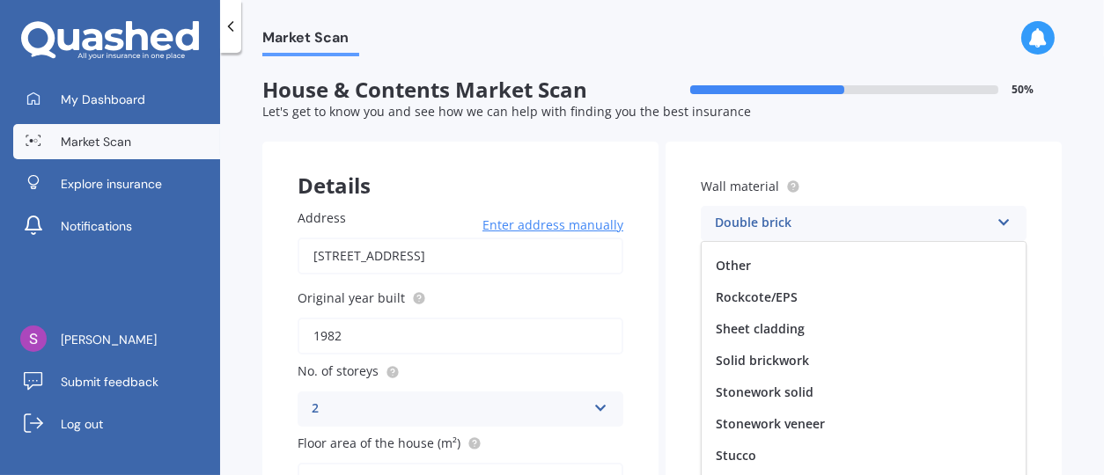
scroll to position [159, 0]
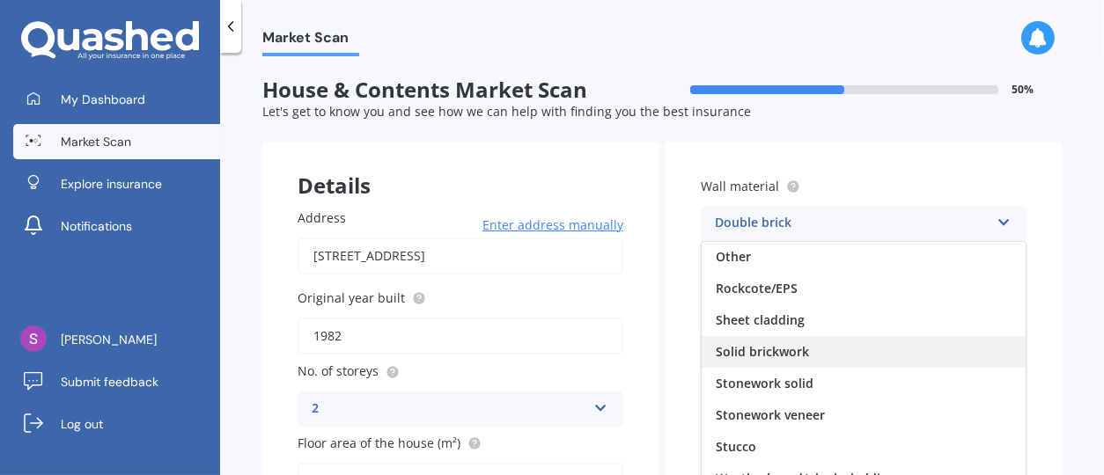
click at [788, 353] on span "Solid brickwork" at bounding box center [761, 351] width 93 height 17
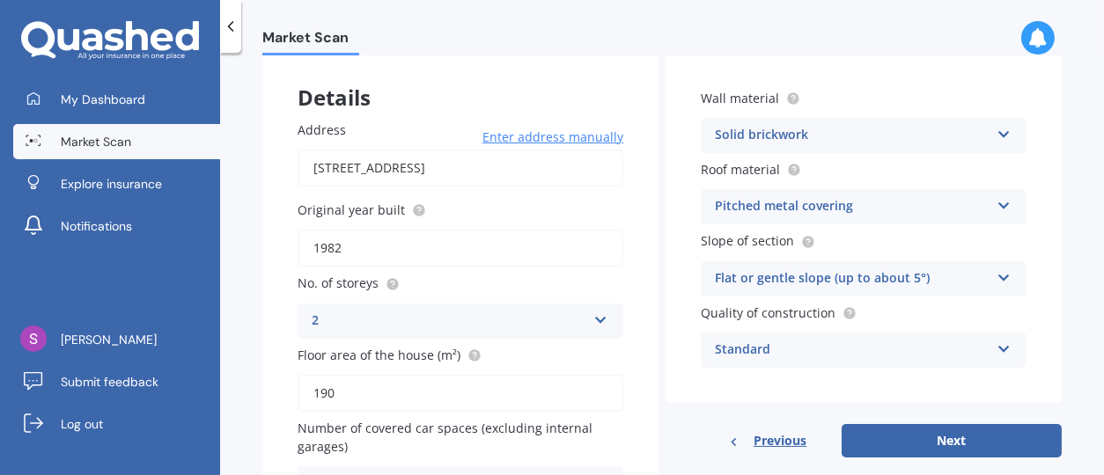
scroll to position [176, 0]
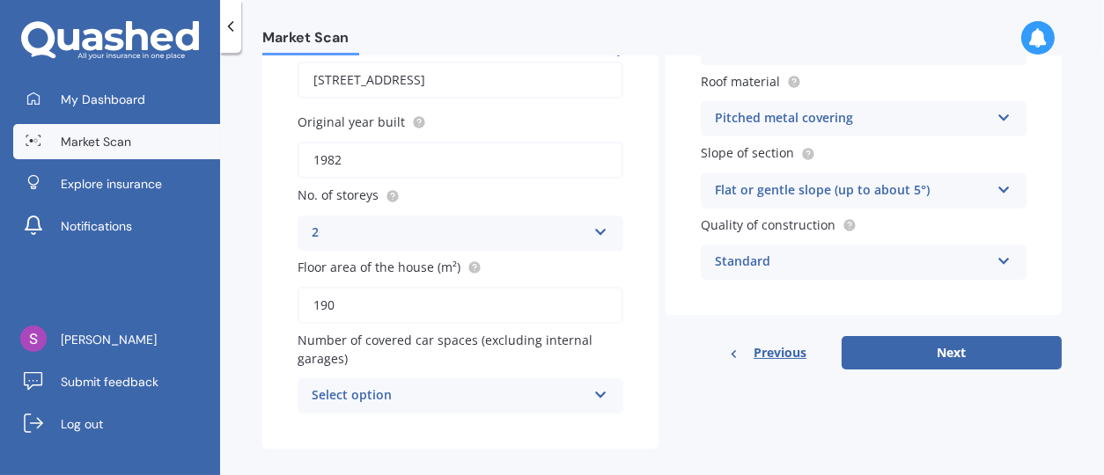
click at [341, 304] on input "190" at bounding box center [460, 305] width 326 height 37
drag, startPoint x: 341, startPoint y: 304, endPoint x: 322, endPoint y: 302, distance: 19.4
click at [322, 302] on input "190" at bounding box center [460, 305] width 326 height 37
type input "175"
click at [672, 371] on div "Details Address 24 Ryder Place, Kawerau 3127 Enter address manually Search Orig…" at bounding box center [661, 208] width 799 height 484
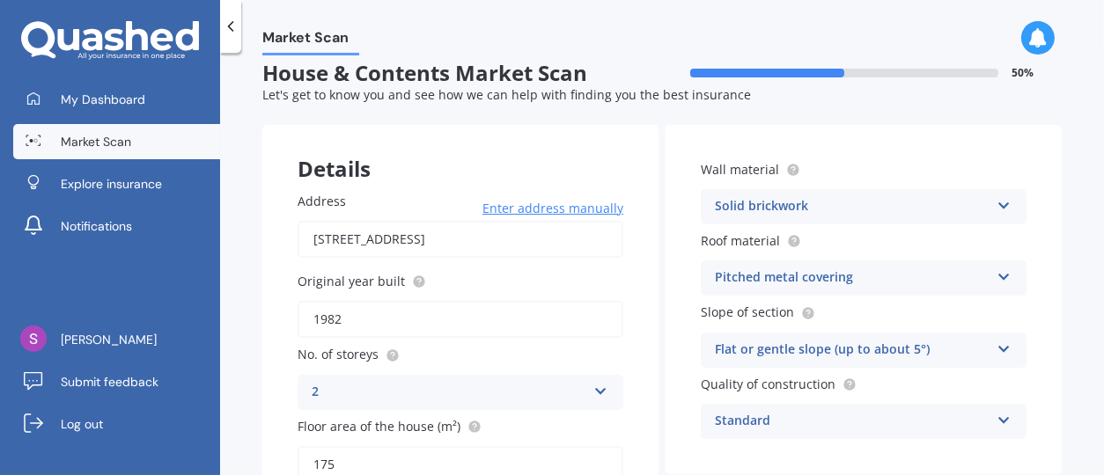
scroll to position [192, 0]
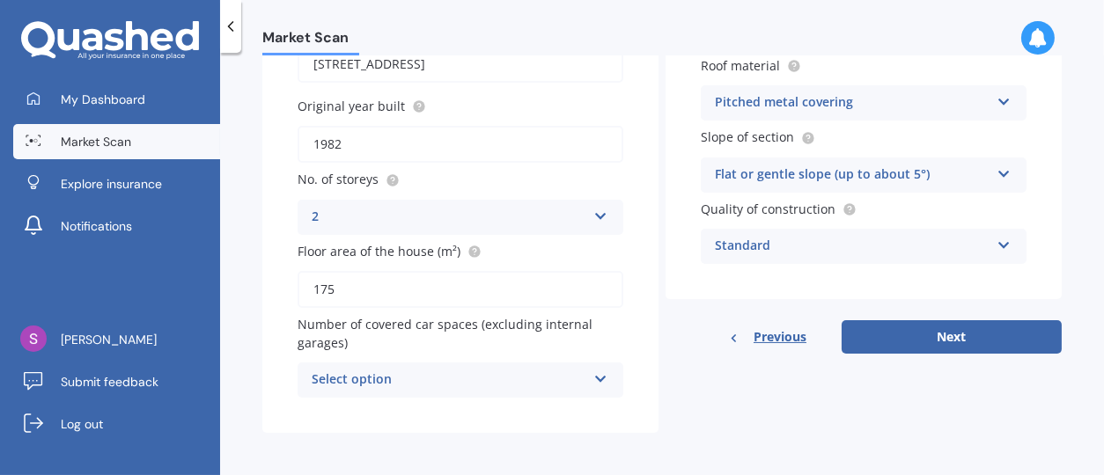
click at [593, 381] on icon at bounding box center [600, 376] width 15 height 12
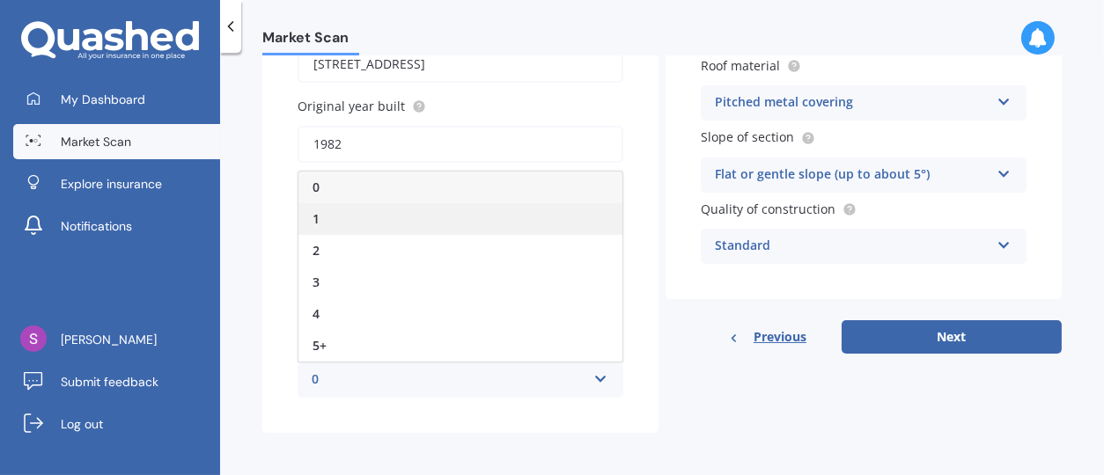
click at [323, 214] on div "1" at bounding box center [460, 219] width 324 height 32
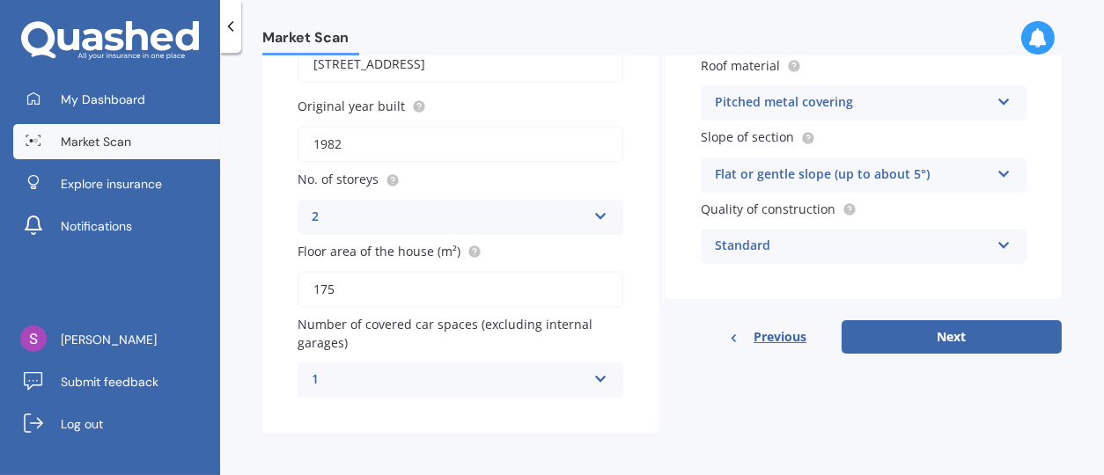
scroll to position [104, 0]
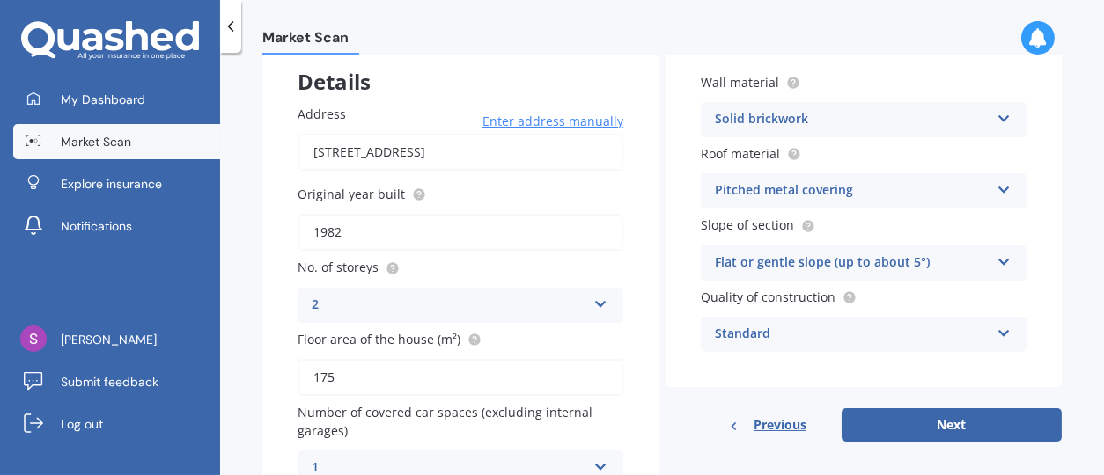
click at [342, 228] on input "1982" at bounding box center [460, 232] width 326 height 37
click at [335, 226] on input "1982" at bounding box center [460, 232] width 326 height 37
type input "1980"
click at [492, 297] on div "2" at bounding box center [449, 305] width 275 height 21
click at [647, 245] on div "Address 24 Ryder Place, Kawerau 3127 Enter address manually Search Original yea…" at bounding box center [460, 296] width 396 height 452
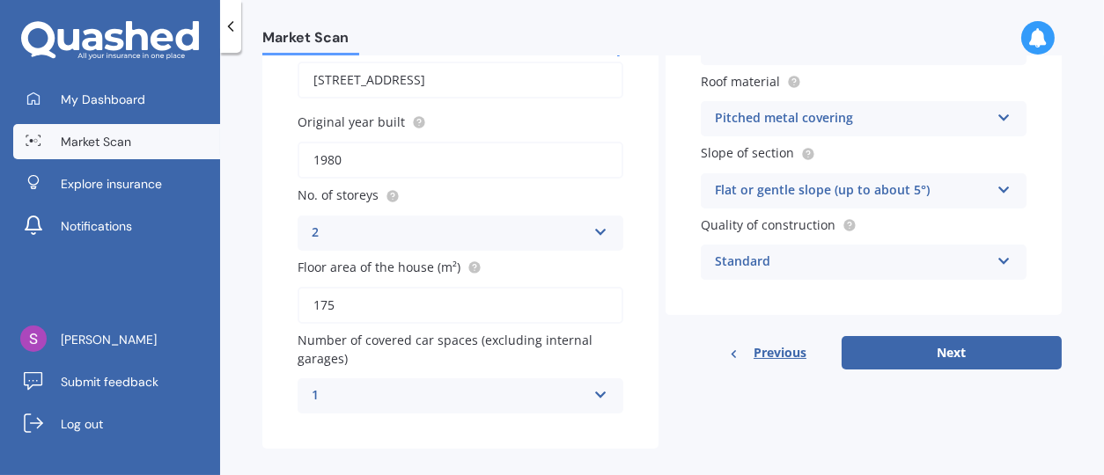
scroll to position [192, 0]
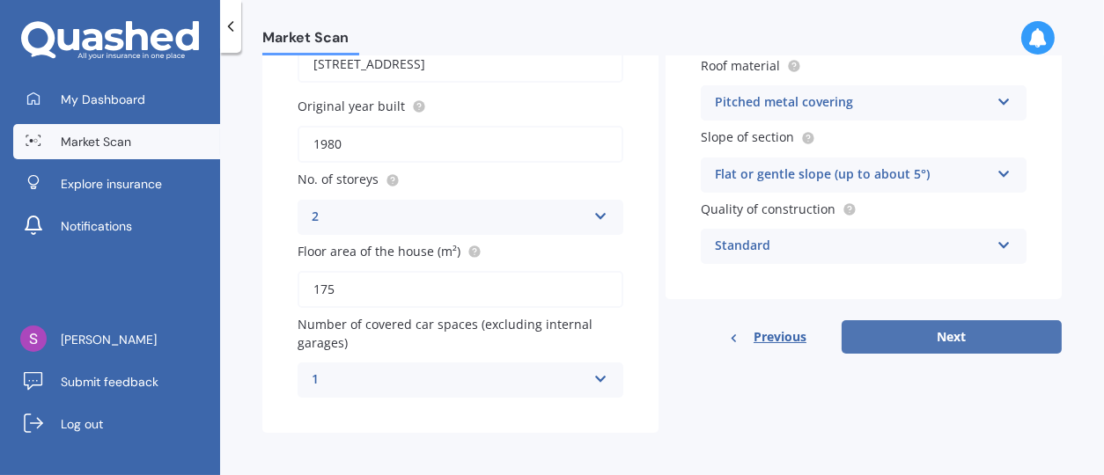
click at [949, 341] on button "Next" at bounding box center [951, 336] width 220 height 33
select select "30"
select select "03"
select select "1954"
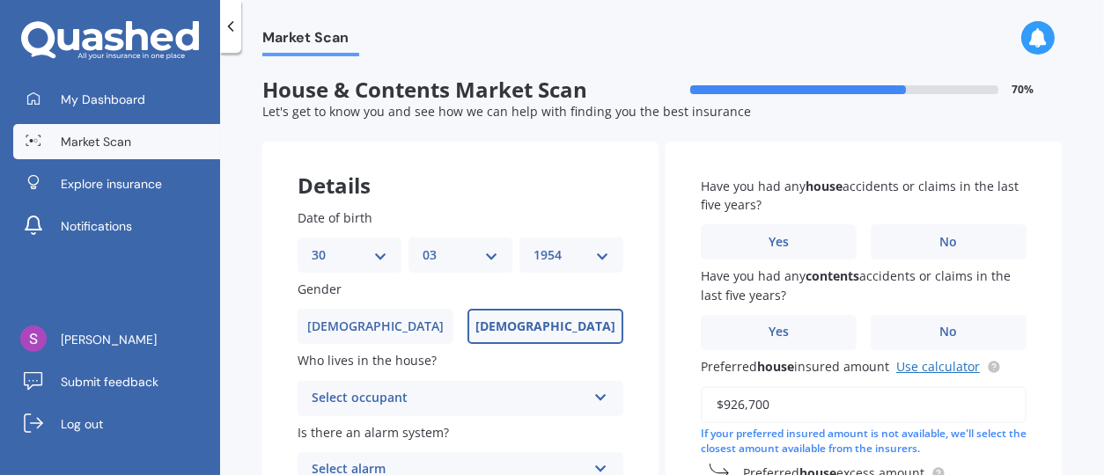
scroll to position [88, 0]
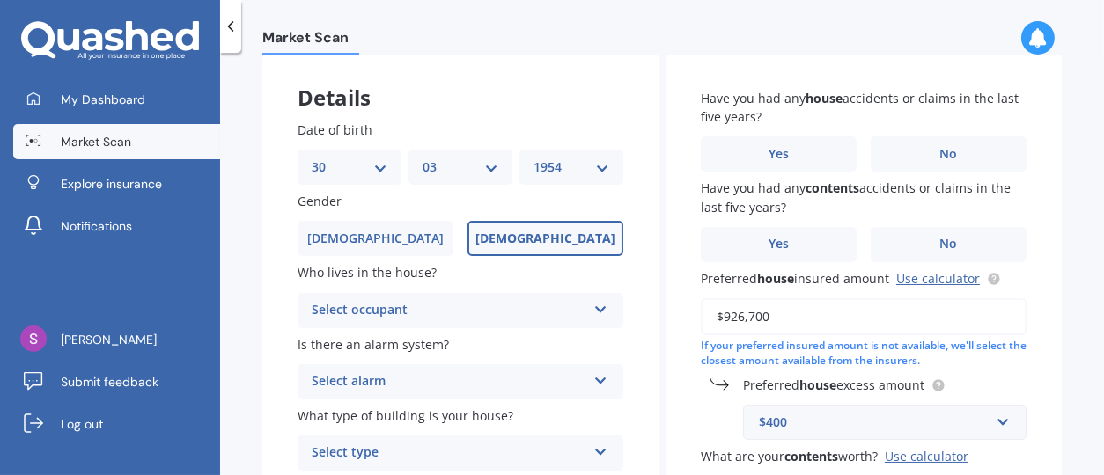
click at [596, 308] on icon at bounding box center [600, 306] width 15 height 12
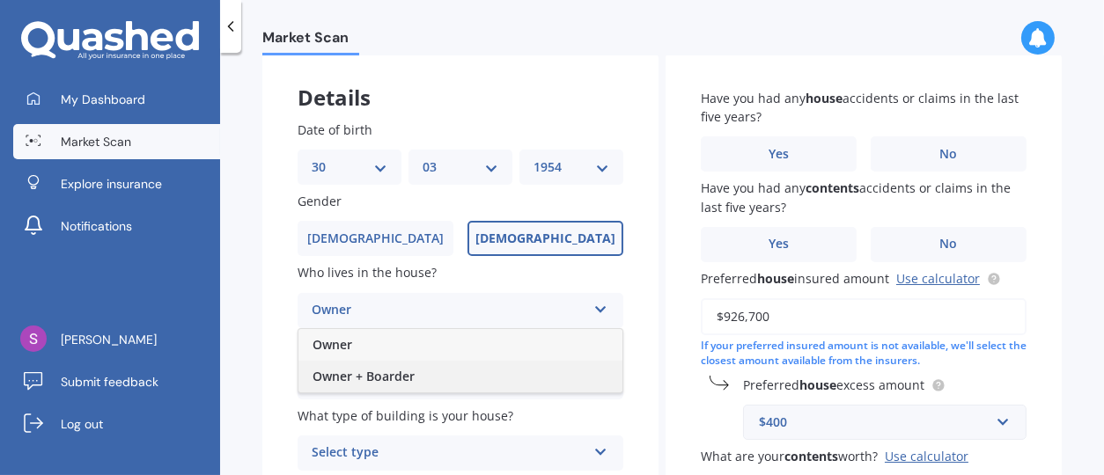
click at [424, 378] on div "Owner + Boarder" at bounding box center [460, 377] width 324 height 32
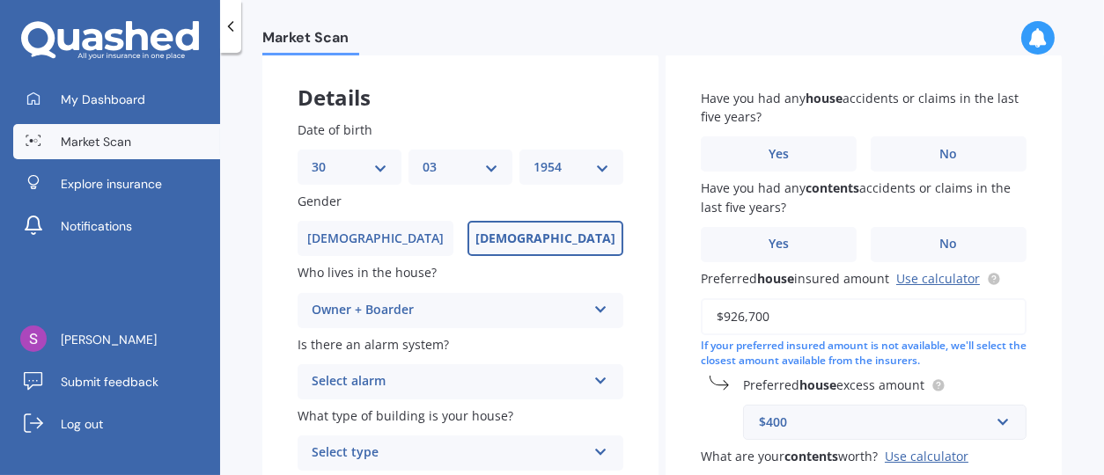
click at [593, 380] on icon at bounding box center [600, 377] width 15 height 12
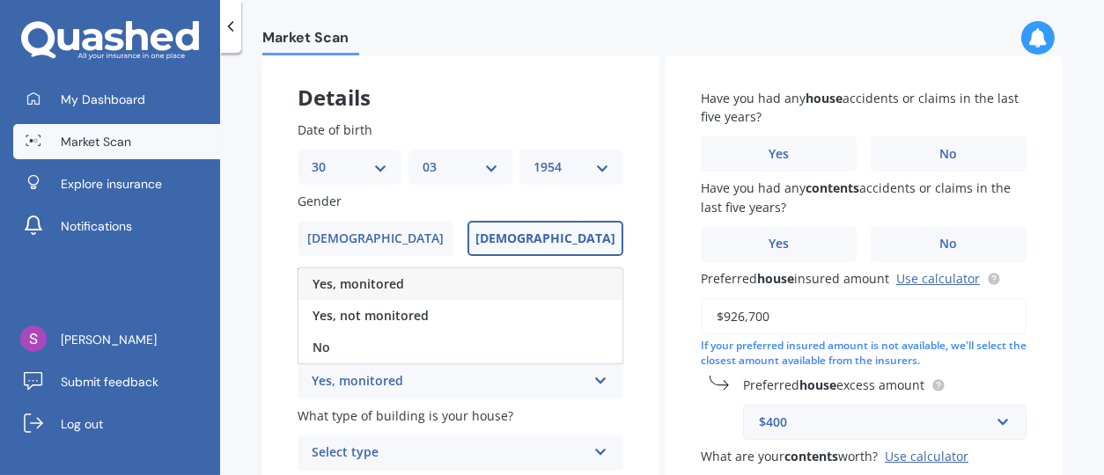
scroll to position [176, 0]
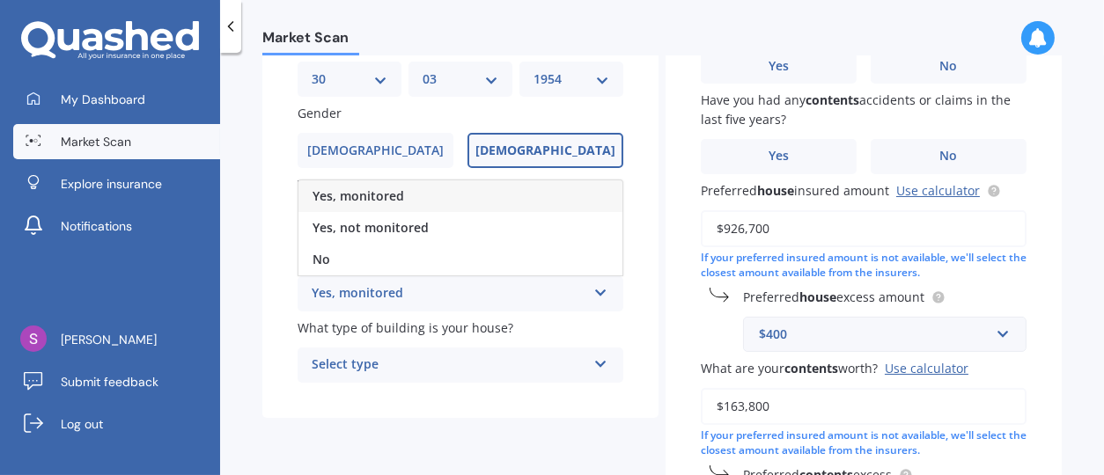
click at [595, 288] on icon at bounding box center [600, 289] width 15 height 12
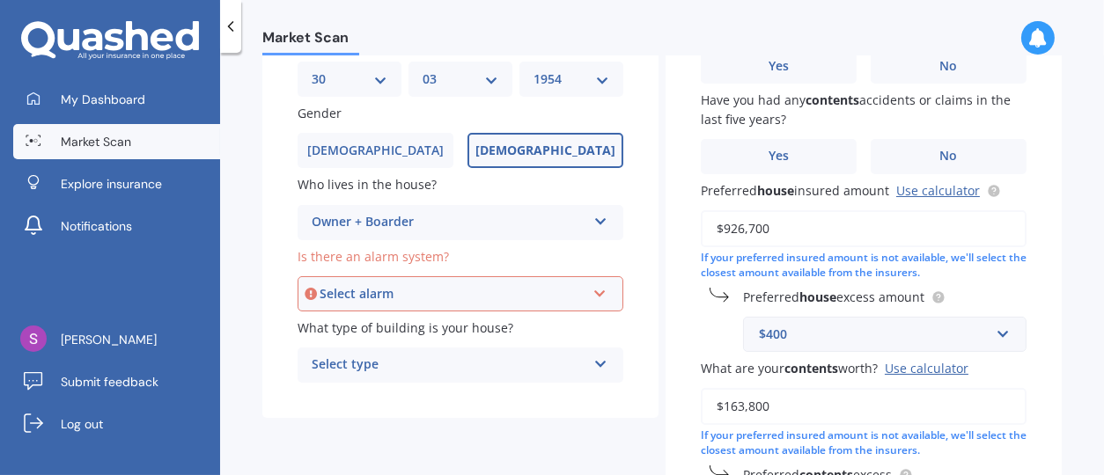
click at [595, 294] on icon at bounding box center [599, 290] width 15 height 12
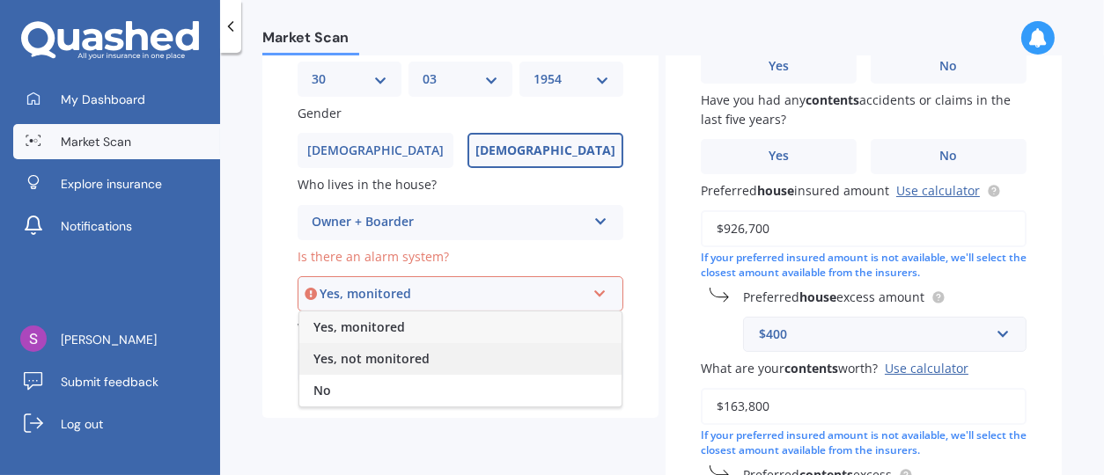
click at [399, 361] on span "Yes, not monitored" at bounding box center [371, 358] width 116 height 17
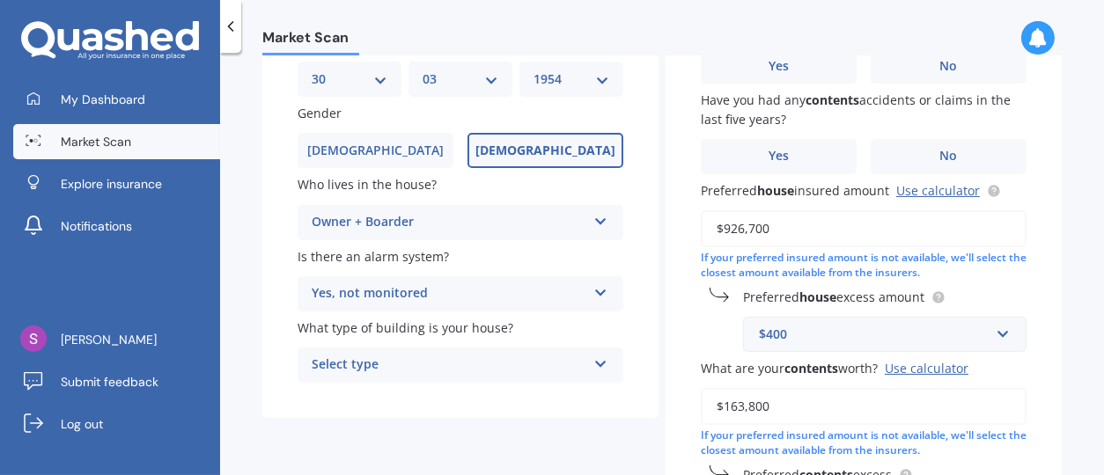
click at [594, 361] on icon at bounding box center [600, 361] width 15 height 12
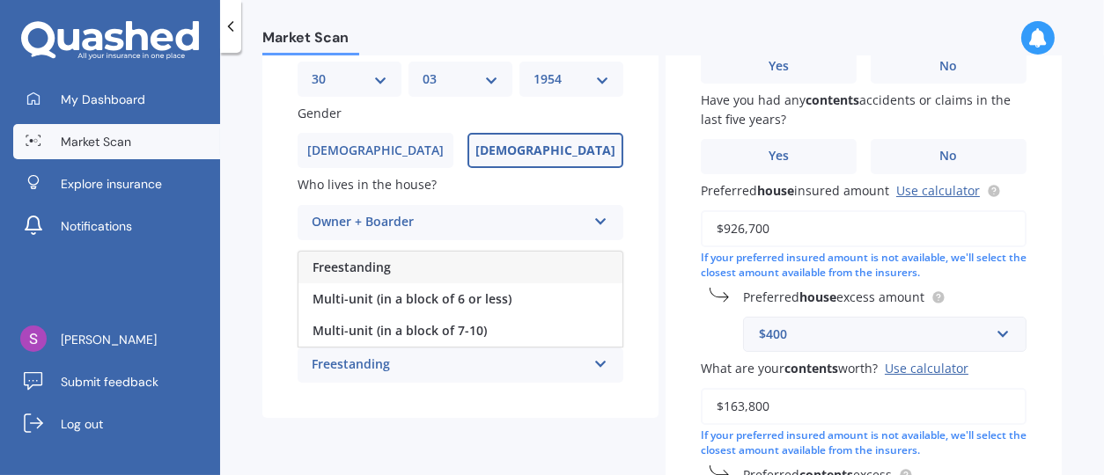
click at [382, 362] on div "Freestanding" at bounding box center [449, 365] width 275 height 21
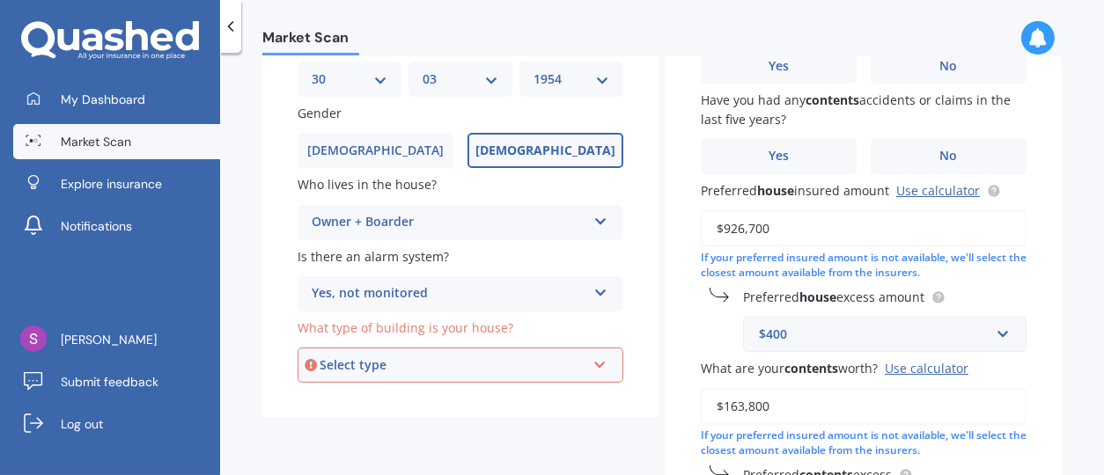
click at [599, 364] on icon at bounding box center [599, 362] width 15 height 12
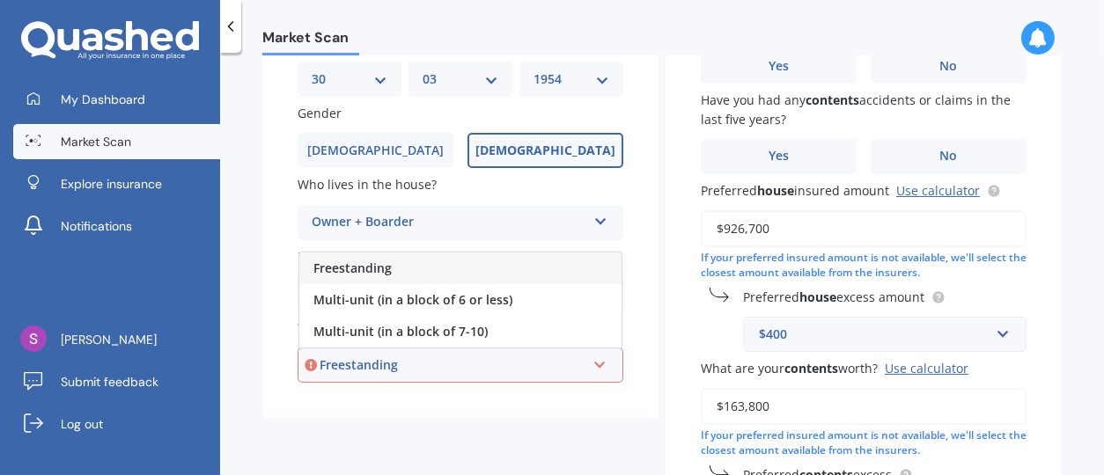
click at [415, 363] on div "Freestanding" at bounding box center [452, 365] width 266 height 19
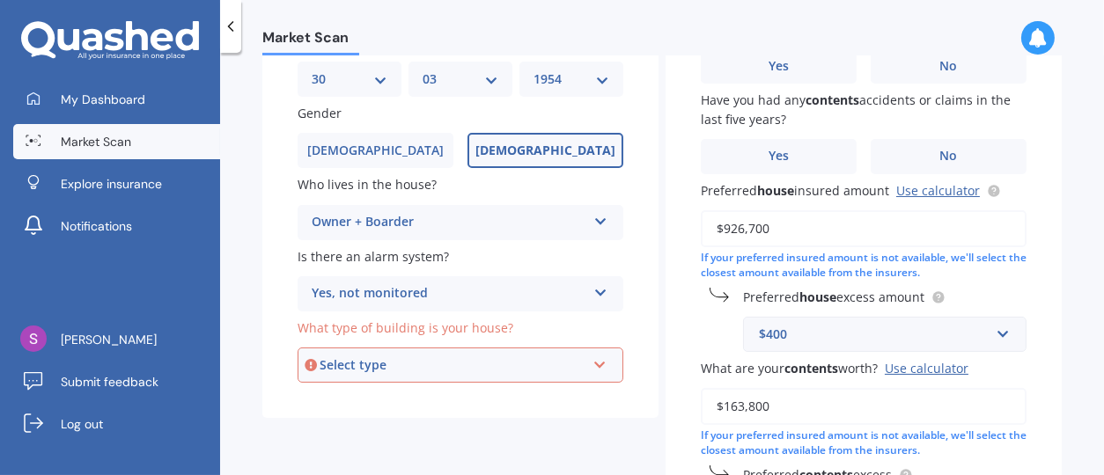
click at [378, 358] on div "Select type" at bounding box center [452, 365] width 266 height 19
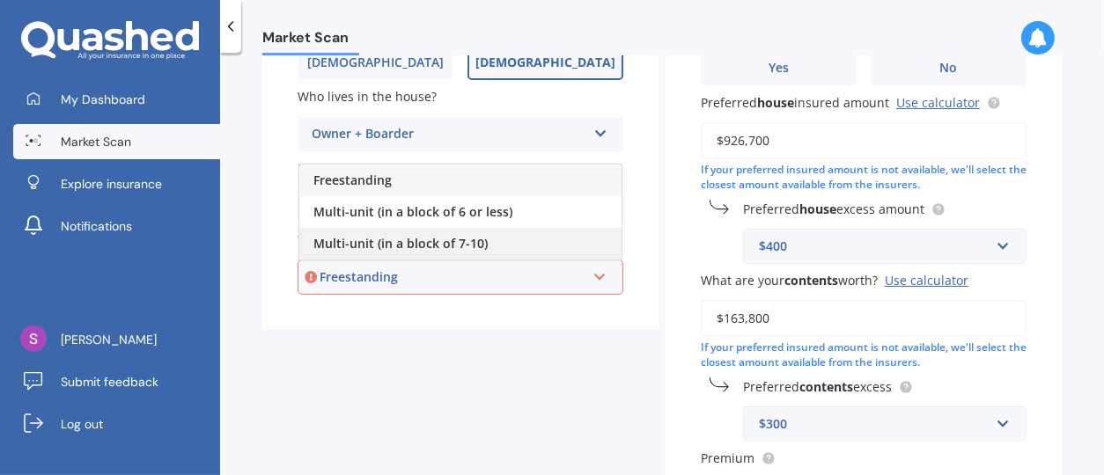
scroll to position [352, 0]
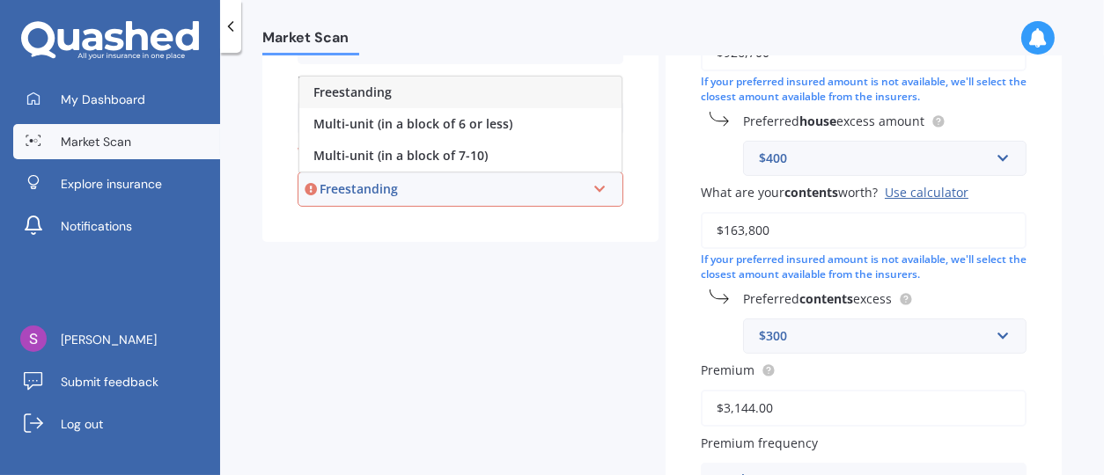
click at [598, 189] on icon at bounding box center [599, 186] width 15 height 12
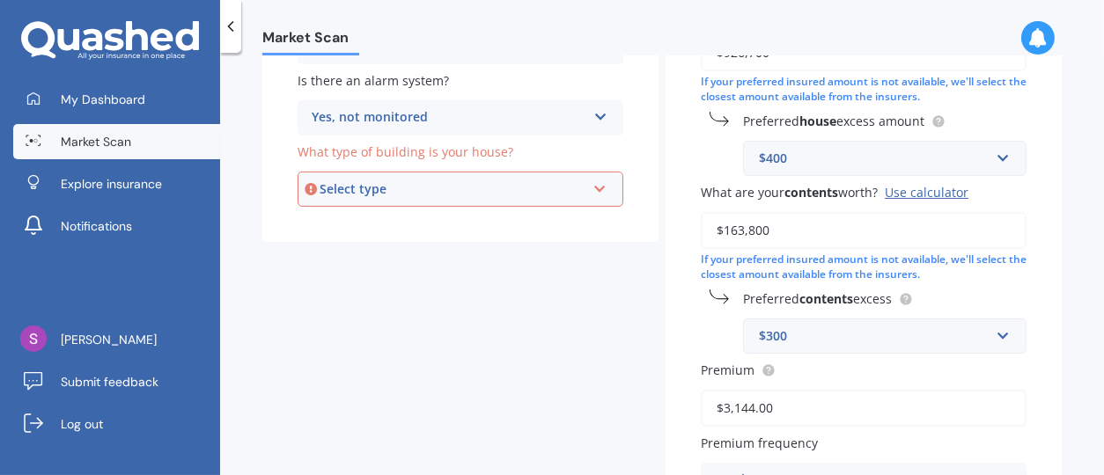
click at [598, 189] on icon at bounding box center [599, 186] width 15 height 12
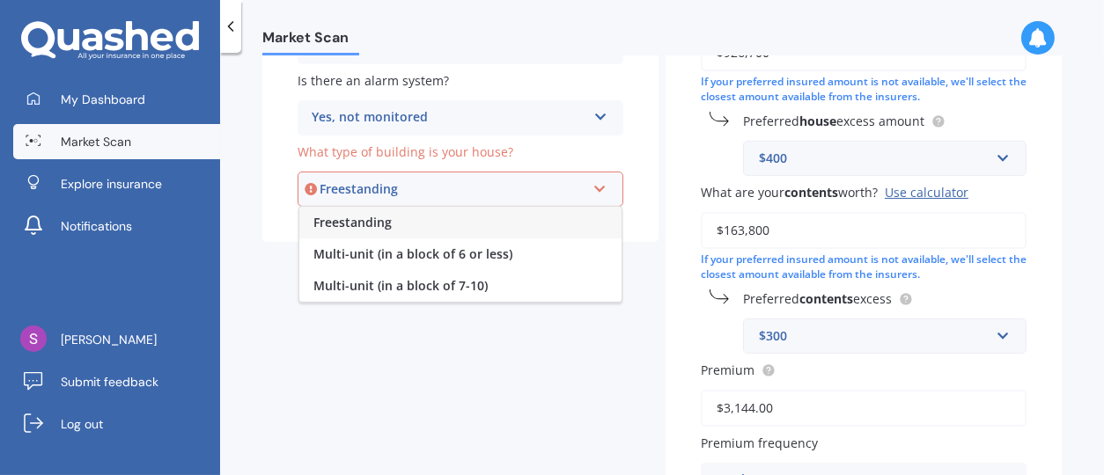
click at [378, 216] on span "Freestanding" at bounding box center [352, 222] width 78 height 17
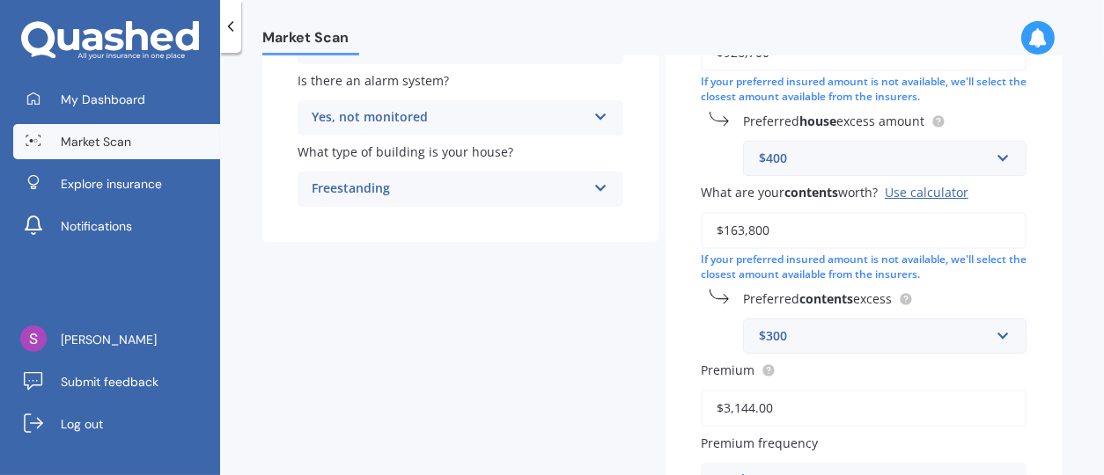
scroll to position [88, 0]
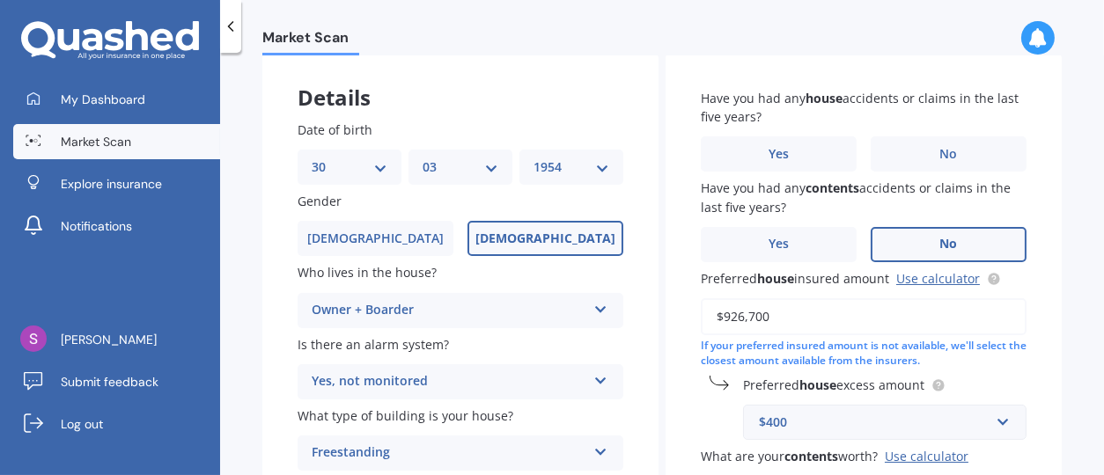
click at [930, 238] on label "No" at bounding box center [948, 244] width 156 height 35
click at [0, 0] on input "No" at bounding box center [0, 0] width 0 height 0
click at [771, 150] on span "Yes" at bounding box center [778, 154] width 21 height 15
click at [0, 0] on input "Yes" at bounding box center [0, 0] width 0 height 0
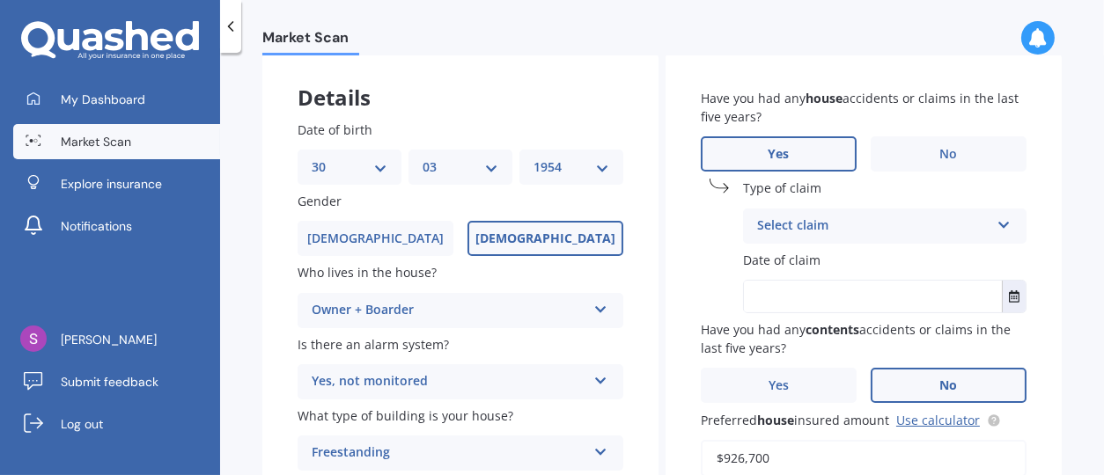
click at [809, 225] on div "Select claim" at bounding box center [873, 226] width 232 height 21
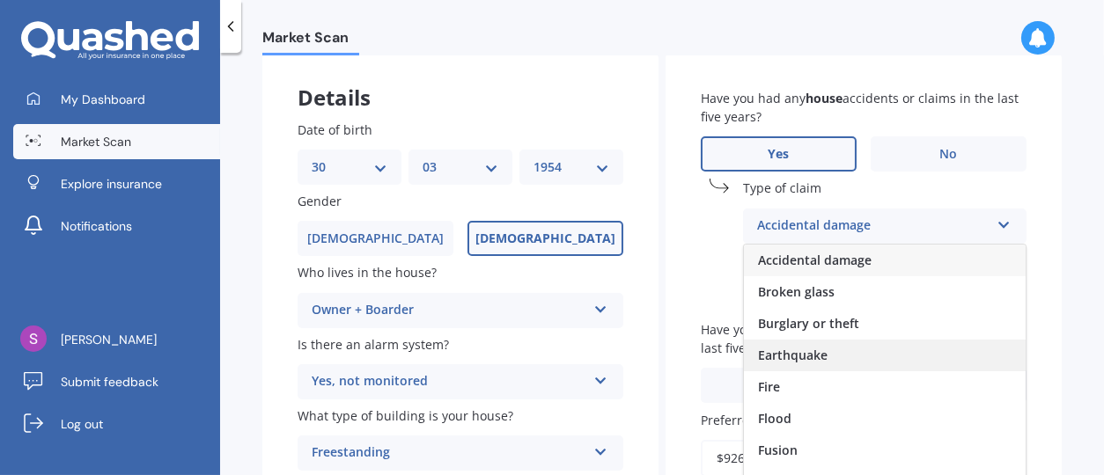
click at [818, 353] on span "Earthquake" at bounding box center [793, 355] width 70 height 17
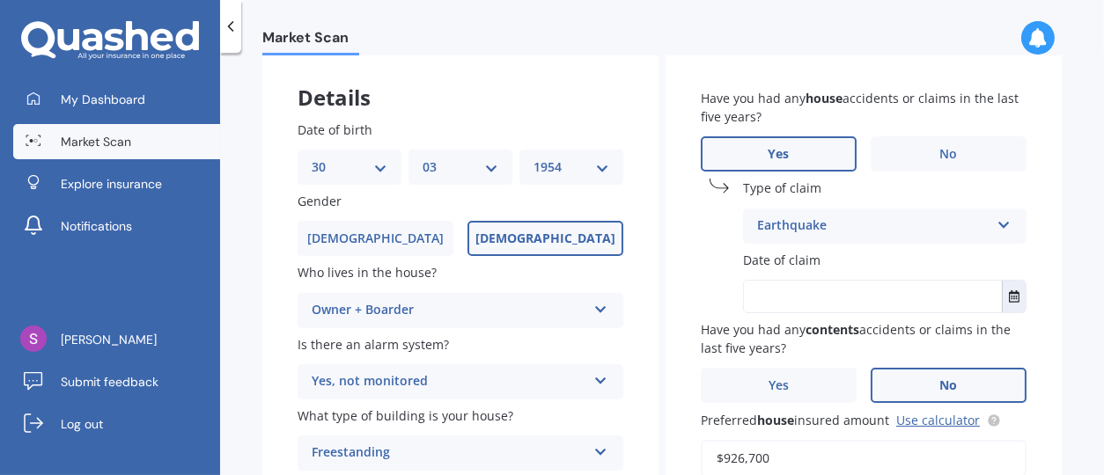
click at [826, 263] on label "Date of claim" at bounding box center [881, 260] width 276 height 18
click at [810, 260] on span "Date of claim" at bounding box center [781, 260] width 77 height 17
click at [1008, 295] on icon "Select date" at bounding box center [1013, 296] width 11 height 12
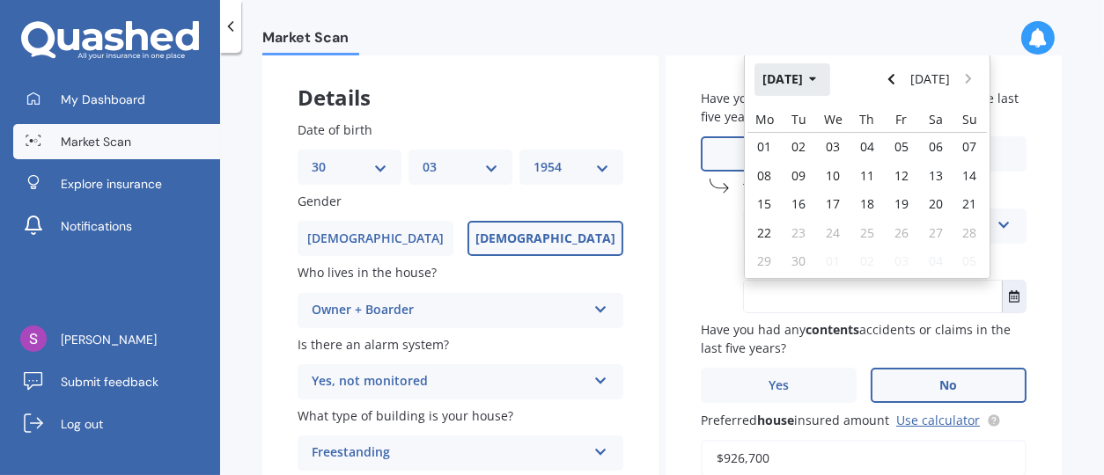
click at [817, 82] on icon "button" at bounding box center [813, 79] width 8 height 12
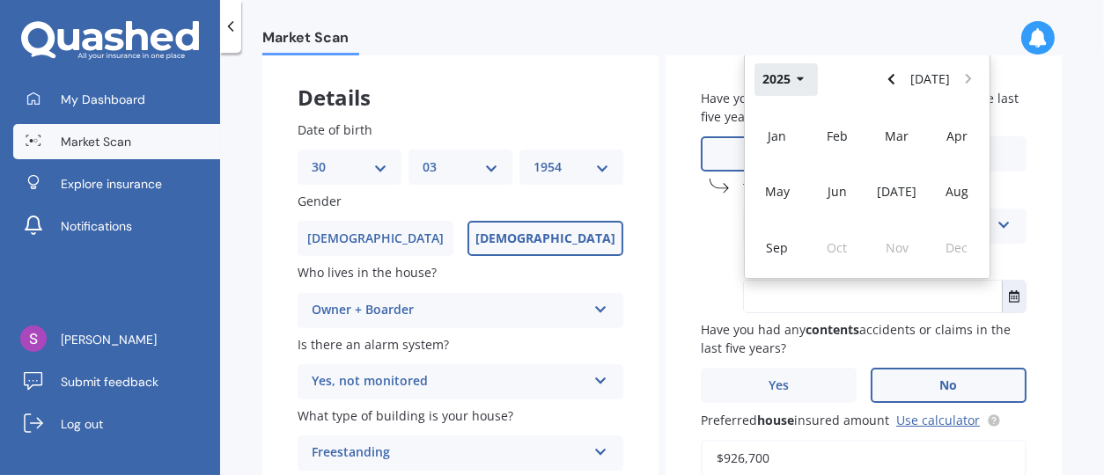
click at [796, 81] on icon "button" at bounding box center [800, 79] width 8 height 12
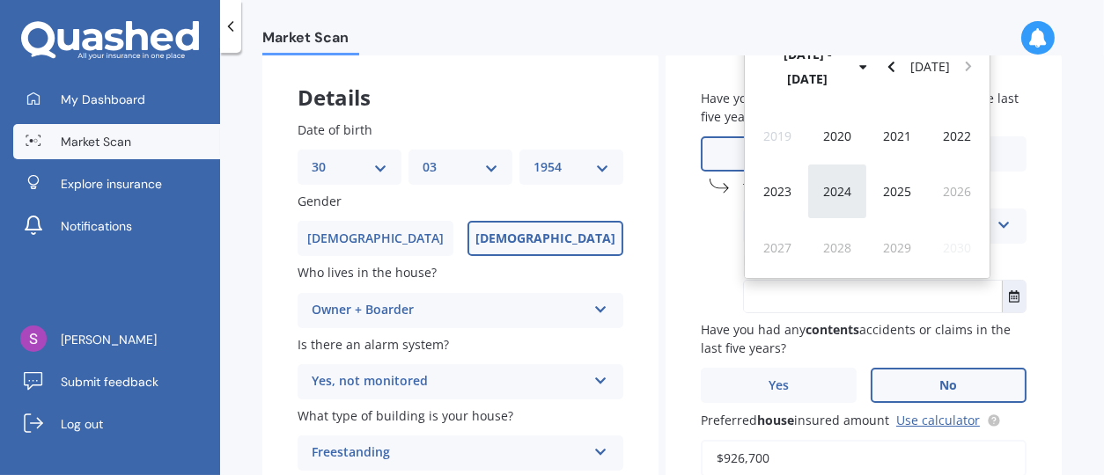
click at [833, 191] on span "2024" at bounding box center [837, 191] width 28 height 17
click at [833, 191] on span "Jun" at bounding box center [836, 191] width 19 height 17
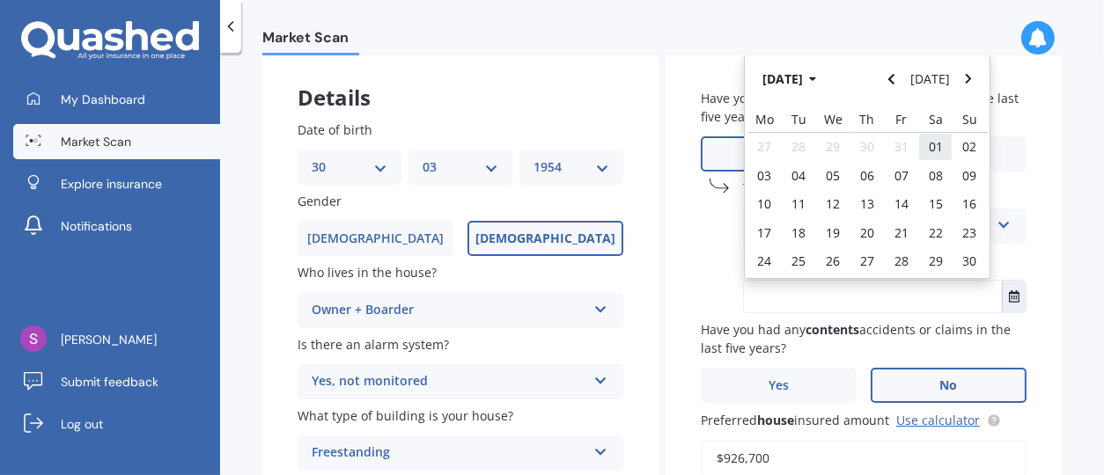
click at [928, 136] on div "01" at bounding box center [935, 147] width 34 height 28
type input "01/06/2024"
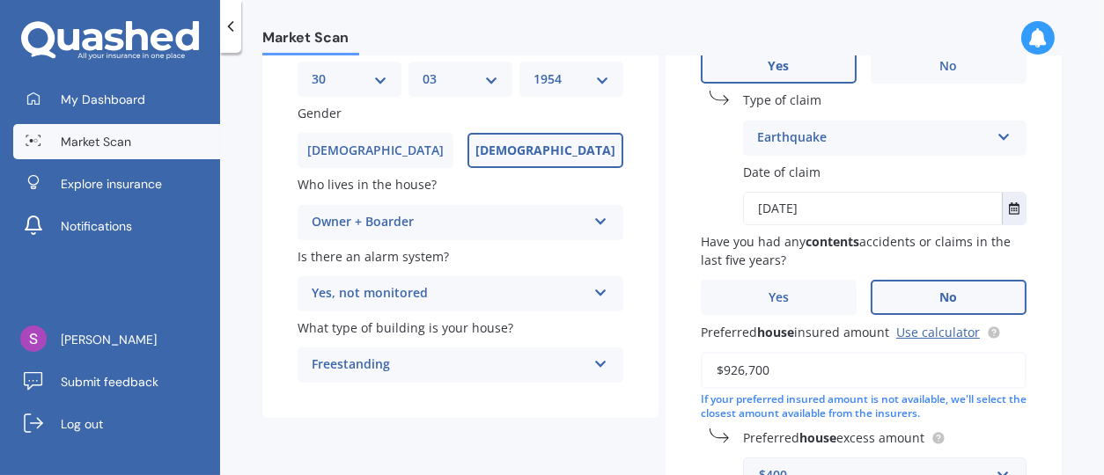
scroll to position [264, 0]
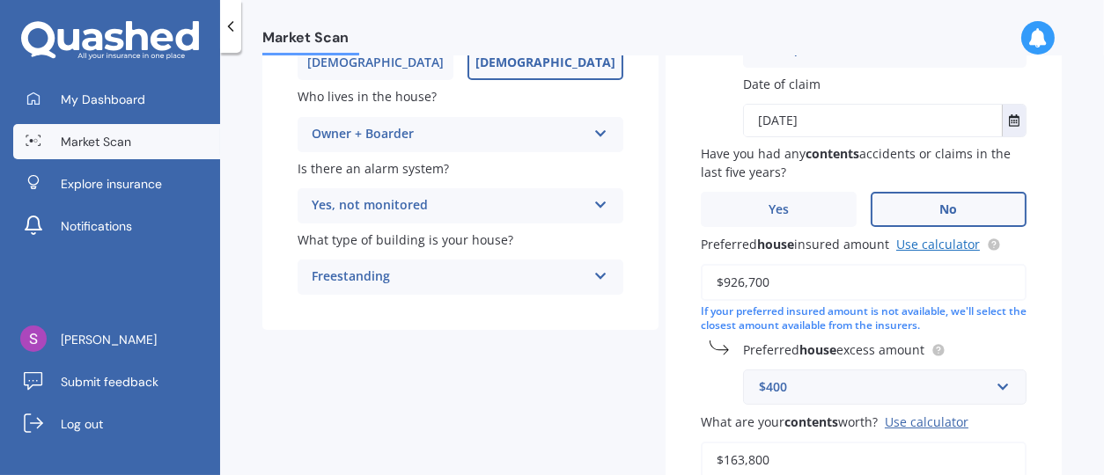
click at [930, 238] on link "Use calculator" at bounding box center [938, 244] width 84 height 17
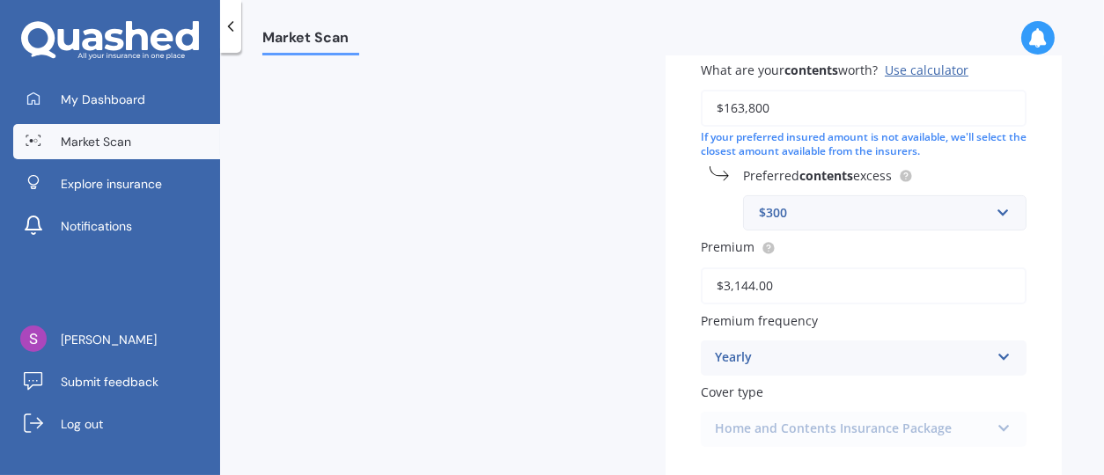
scroll to position [717, 0]
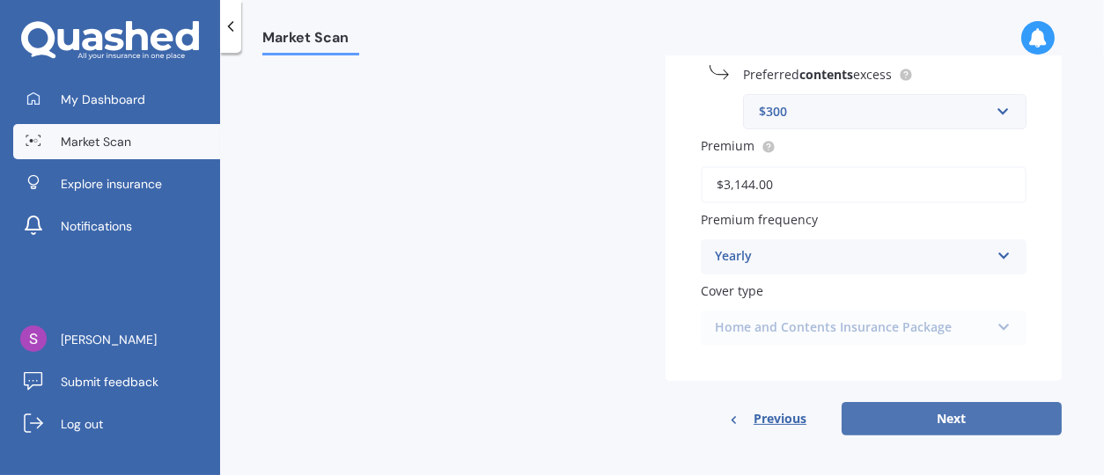
click at [913, 411] on button "Next" at bounding box center [951, 418] width 220 height 33
select select "30"
select select "03"
select select "1954"
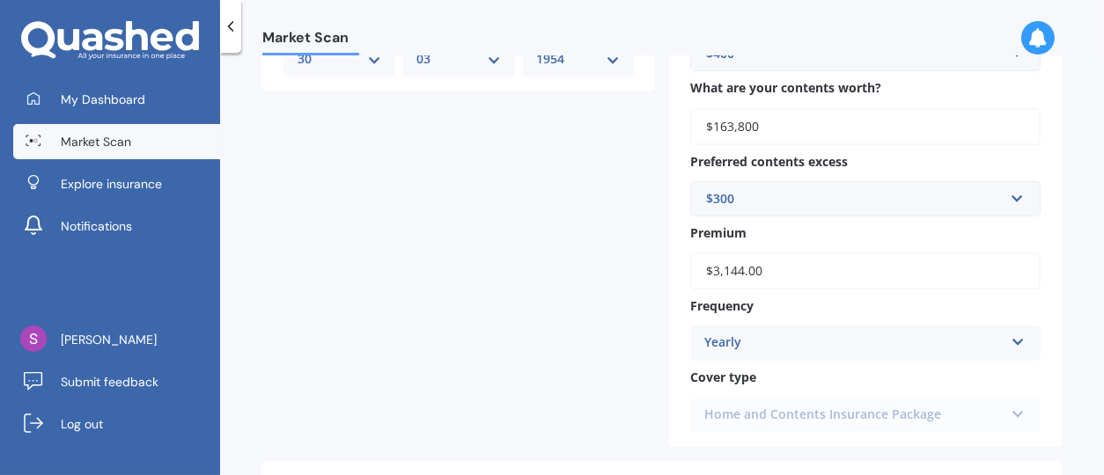
scroll to position [879, 0]
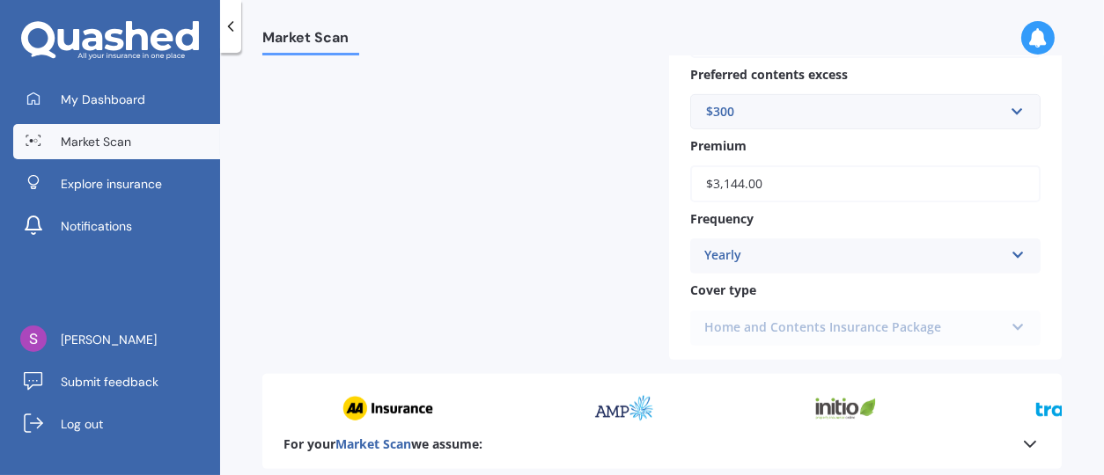
click at [1008, 323] on div "Home and Contents Insurance Package Home and Contents Insurance Package" at bounding box center [865, 328] width 350 height 35
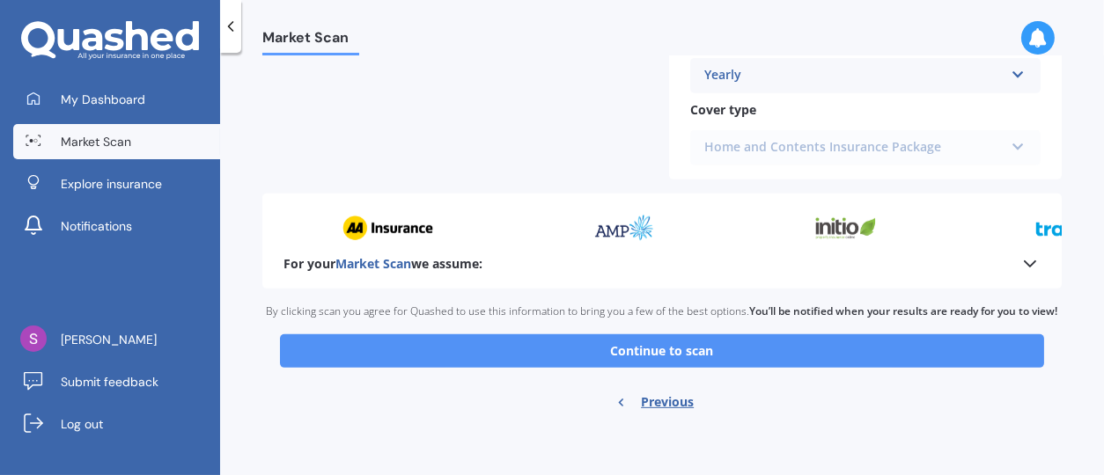
click at [665, 348] on button "Continue to scan" at bounding box center [662, 350] width 764 height 33
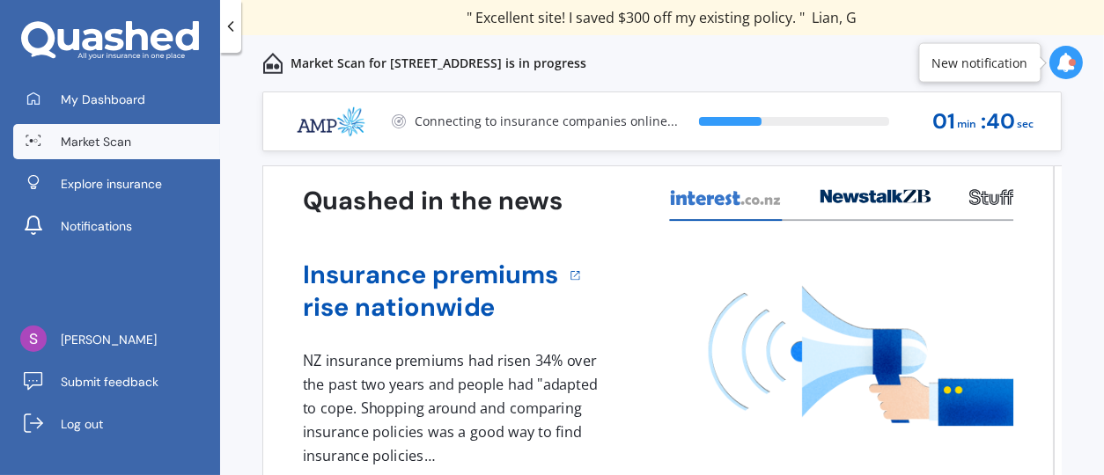
scroll to position [92, 0]
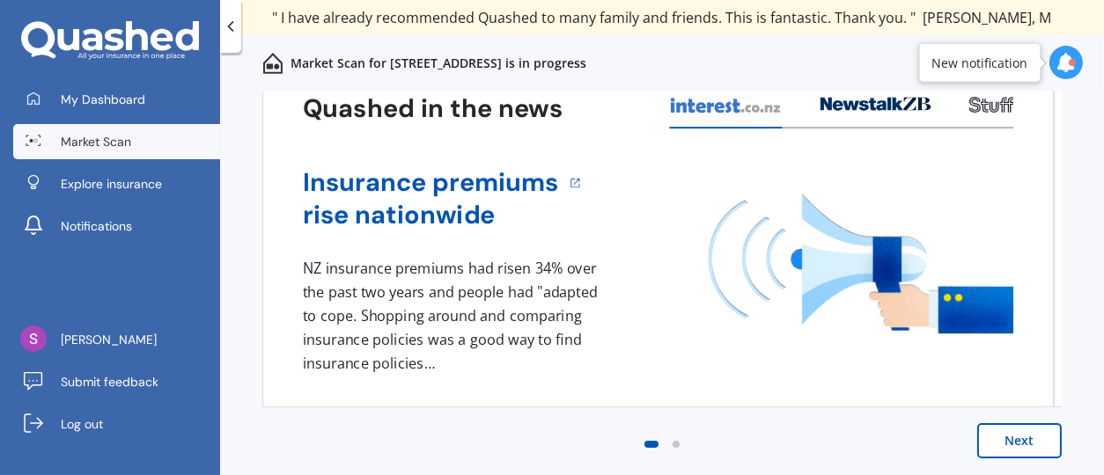
click at [1001, 451] on button "Next" at bounding box center [1019, 440] width 84 height 35
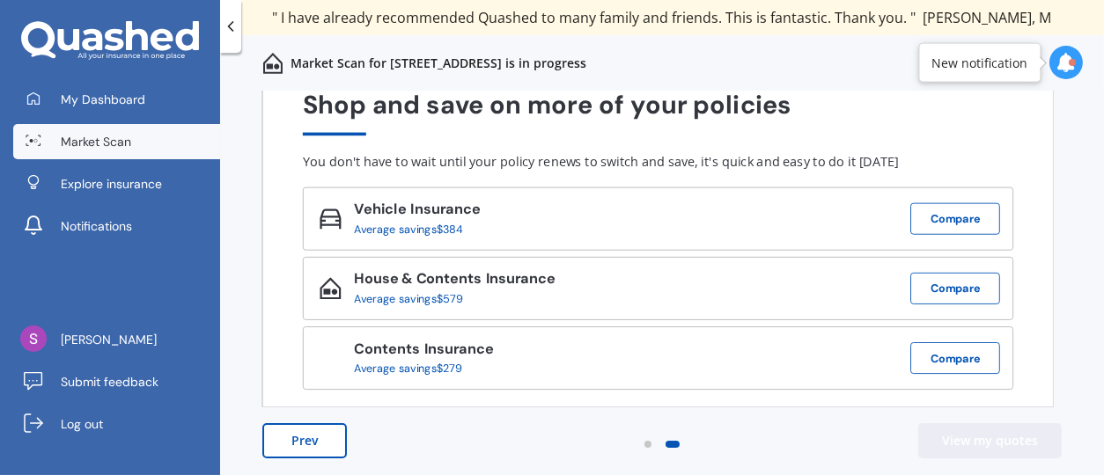
scroll to position [0, 0]
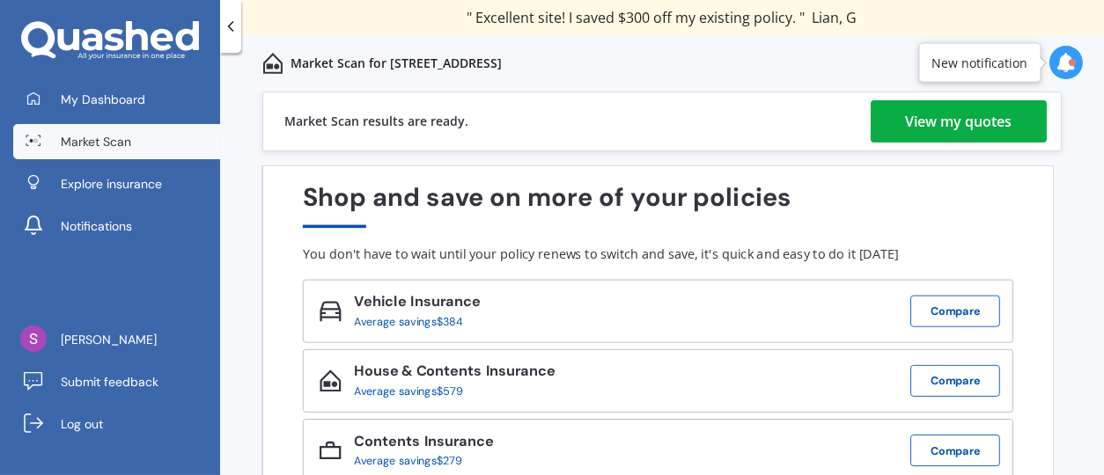
click at [906, 128] on div "View my quotes" at bounding box center [959, 121] width 106 height 42
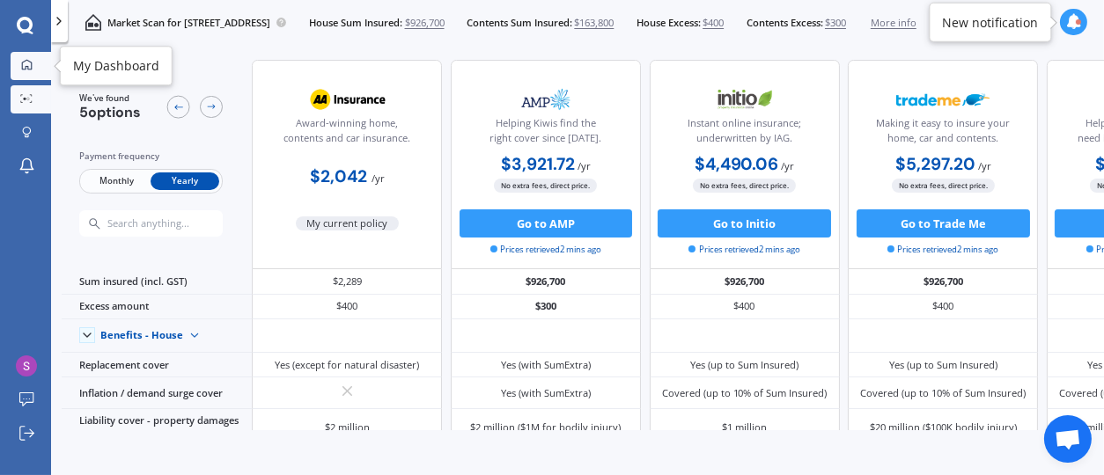
click at [21, 61] on icon at bounding box center [26, 64] width 11 height 11
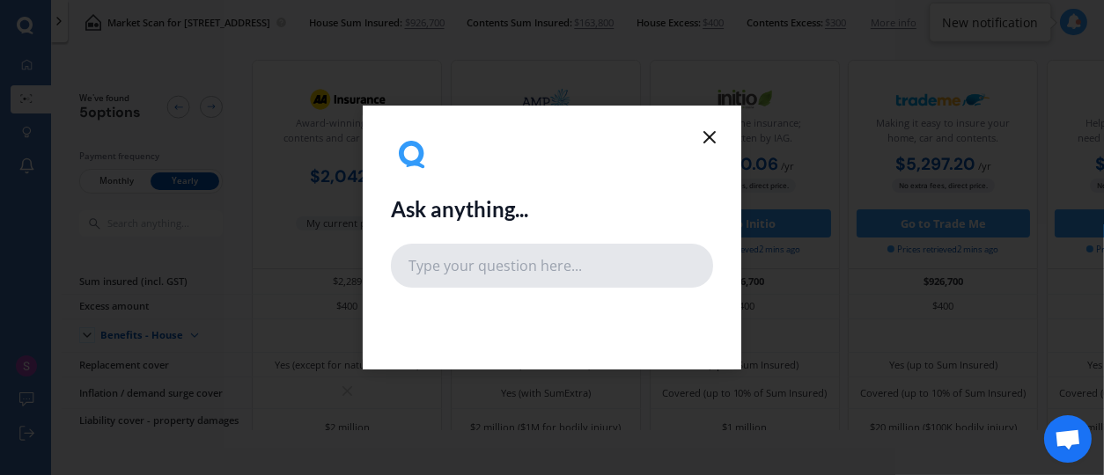
click at [416, 269] on input "text" at bounding box center [552, 266] width 322 height 44
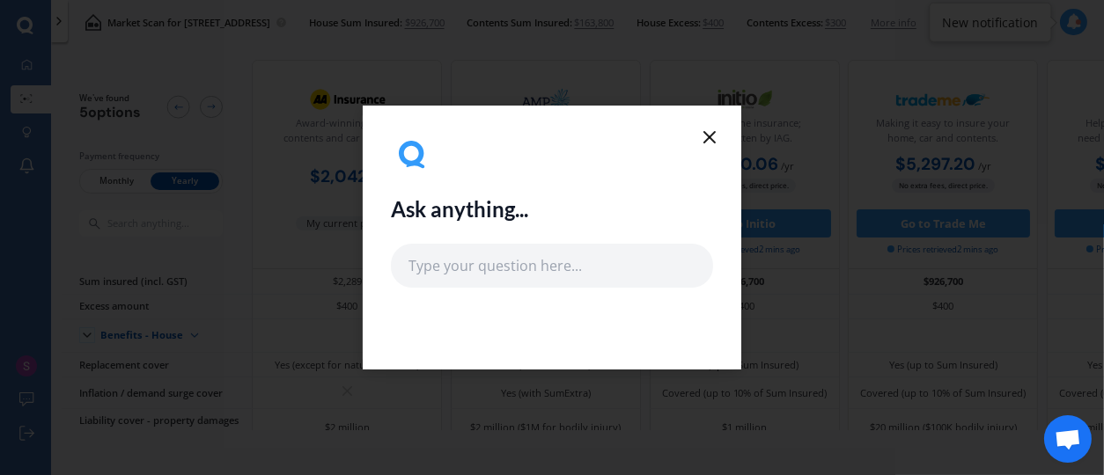
click at [708, 143] on icon at bounding box center [709, 137] width 21 height 21
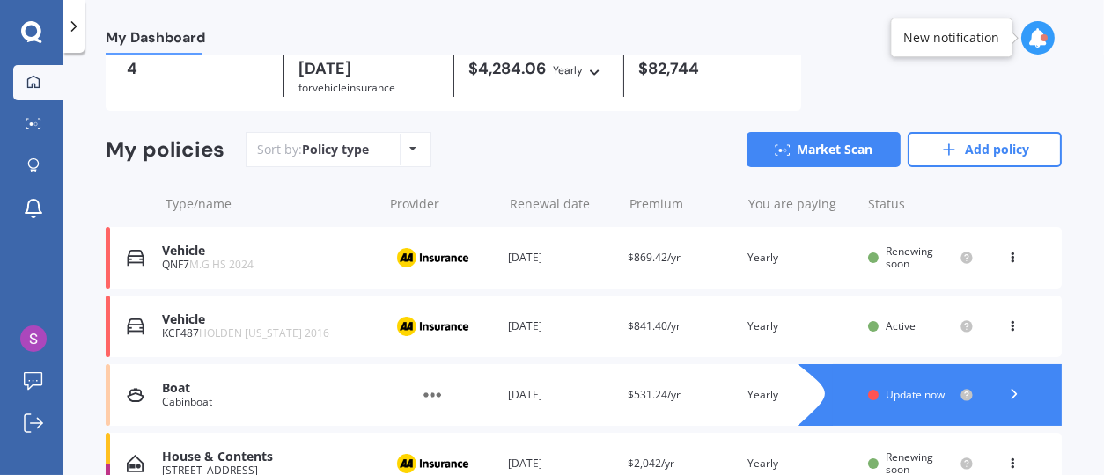
scroll to position [176, 0]
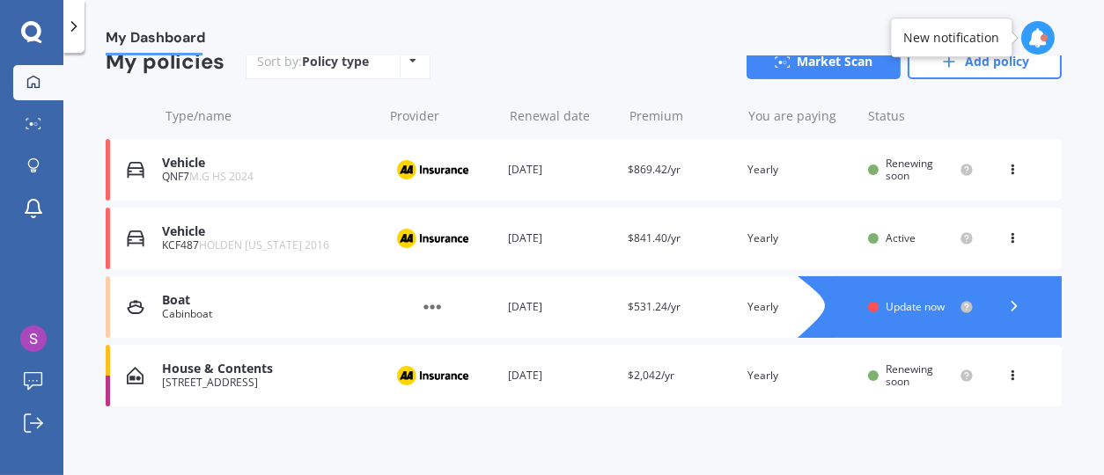
click at [633, 379] on span "$2,042/yr" at bounding box center [650, 375] width 47 height 15
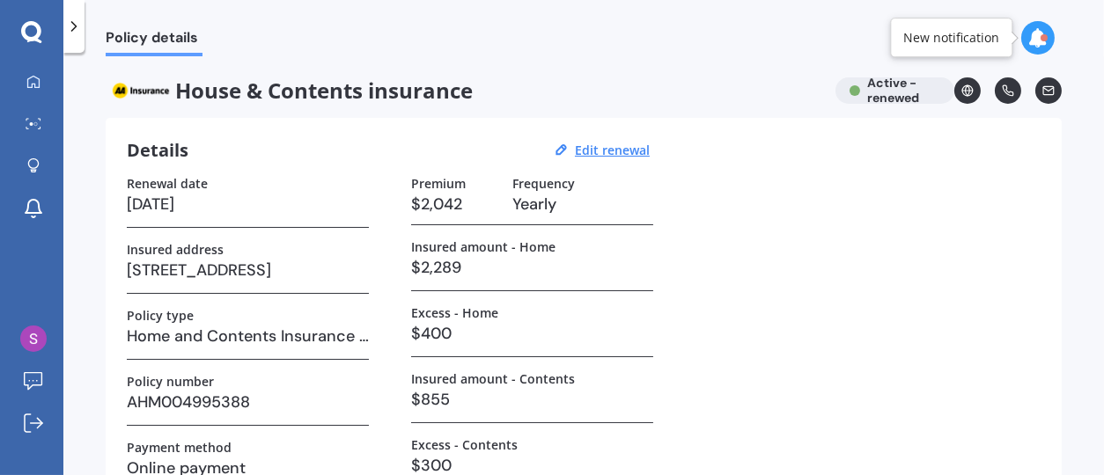
click at [465, 200] on h3 "$2,042" at bounding box center [454, 204] width 87 height 26
click at [617, 153] on u "Edit renewal" at bounding box center [612, 150] width 75 height 17
select select "23"
select select "09"
select select "2026"
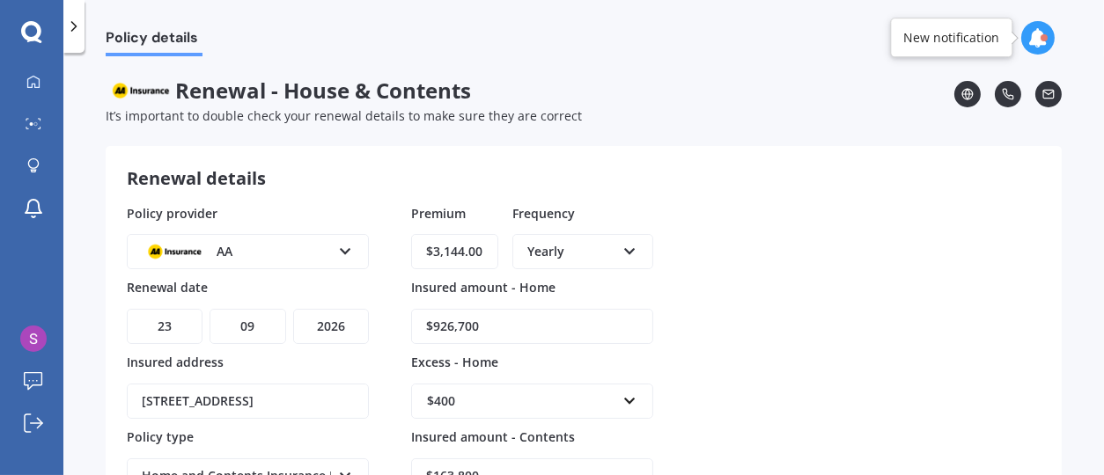
click at [493, 255] on input "$3,144.00" at bounding box center [454, 251] width 87 height 35
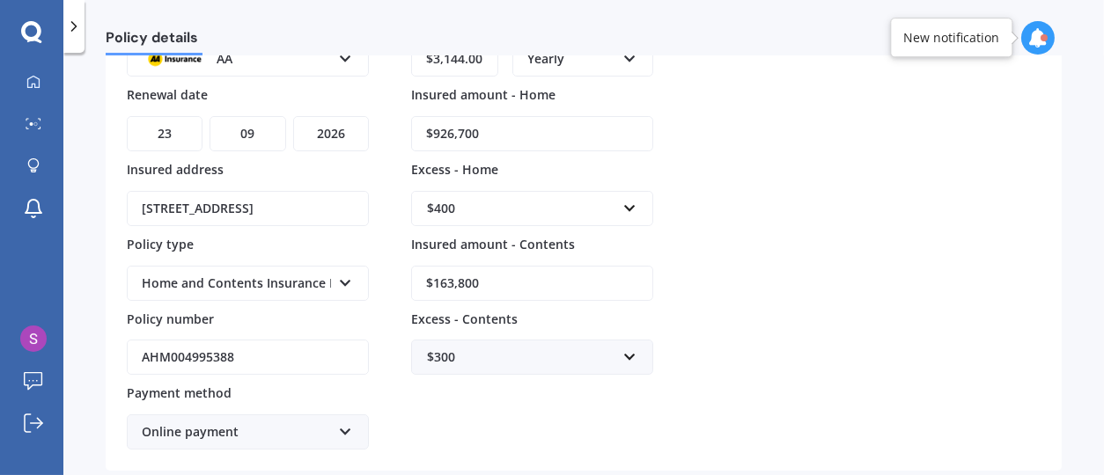
scroll to position [281, 0]
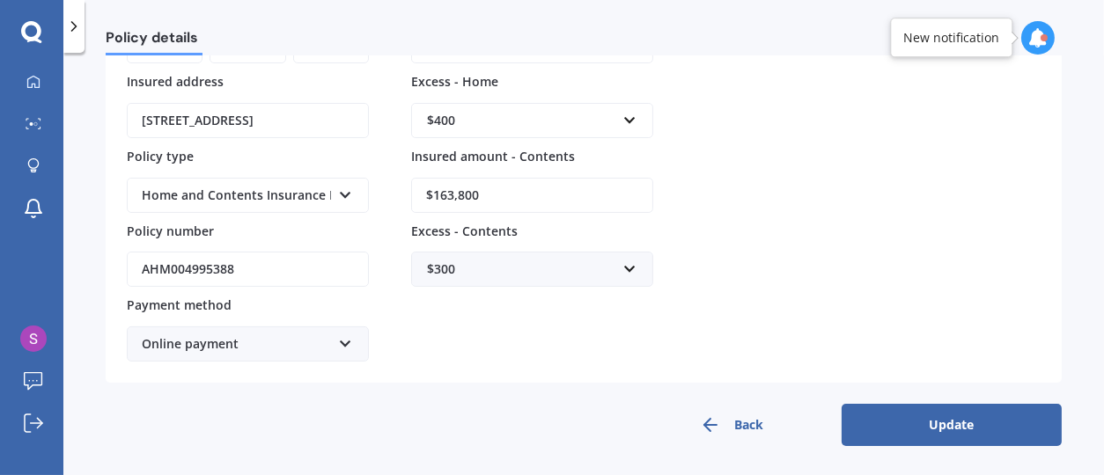
click at [940, 429] on button "Update" at bounding box center [951, 425] width 220 height 42
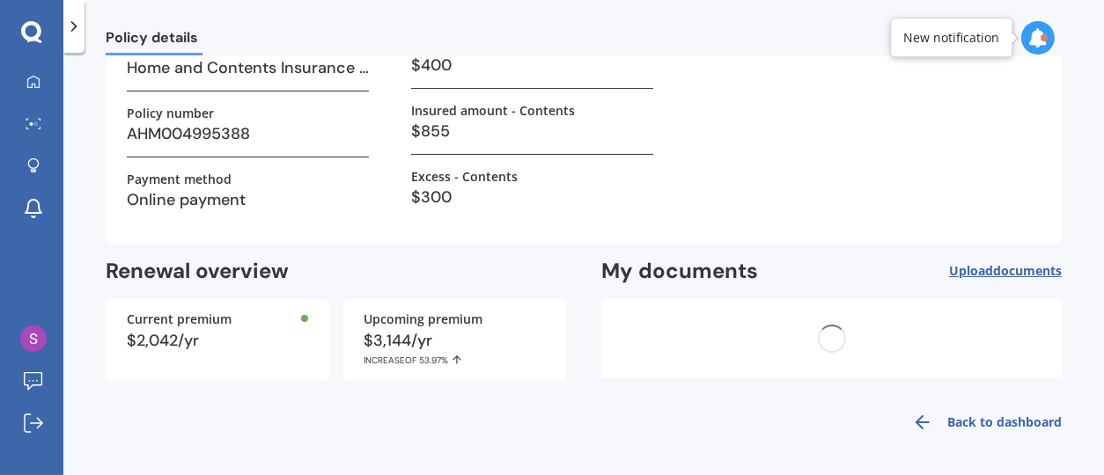
scroll to position [0, 0]
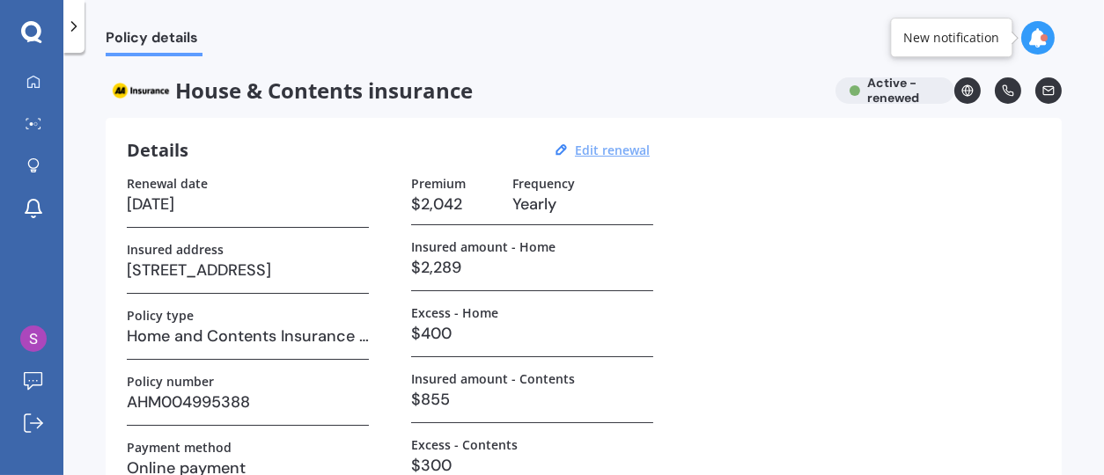
click at [612, 146] on u "Edit renewal" at bounding box center [612, 150] width 75 height 17
select select "23"
select select "09"
select select "2026"
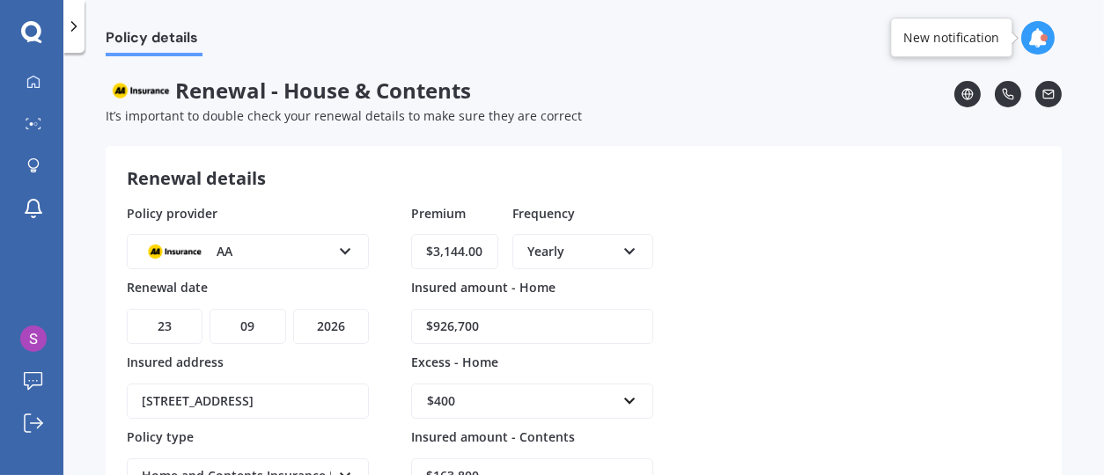
click at [277, 279] on label "Renewal date" at bounding box center [244, 286] width 235 height 17
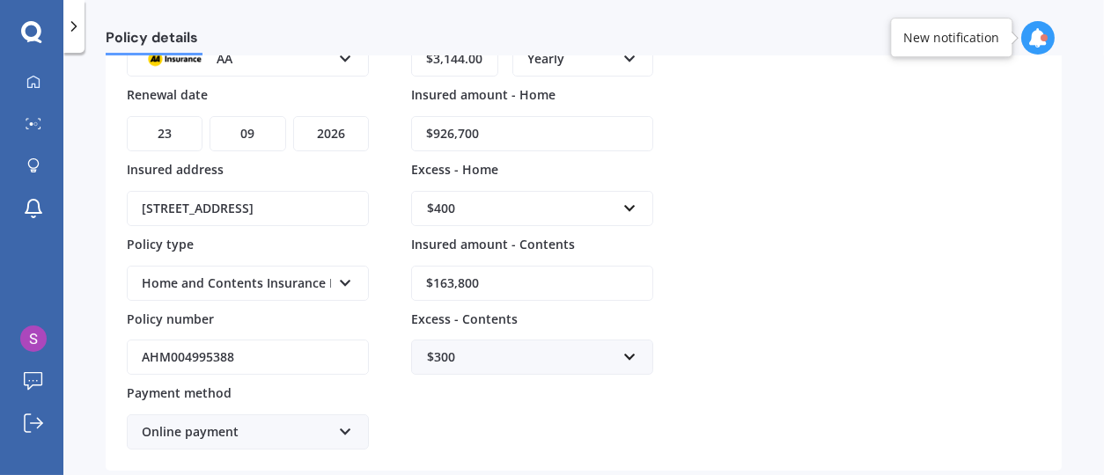
scroll to position [105, 0]
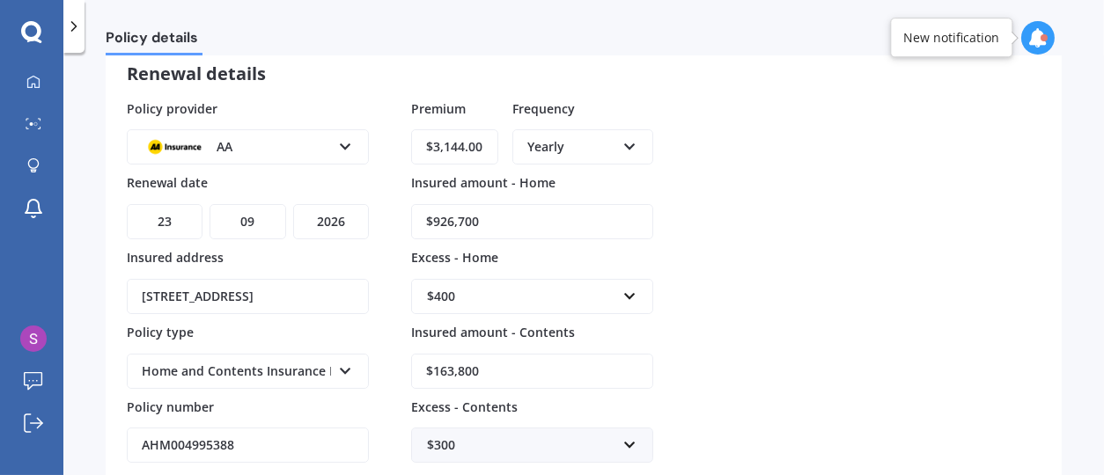
click at [483, 149] on input "$3,144.00" at bounding box center [454, 146] width 87 height 35
drag, startPoint x: 488, startPoint y: 144, endPoint x: 357, endPoint y: 137, distance: 131.3
click at [357, 137] on div "Policy provider AA AA AMI AMP ANZ ASB Ando BNZ Co-Operative Bank FMG Initio Kiw…" at bounding box center [583, 318] width 913 height 439
type input "$3,144.00"
click at [631, 195] on div "$926,700" at bounding box center [532, 210] width 242 height 57
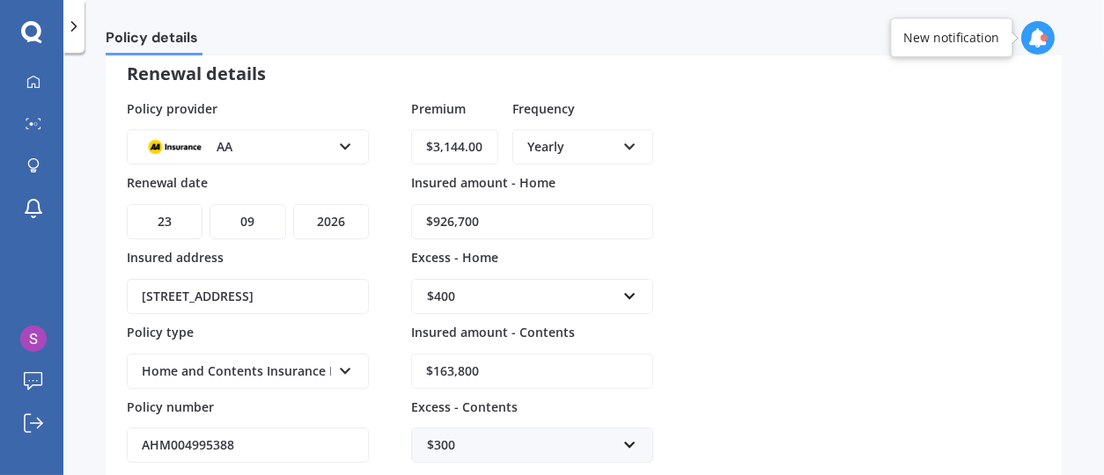
scroll to position [281, 0]
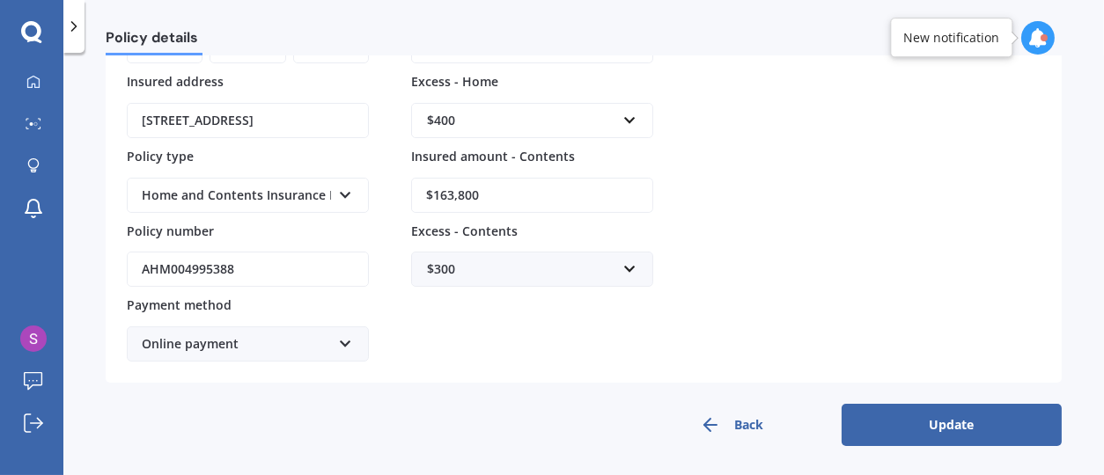
click at [875, 423] on button "Update" at bounding box center [951, 425] width 220 height 42
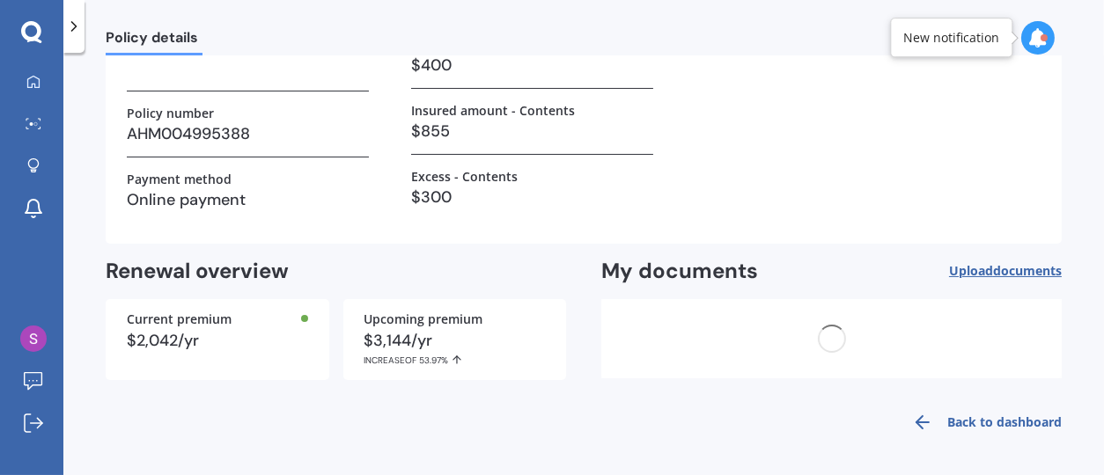
scroll to position [0, 0]
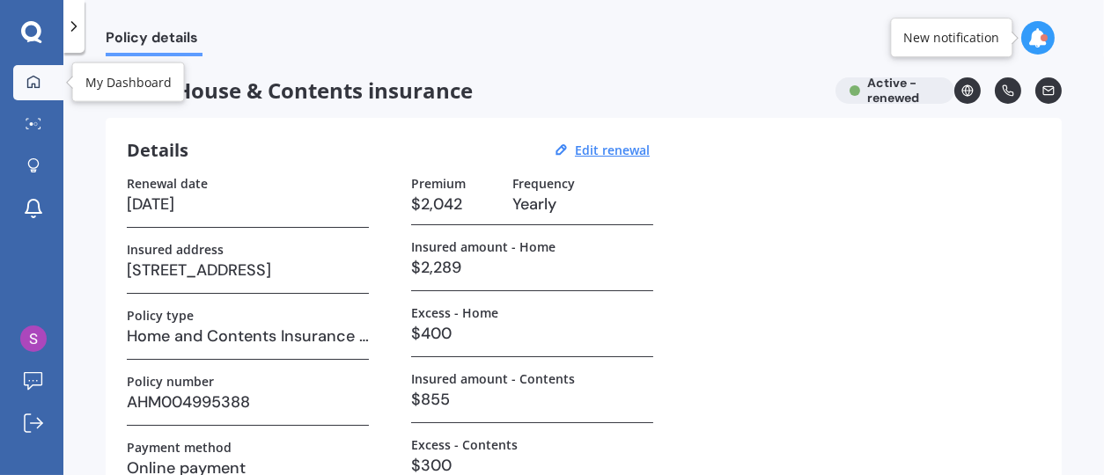
click at [29, 84] on icon at bounding box center [33, 82] width 14 height 14
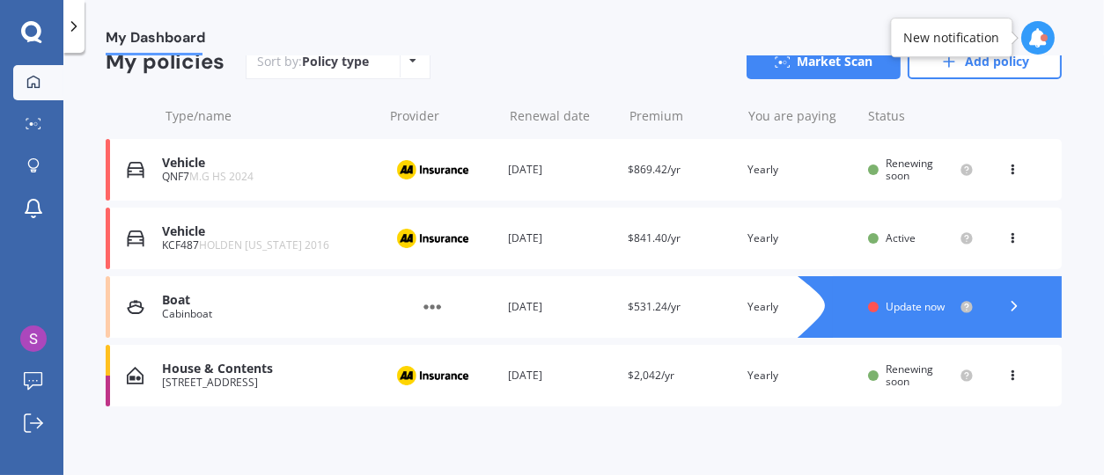
scroll to position [88, 0]
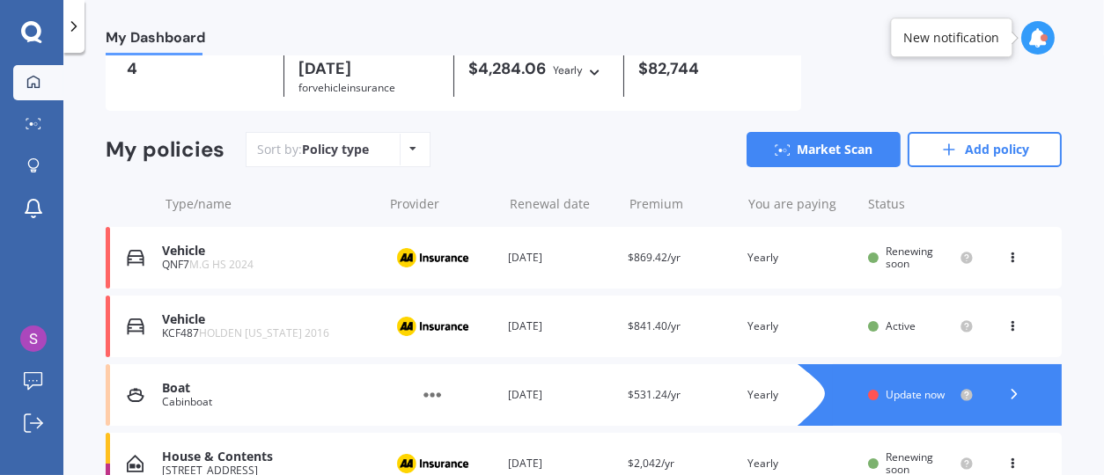
click at [1041, 40] on div at bounding box center [1043, 37] width 7 height 7
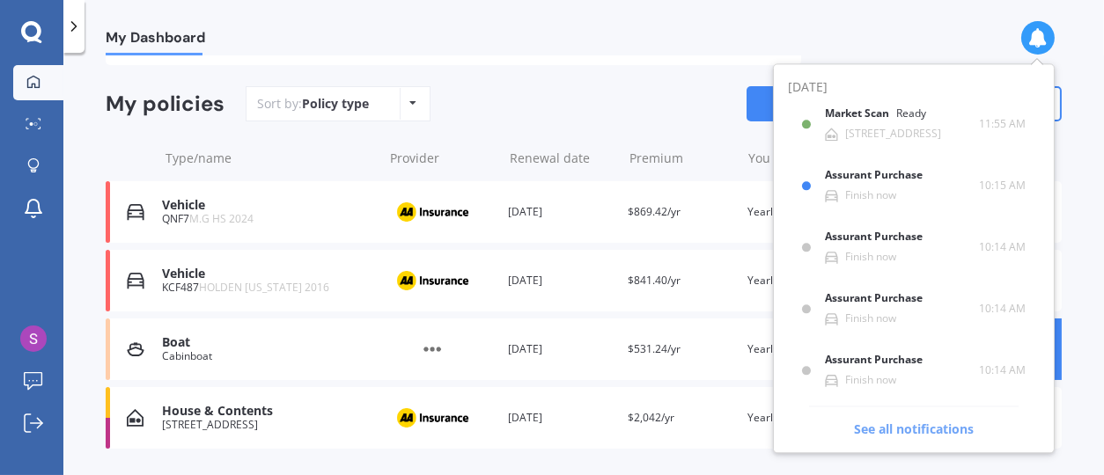
scroll to position [136, 0]
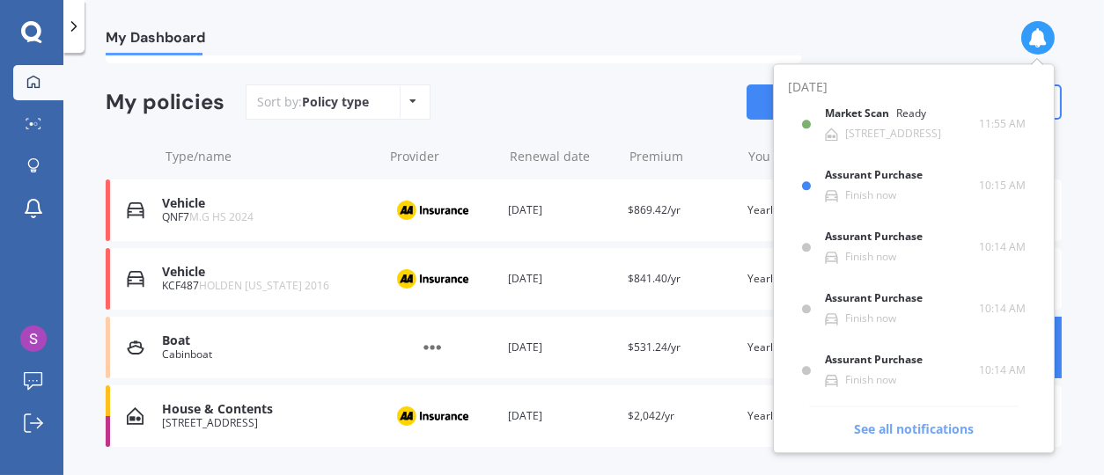
click at [876, 430] on span "See all notifications" at bounding box center [913, 422] width 209 height 33
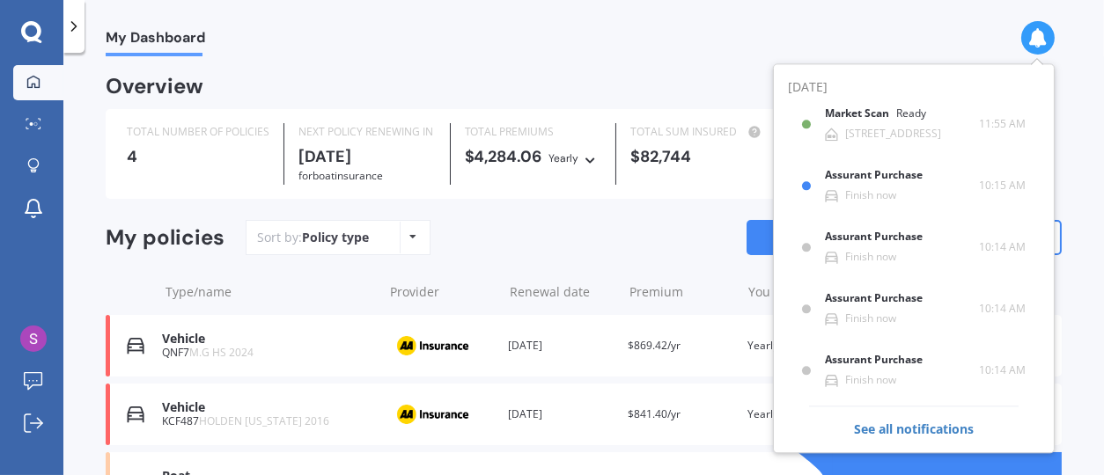
click at [1066, 191] on div "My Dashboard Overview TOTAL NUMBER OF POLICIES 4 NEXT POLICY RENEWING IN Today …" at bounding box center [583, 267] width 1040 height 422
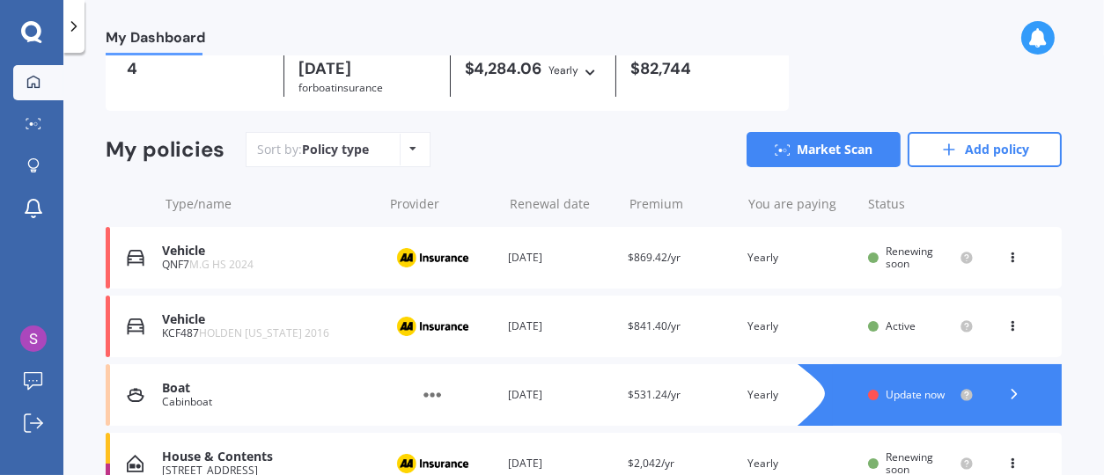
scroll to position [176, 0]
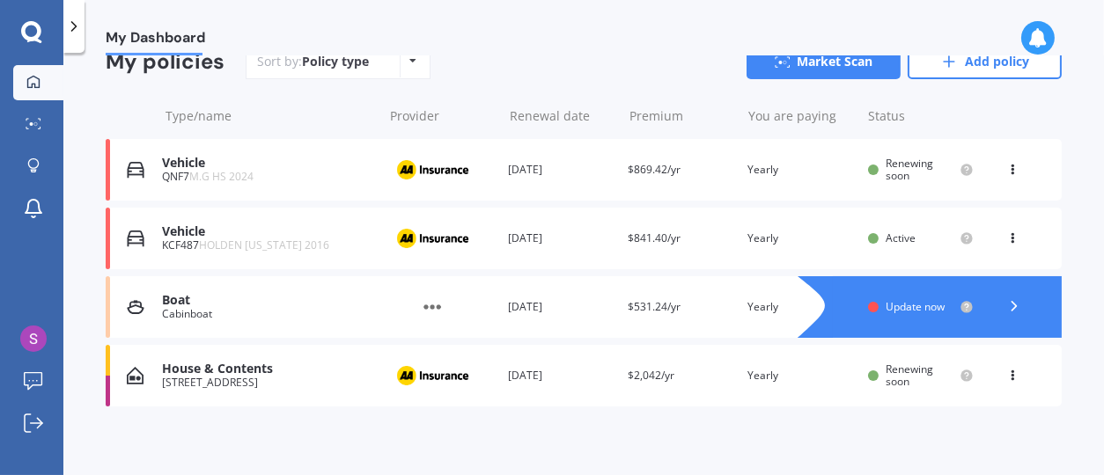
click at [659, 185] on div "Vehicle QNF7 M.G HS 2024 Provider Renewal date 23 Sep 2025 Premium $869.42/yr Y…" at bounding box center [584, 170] width 956 height 62
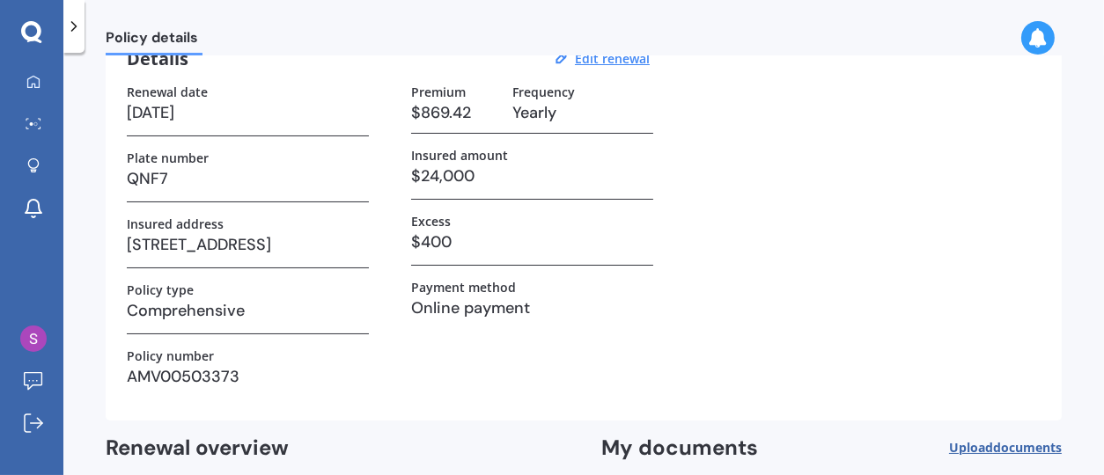
scroll to position [4, 0]
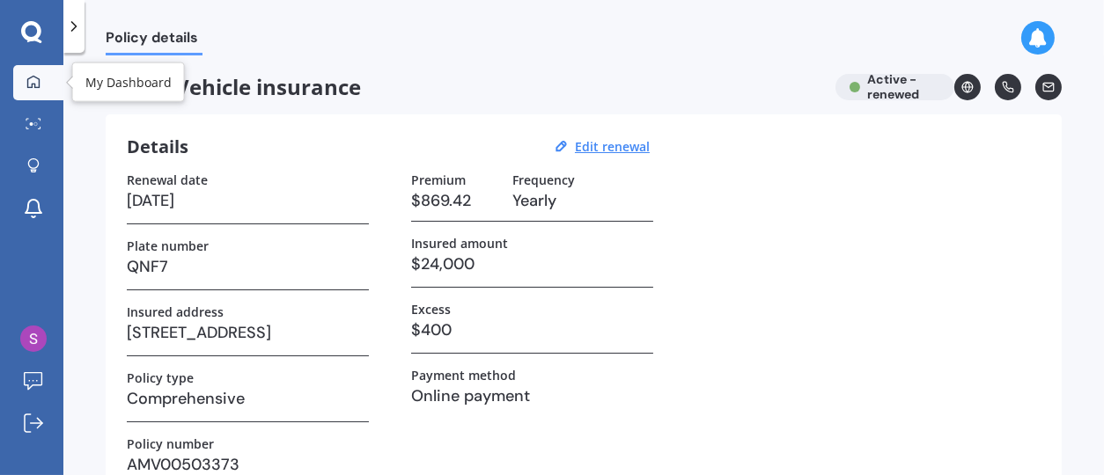
click at [26, 81] on icon at bounding box center [33, 82] width 14 height 14
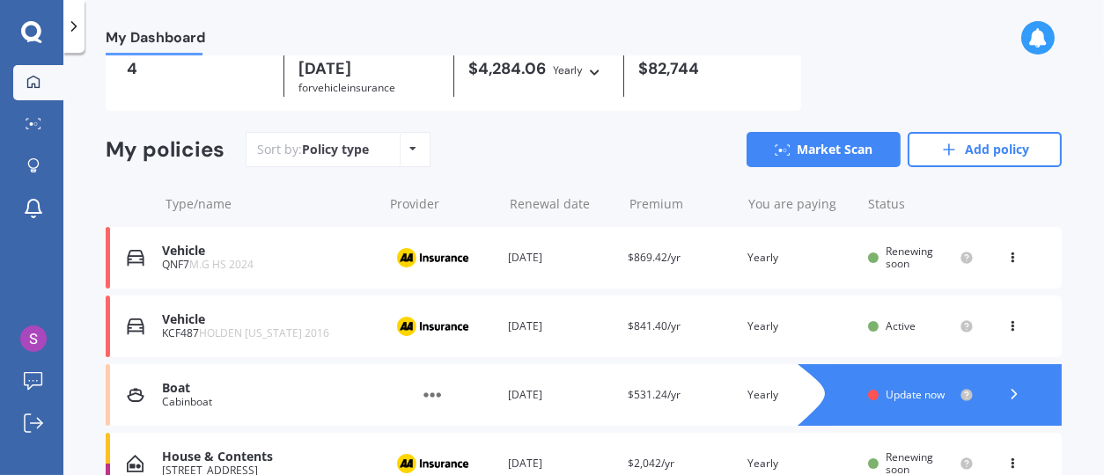
scroll to position [176, 0]
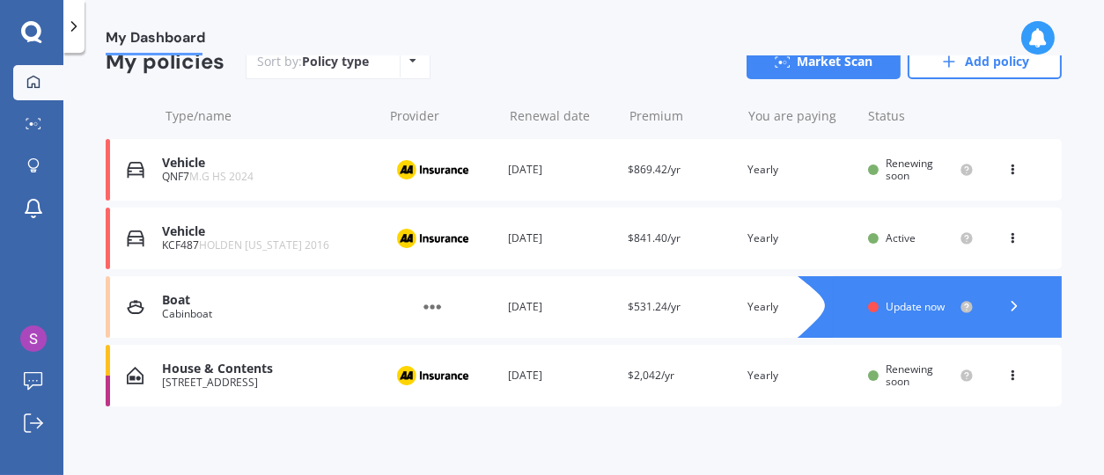
click at [183, 378] on div "[STREET_ADDRESS]" at bounding box center [268, 383] width 212 height 12
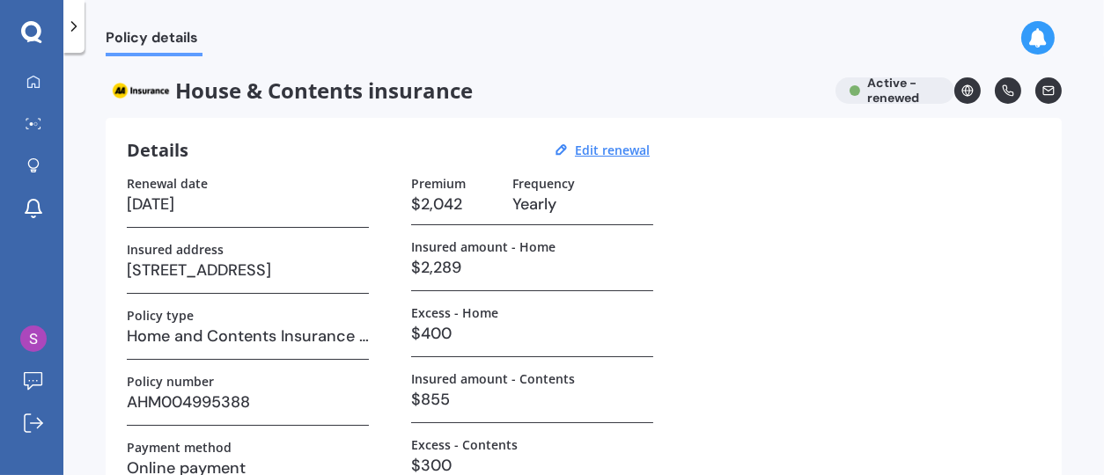
click at [1002, 92] on icon at bounding box center [1007, 90] width 11 height 11
click at [996, 282] on div "Renewal date 23/09/2025 Insured address 24 Ryder Place, Kawerau 3127 Policy typ…" at bounding box center [583, 333] width 913 height 315
click at [1001, 94] on icon at bounding box center [1007, 90] width 12 height 12
click at [1001, 89] on icon at bounding box center [1007, 90] width 12 height 12
click at [40, 75] on div at bounding box center [33, 83] width 26 height 16
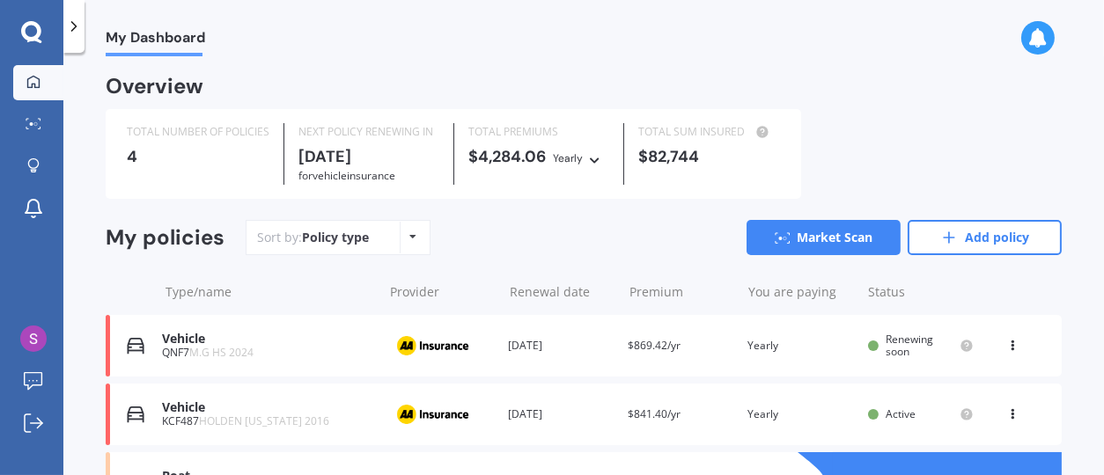
click at [29, 33] on icon at bounding box center [31, 32] width 21 height 23
click at [74, 29] on polyline at bounding box center [74, 26] width 4 height 9
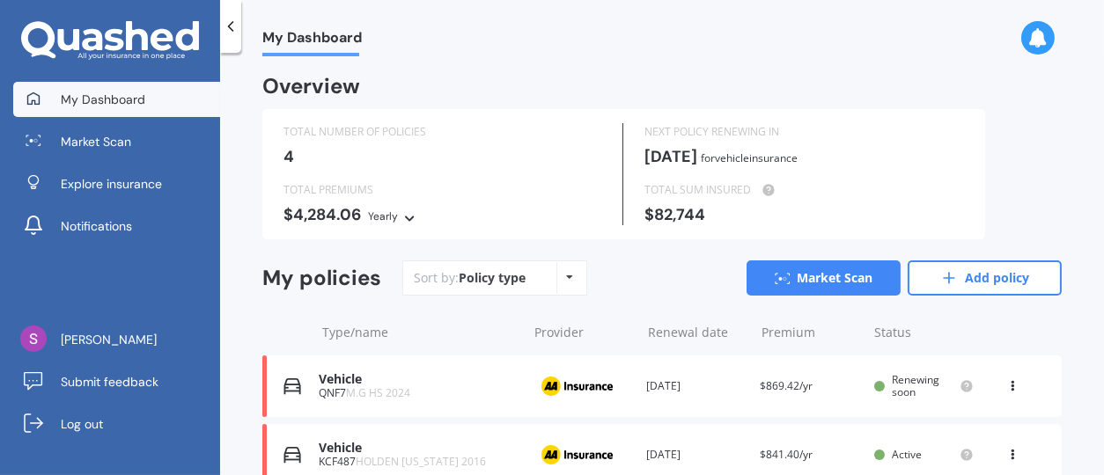
click at [127, 99] on span "My Dashboard" at bounding box center [103, 100] width 84 height 18
click at [152, 46] on icon at bounding box center [110, 41] width 178 height 40
click at [30, 98] on icon at bounding box center [33, 99] width 14 height 14
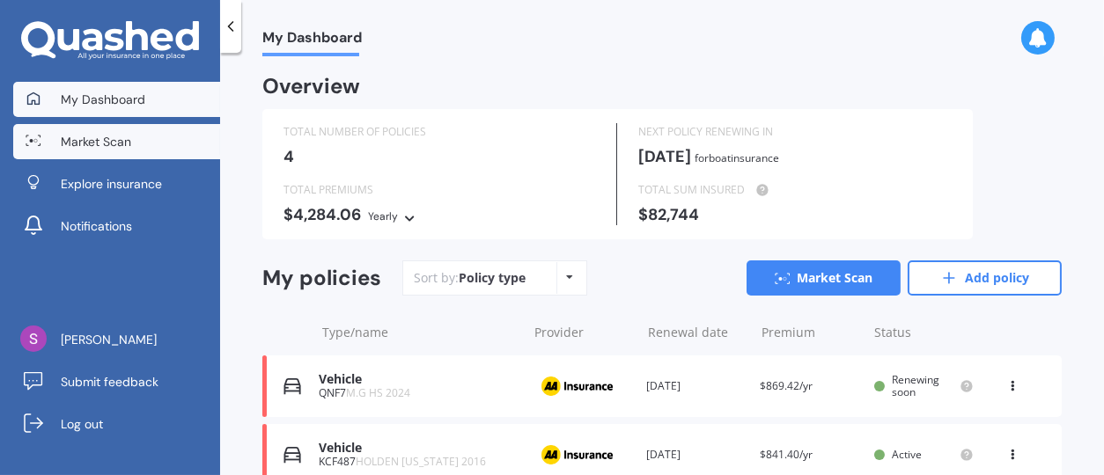
click at [120, 138] on span "Market Scan" at bounding box center [96, 142] width 70 height 18
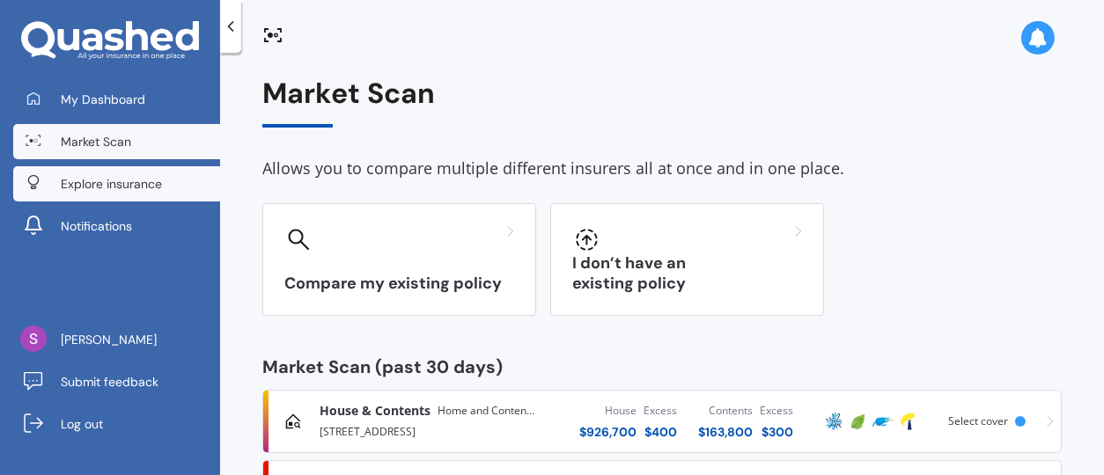
click at [121, 183] on span "Explore insurance" at bounding box center [111, 184] width 101 height 18
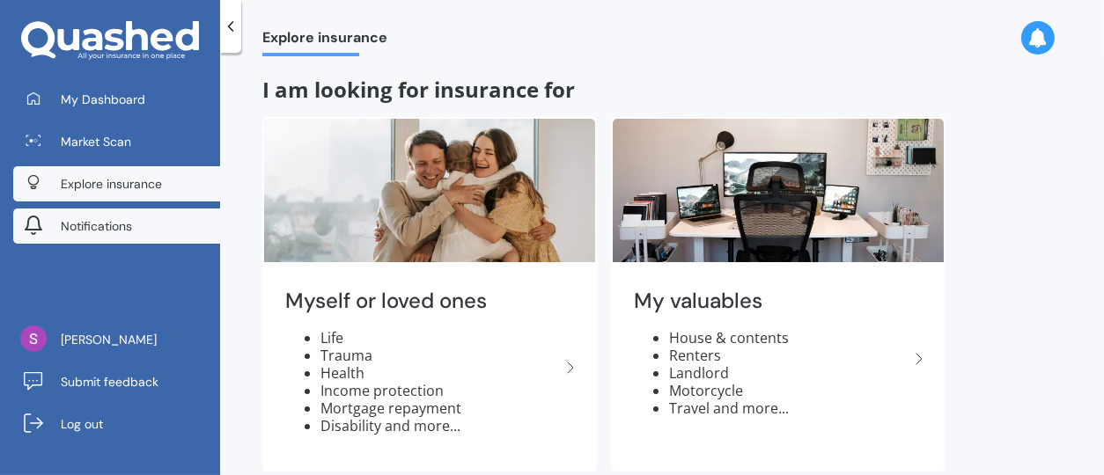
click at [104, 224] on span "Notifications" at bounding box center [96, 226] width 71 height 18
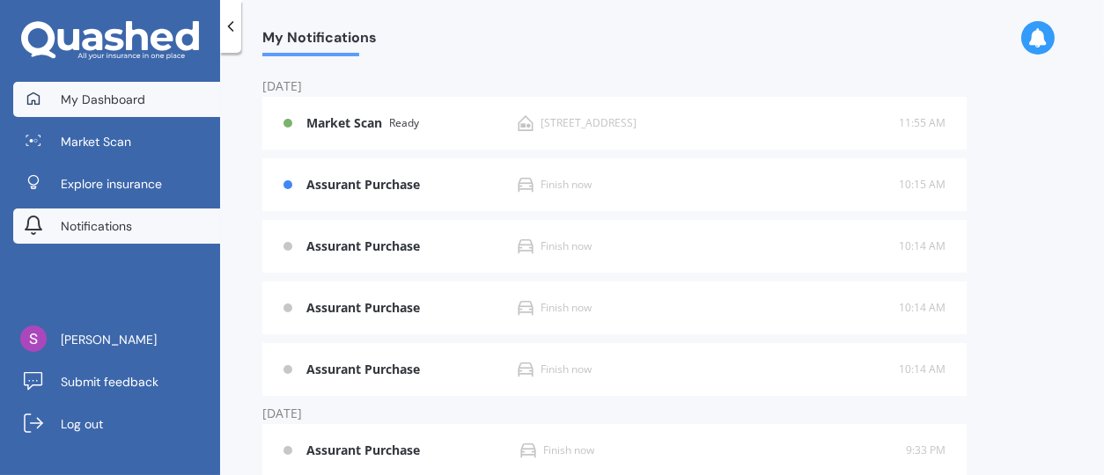
click at [149, 96] on link "My Dashboard" at bounding box center [116, 99] width 207 height 35
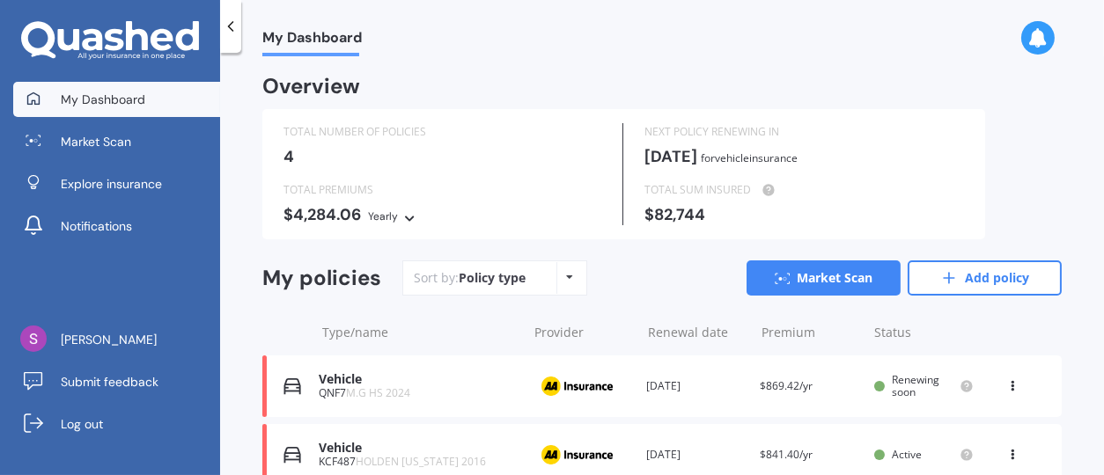
scroll to position [220, 0]
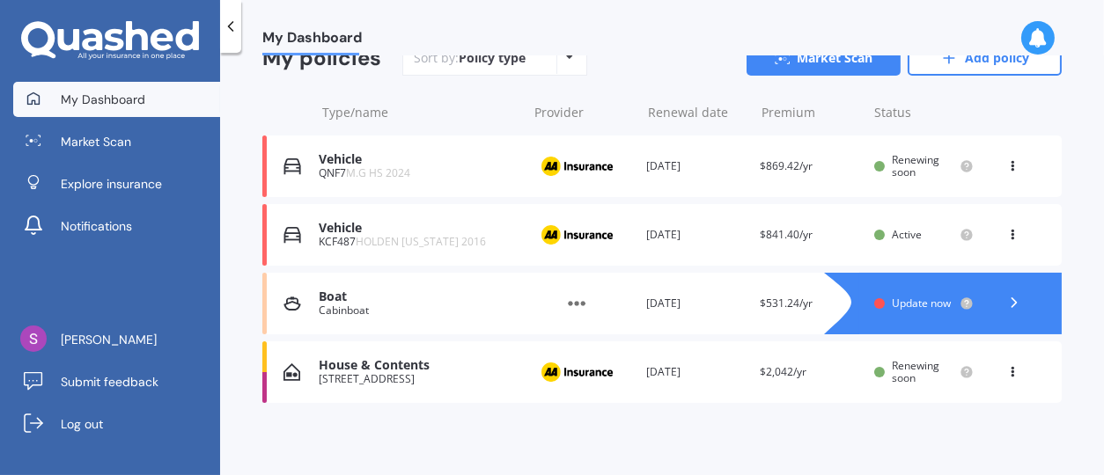
click at [626, 370] on div "Provider" at bounding box center [581, 372] width 99 height 33
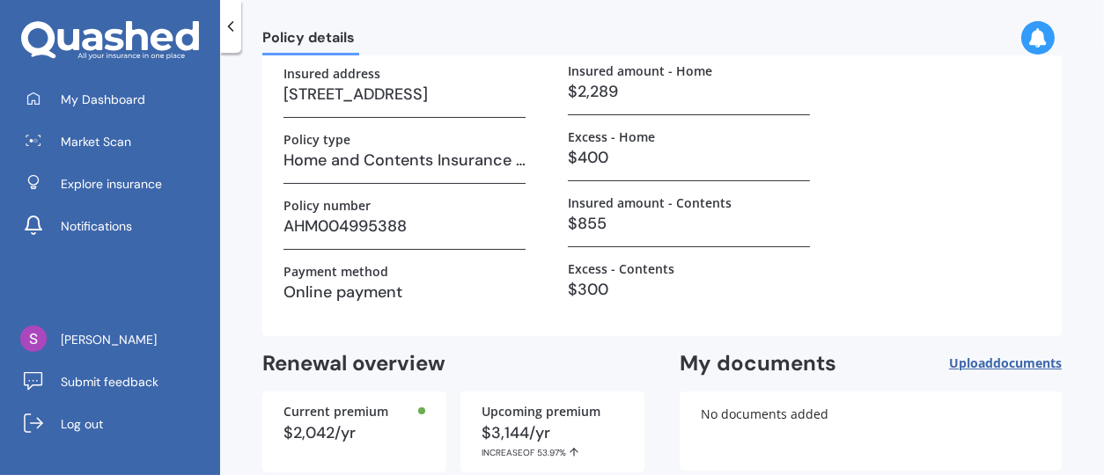
scroll to position [88, 0]
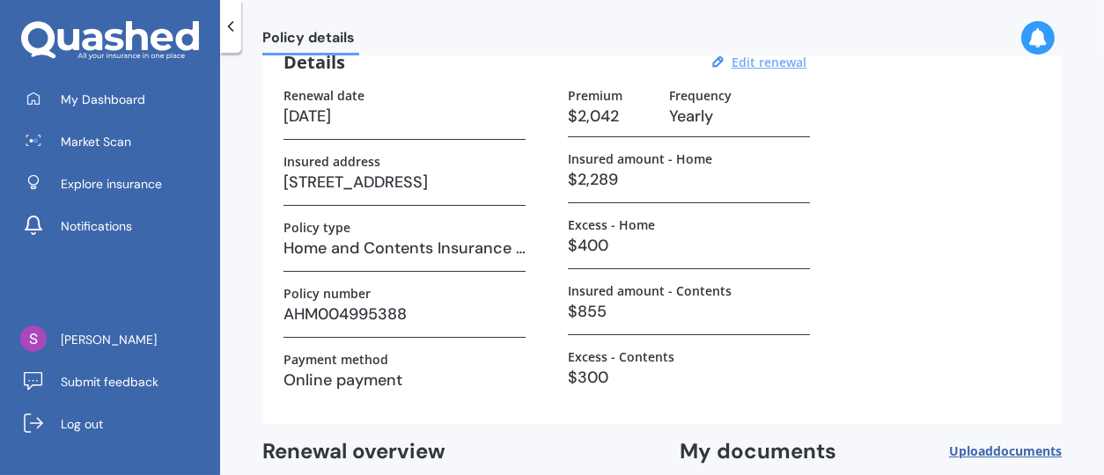
click at [751, 59] on u "Edit renewal" at bounding box center [768, 62] width 75 height 17
select select "23"
select select "09"
select select "2026"
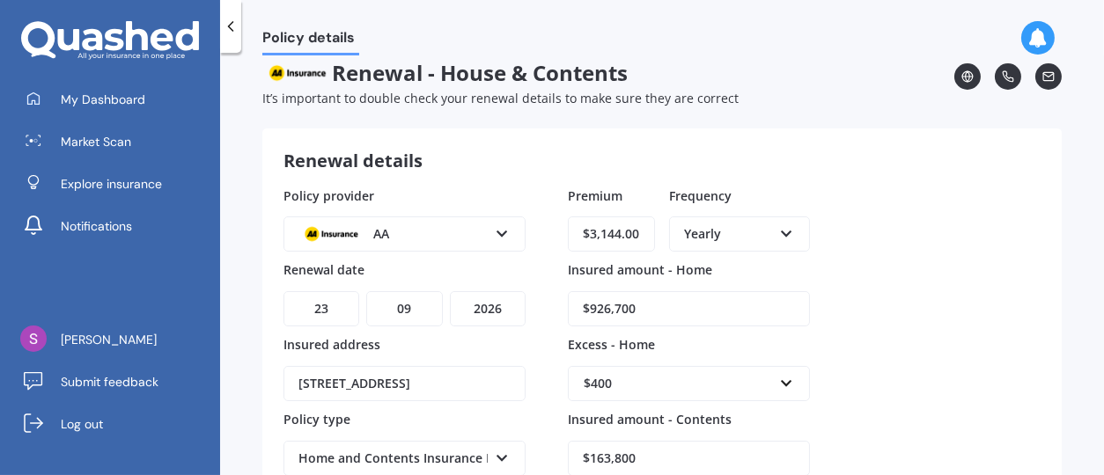
scroll to position [0, 0]
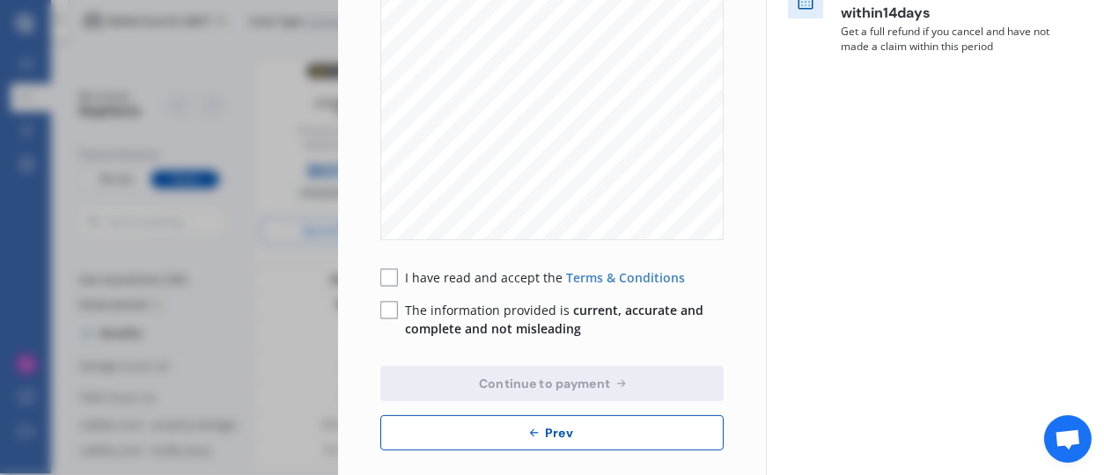
scroll to position [456, 0]
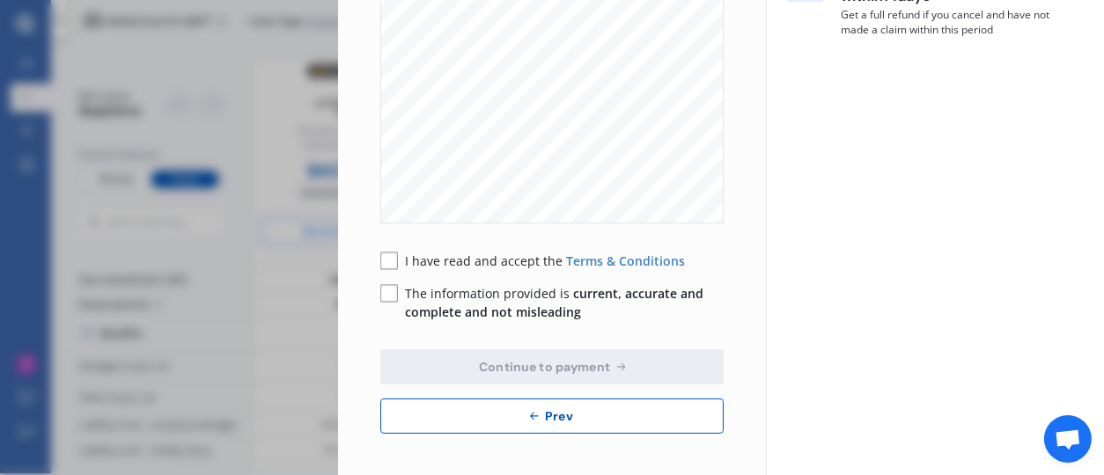
click at [391, 253] on rect at bounding box center [389, 262] width 18 height 18
click at [393, 287] on rect at bounding box center [389, 294] width 18 height 18
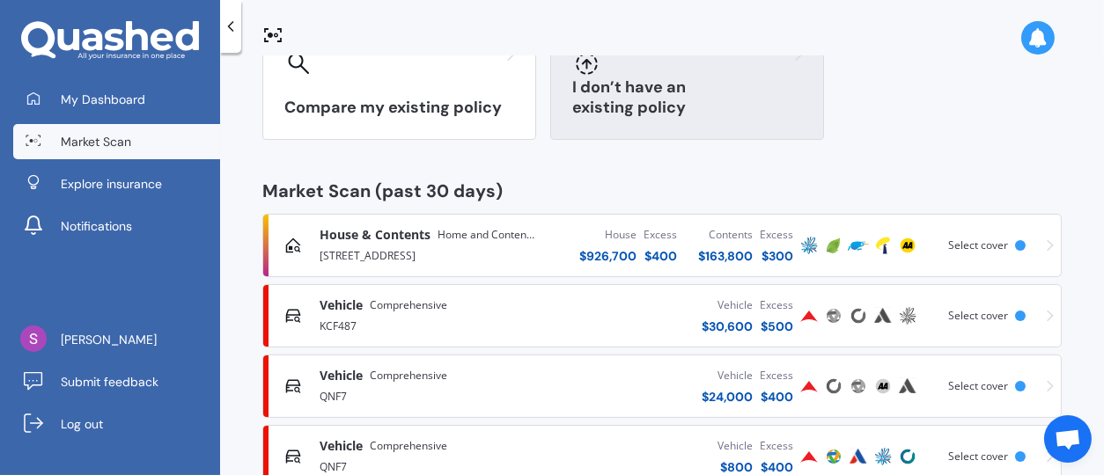
scroll to position [226, 0]
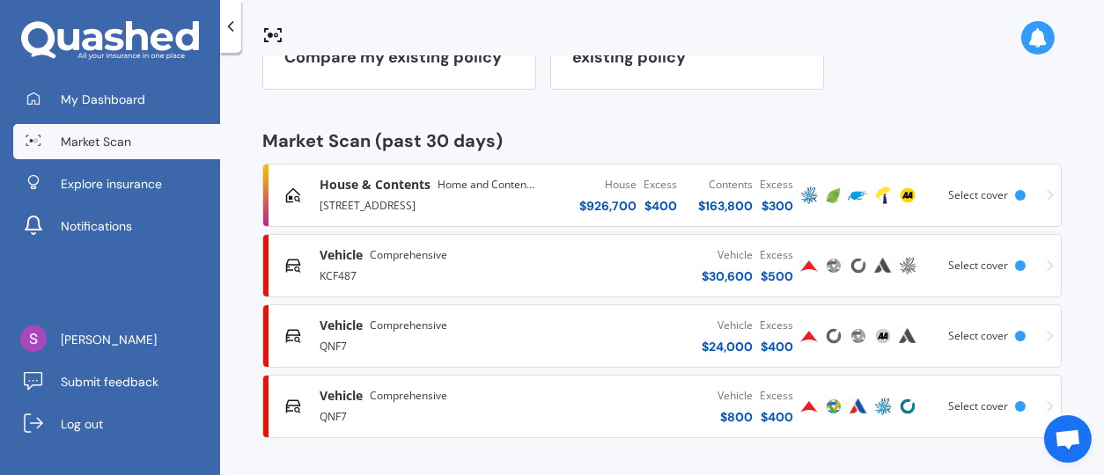
click at [736, 328] on div "Vehicle" at bounding box center [726, 326] width 51 height 18
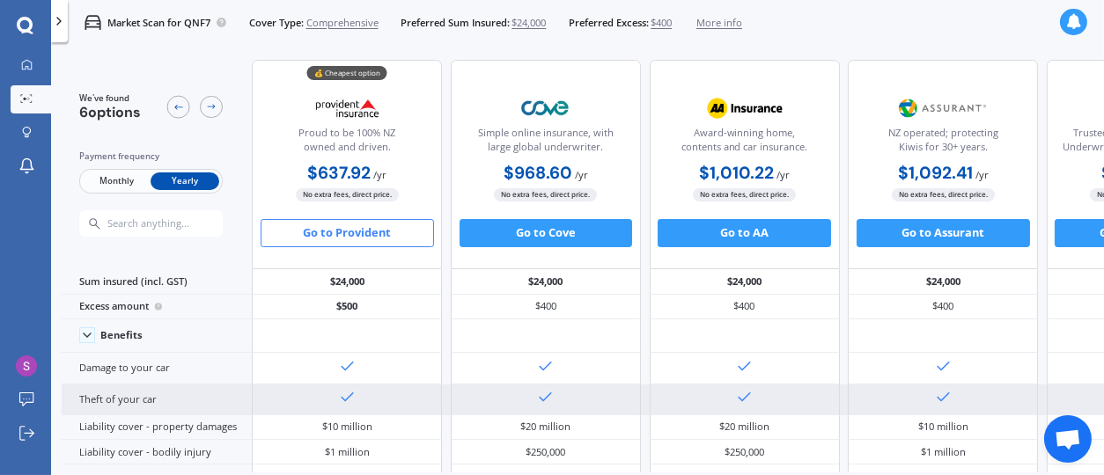
scroll to position [985, 0]
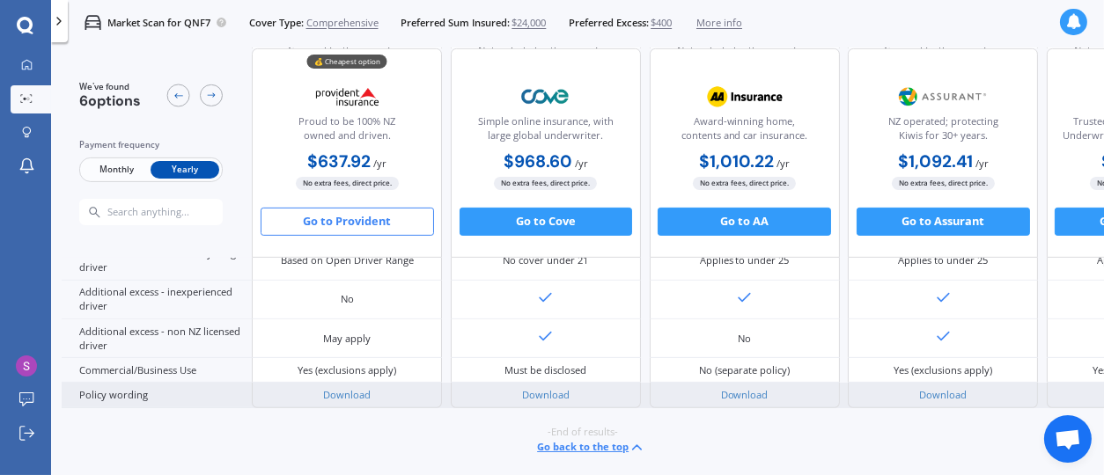
click at [353, 394] on div "Download" at bounding box center [347, 395] width 190 height 25
click at [353, 390] on link "Download" at bounding box center [347, 394] width 48 height 13
